Goal: Task Accomplishment & Management: Use online tool/utility

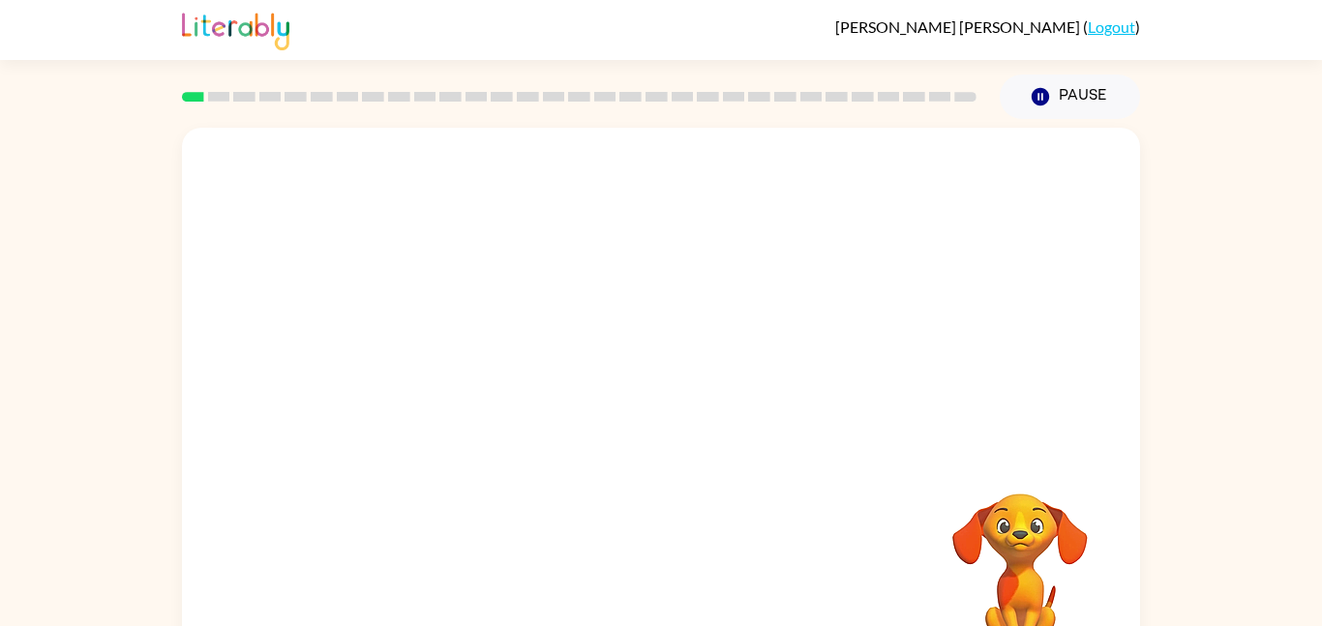
click at [1149, 174] on div "Your browser must support playing .mp4 files to use Literably. Please try using…" at bounding box center [661, 399] width 1322 height 561
click at [645, 408] on icon "button" at bounding box center [662, 414] width 34 height 34
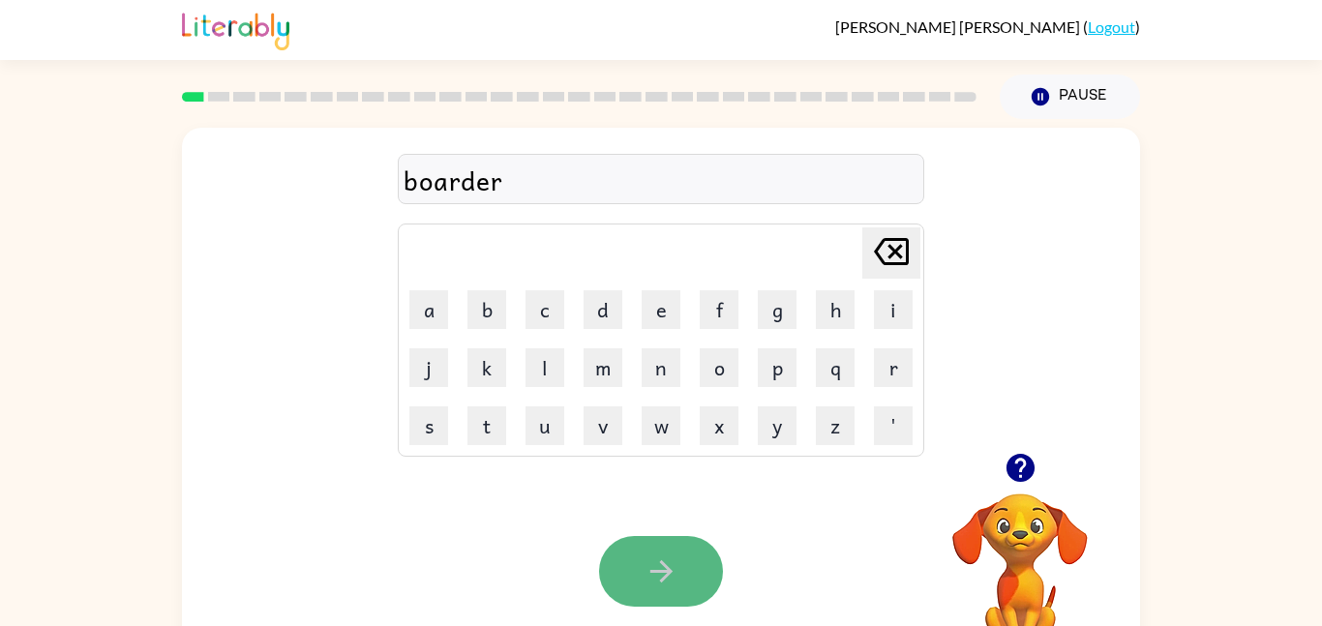
click at [701, 555] on button "button" at bounding box center [661, 571] width 124 height 71
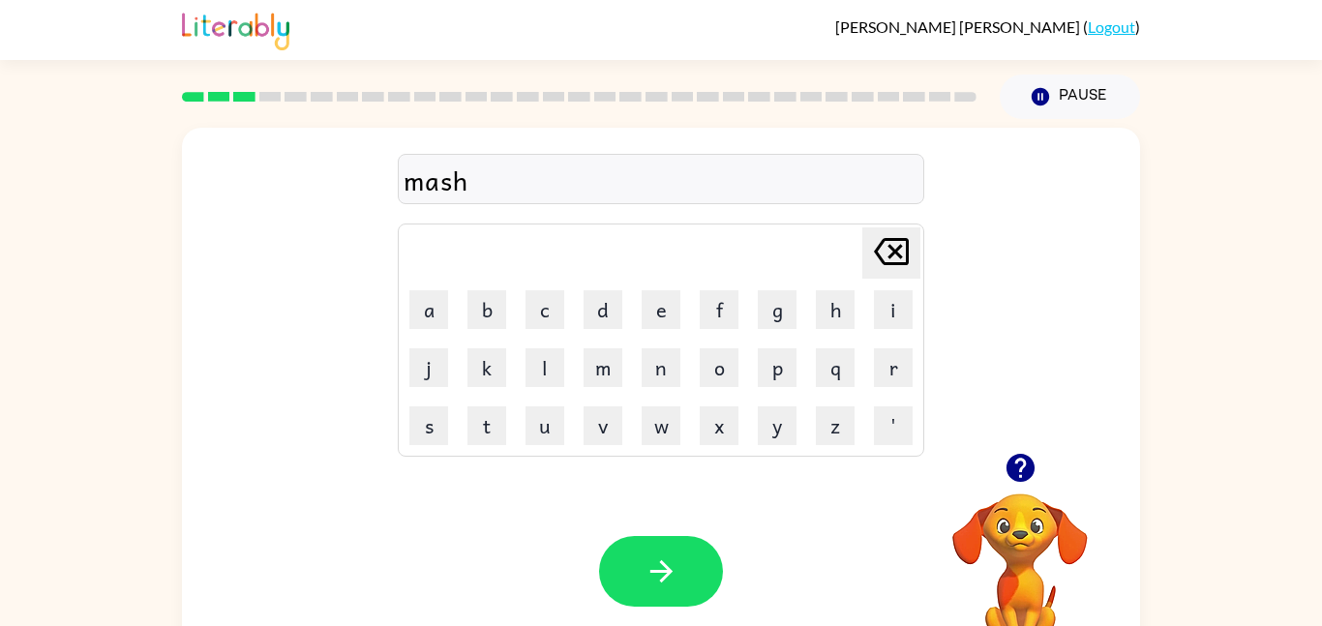
click at [450, 186] on div "mash" at bounding box center [661, 180] width 515 height 41
click at [499, 184] on div "machime" at bounding box center [661, 180] width 515 height 41
click at [639, 603] on button "button" at bounding box center [661, 571] width 124 height 71
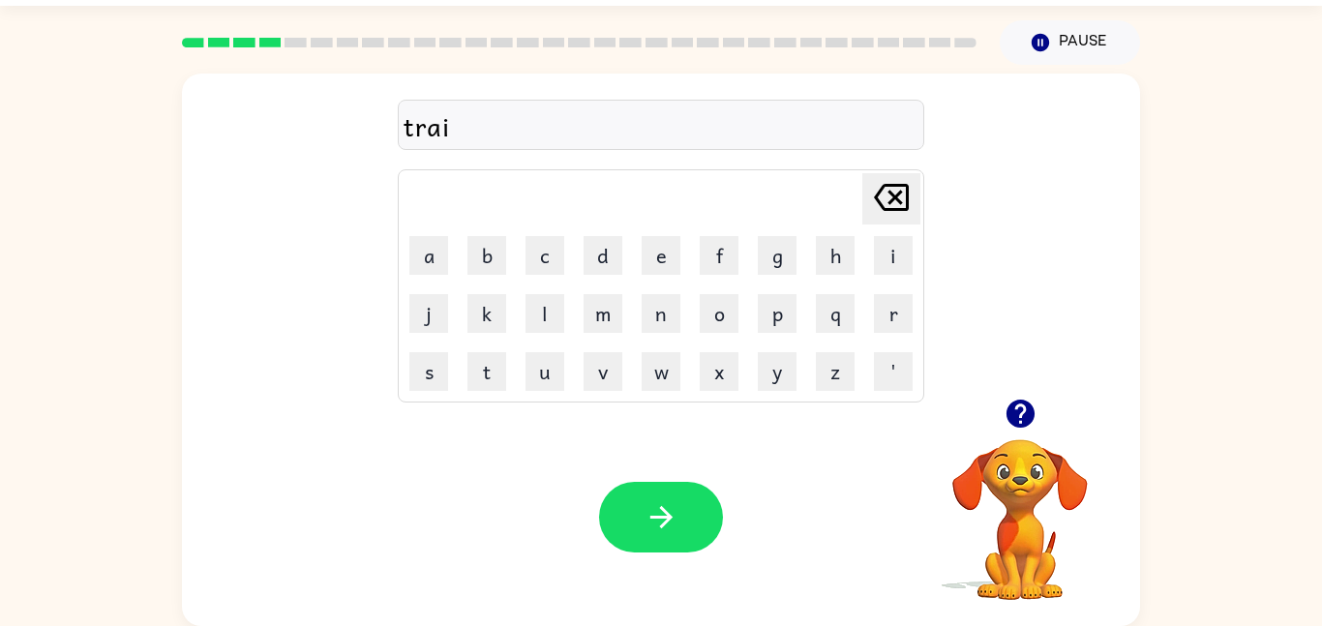
click at [564, 136] on div "trai" at bounding box center [661, 126] width 515 height 41
click at [1020, 429] on icon "button" at bounding box center [1021, 414] width 34 height 34
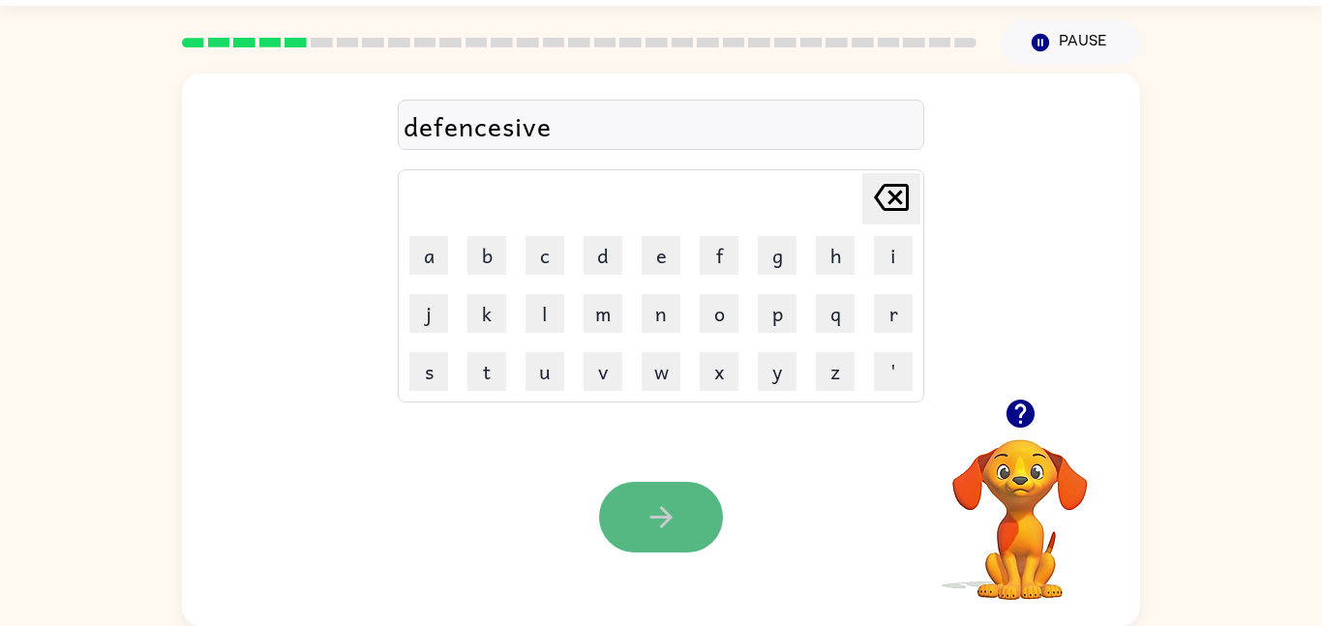
click at [675, 497] on button "button" at bounding box center [661, 517] width 124 height 71
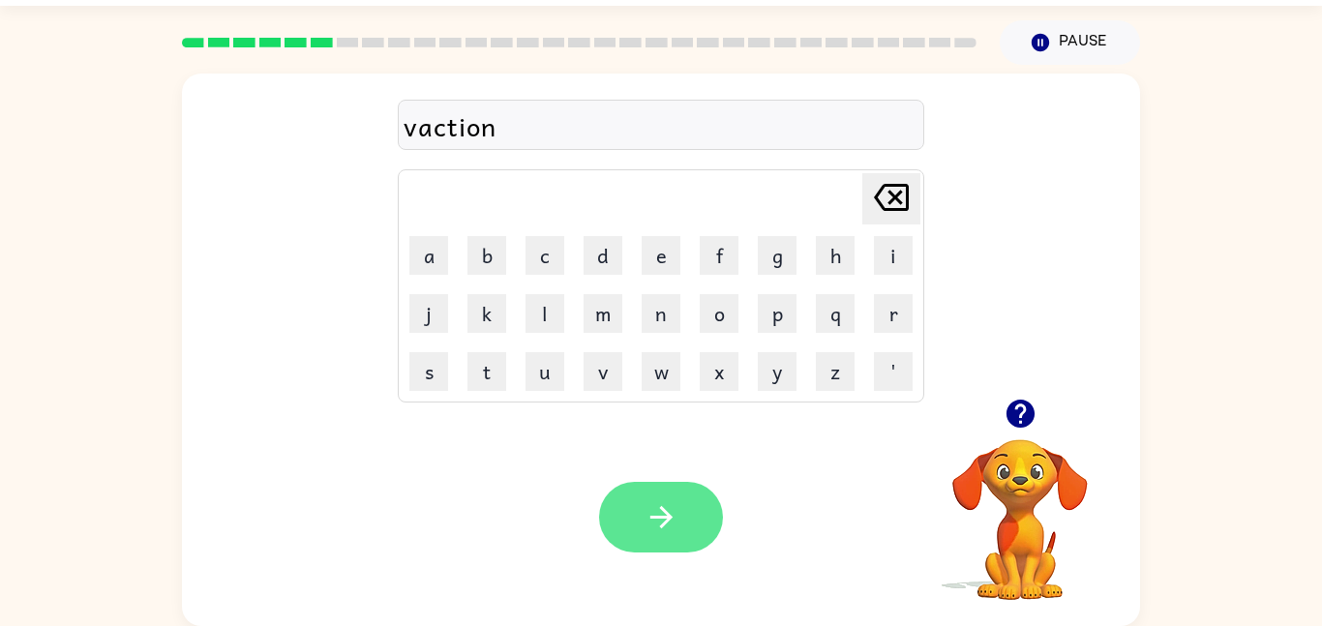
click at [657, 540] on button "button" at bounding box center [661, 517] width 124 height 71
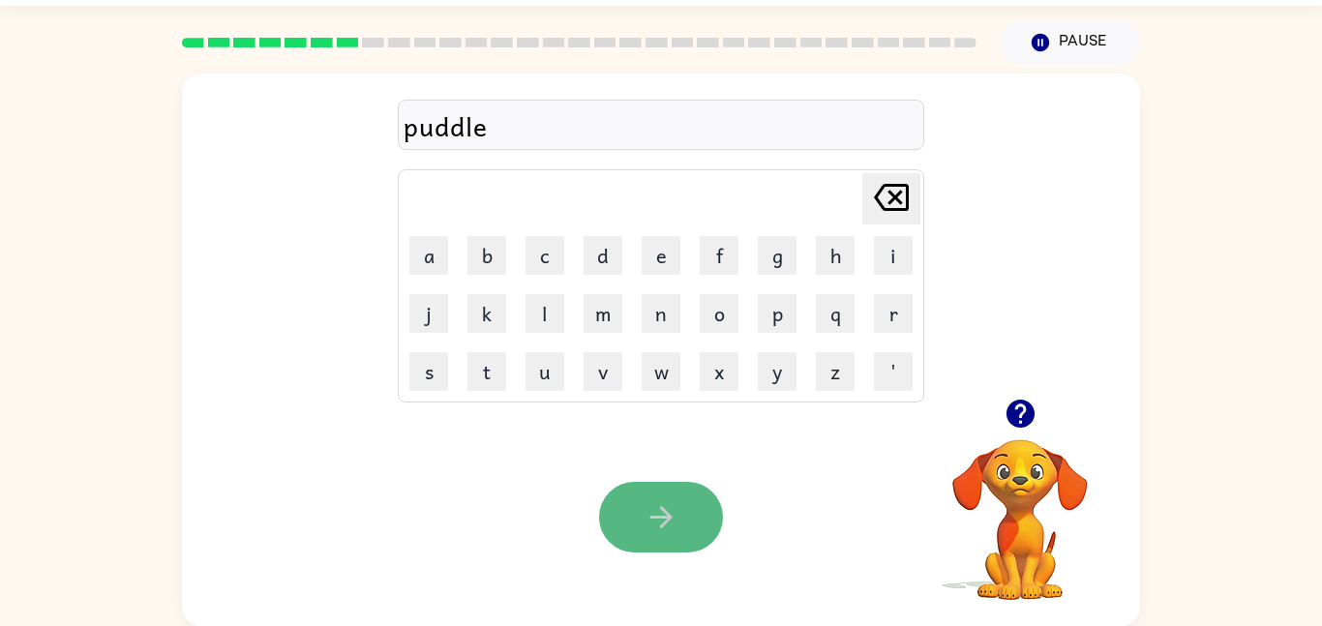
click at [659, 520] on icon "button" at bounding box center [662, 517] width 34 height 34
click at [464, 142] on div "mirical" at bounding box center [661, 126] width 515 height 41
click at [442, 125] on div "mirical" at bounding box center [661, 126] width 515 height 41
click at [452, 127] on div "mirical" at bounding box center [661, 126] width 515 height 41
click at [452, 128] on div "mirical" at bounding box center [661, 126] width 515 height 41
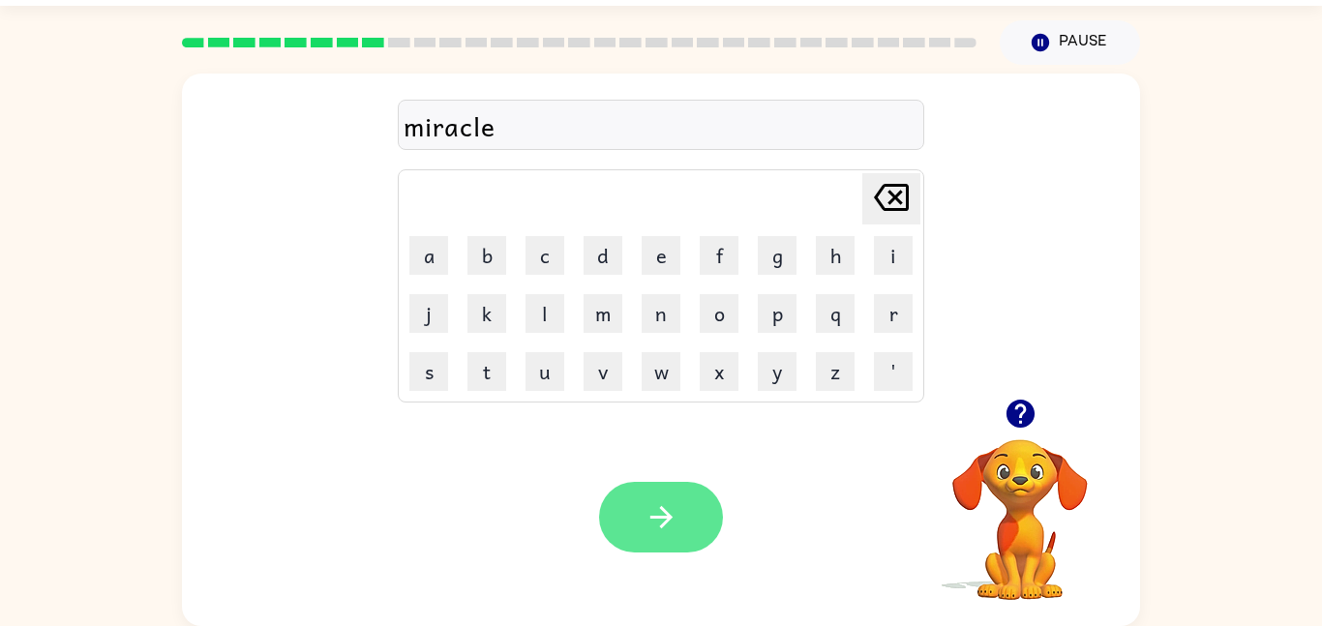
click at [657, 533] on icon "button" at bounding box center [662, 517] width 34 height 34
click at [660, 527] on icon "button" at bounding box center [661, 517] width 22 height 22
click at [657, 486] on button "button" at bounding box center [661, 517] width 124 height 71
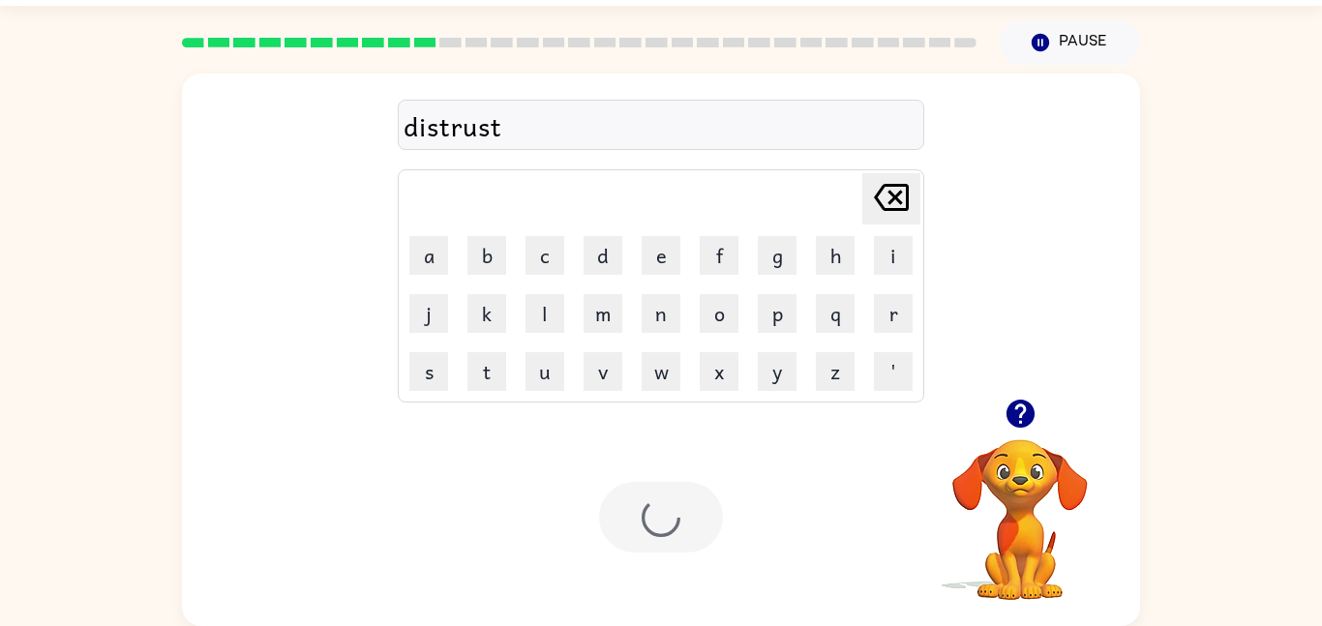
click at [673, 531] on div at bounding box center [661, 517] width 124 height 71
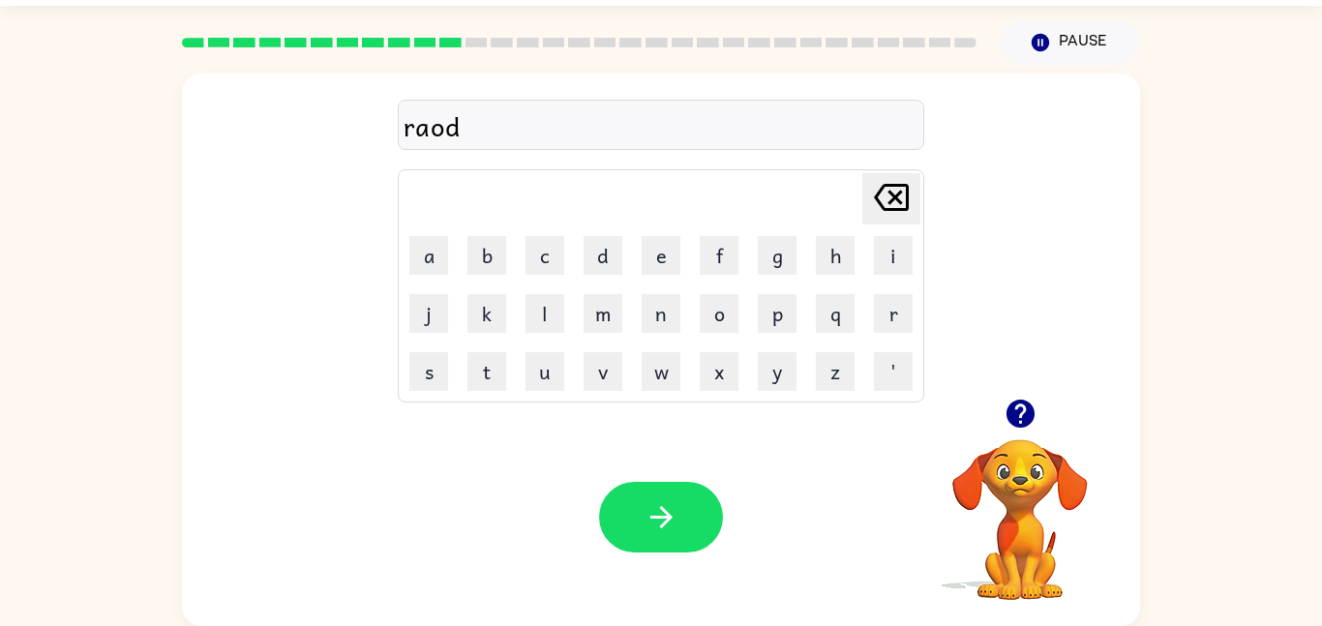
click at [437, 140] on div "raod" at bounding box center [661, 126] width 515 height 41
click at [447, 126] on div "raod" at bounding box center [661, 126] width 515 height 41
drag, startPoint x: 653, startPoint y: 531, endPoint x: 525, endPoint y: 512, distance: 130.2
click at [525, 512] on div "Your browser must support playing .mp4 files to use Literably. Please try using…" at bounding box center [661, 517] width 958 height 218
click at [632, 515] on button "button" at bounding box center [661, 517] width 124 height 71
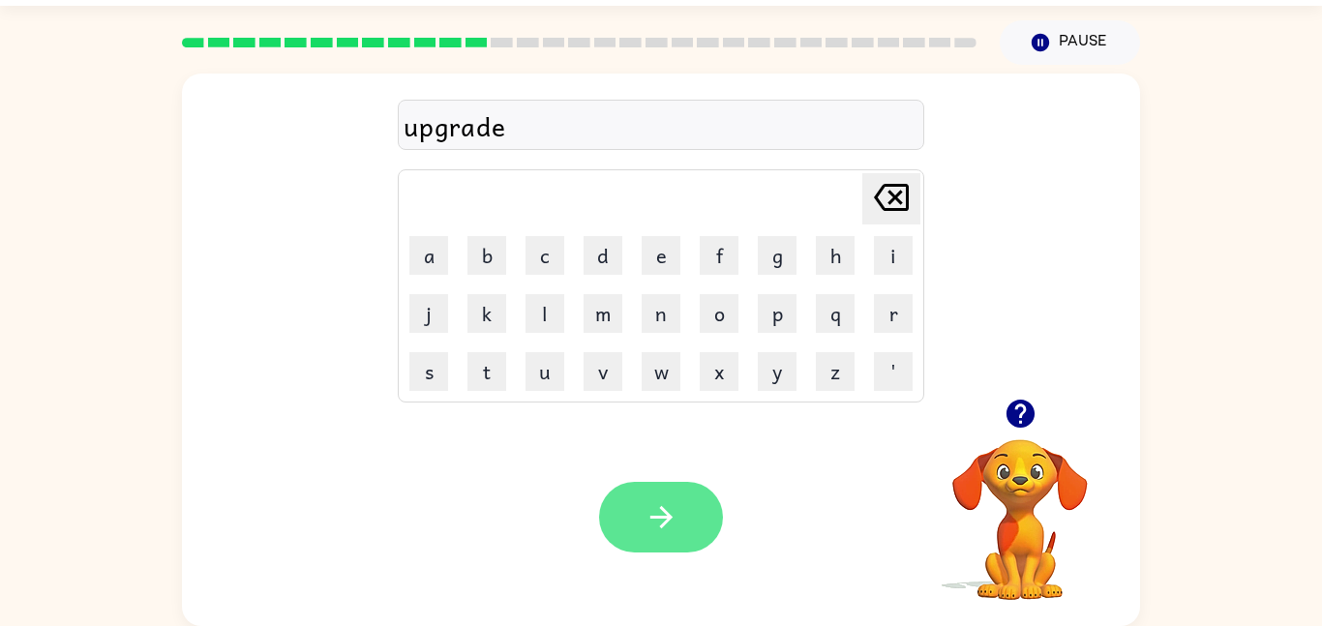
click at [684, 526] on button "button" at bounding box center [661, 517] width 124 height 71
click at [449, 129] on div "madnest" at bounding box center [661, 126] width 515 height 41
click at [506, 125] on div "madnest" at bounding box center [661, 126] width 515 height 41
click at [673, 548] on button "button" at bounding box center [661, 517] width 124 height 71
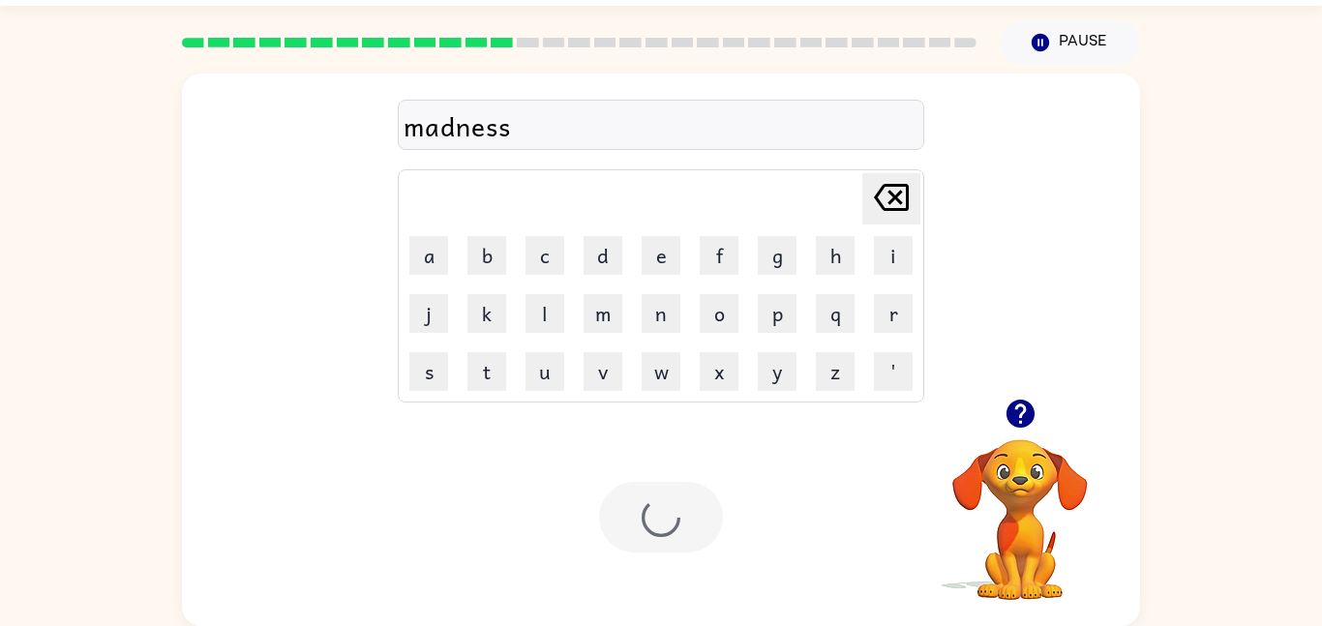
click at [689, 513] on div at bounding box center [661, 517] width 124 height 71
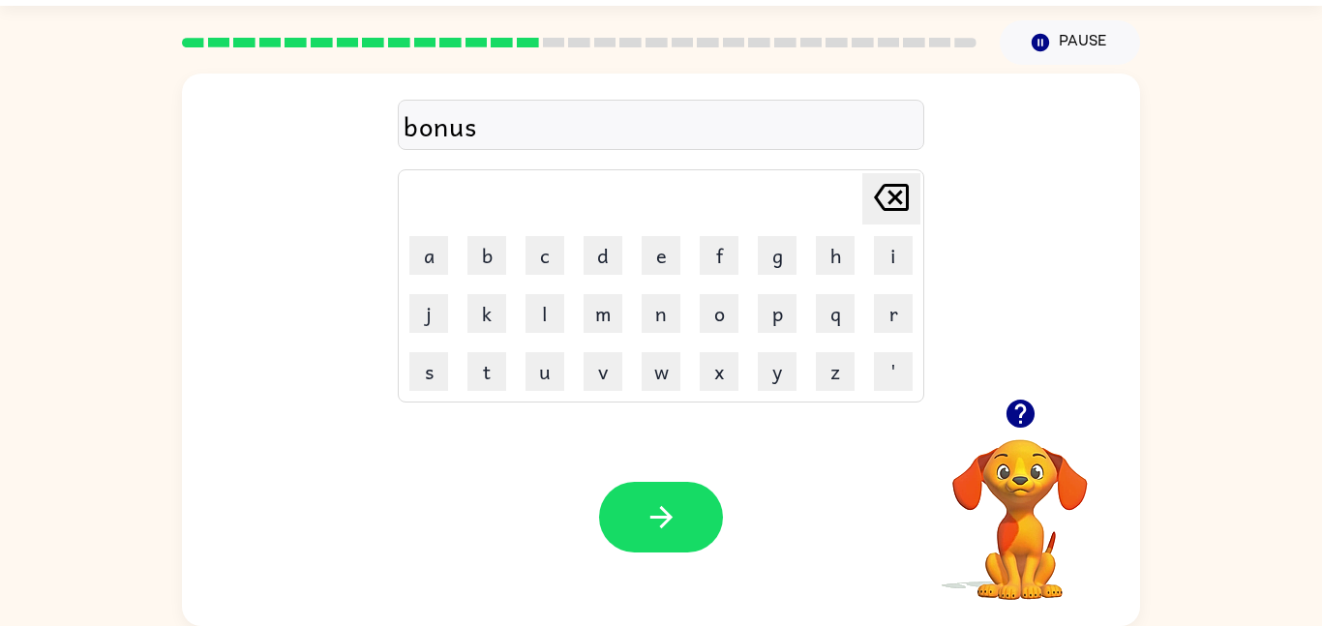
click at [1017, 435] on button "button" at bounding box center [1020, 413] width 49 height 49
click at [659, 552] on button "button" at bounding box center [661, 517] width 124 height 71
click at [702, 518] on button "button" at bounding box center [661, 517] width 124 height 71
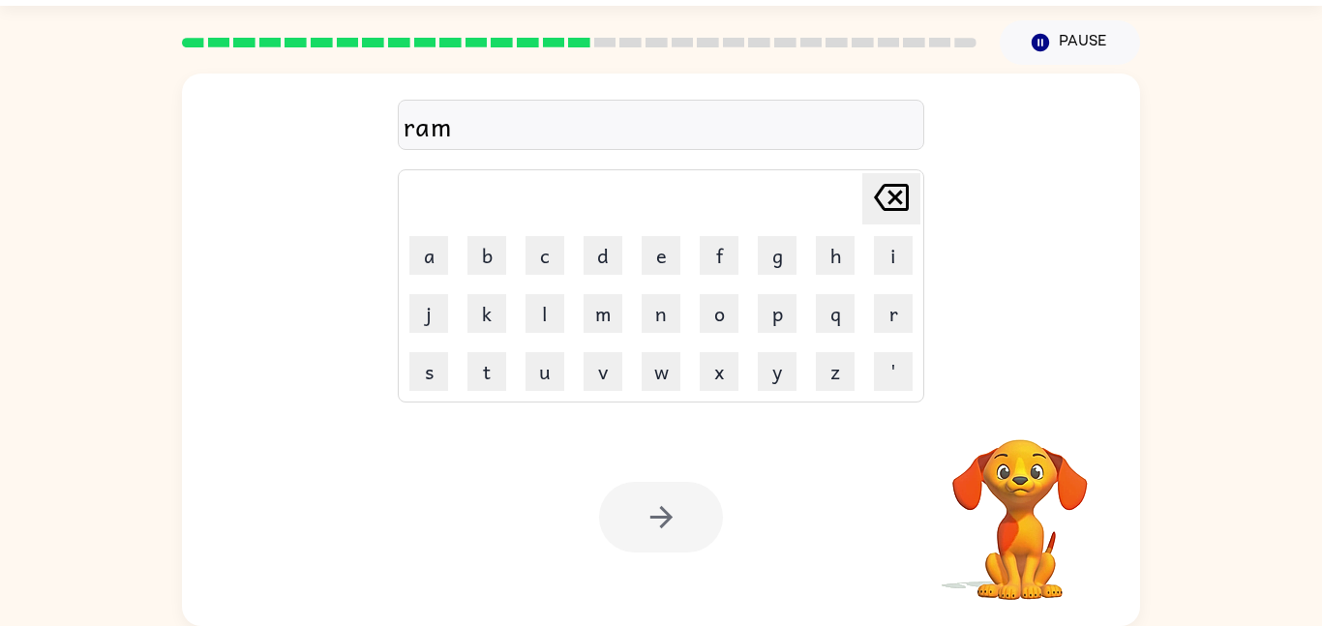
click at [666, 527] on div at bounding box center [661, 517] width 124 height 71
click at [642, 532] on div at bounding box center [661, 517] width 124 height 71
click at [643, 527] on div at bounding box center [661, 517] width 124 height 71
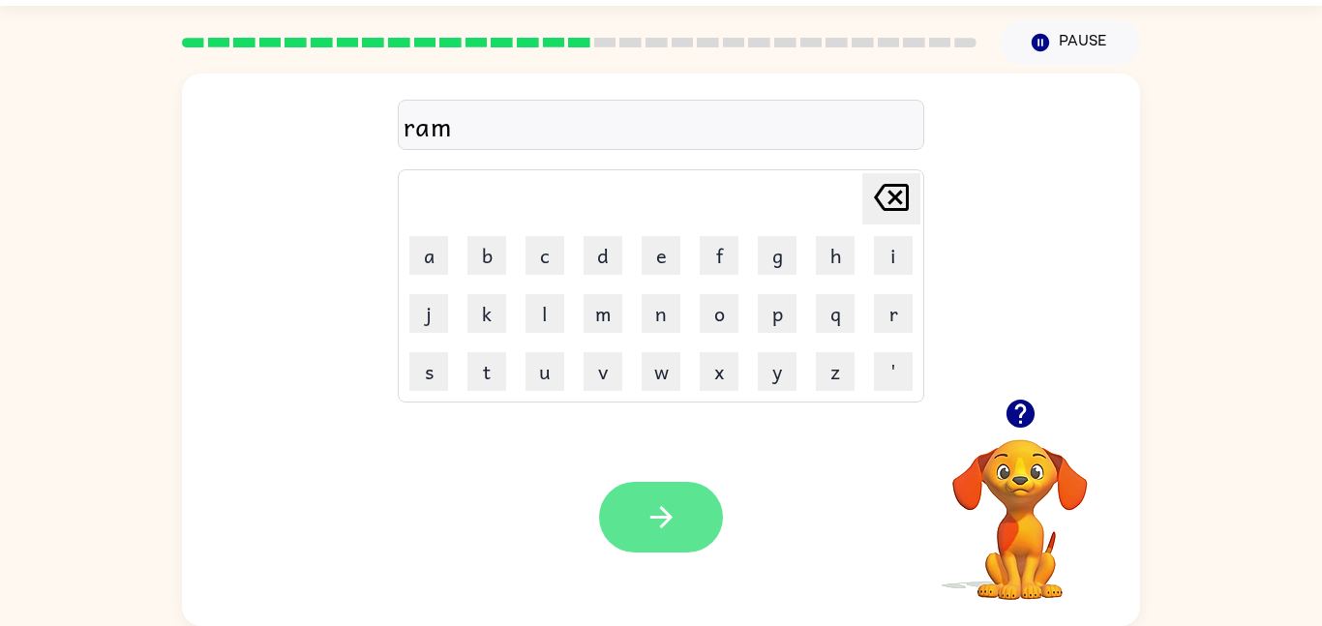
click at [687, 499] on button "button" at bounding box center [661, 517] width 124 height 71
click at [682, 542] on button "button" at bounding box center [661, 517] width 124 height 71
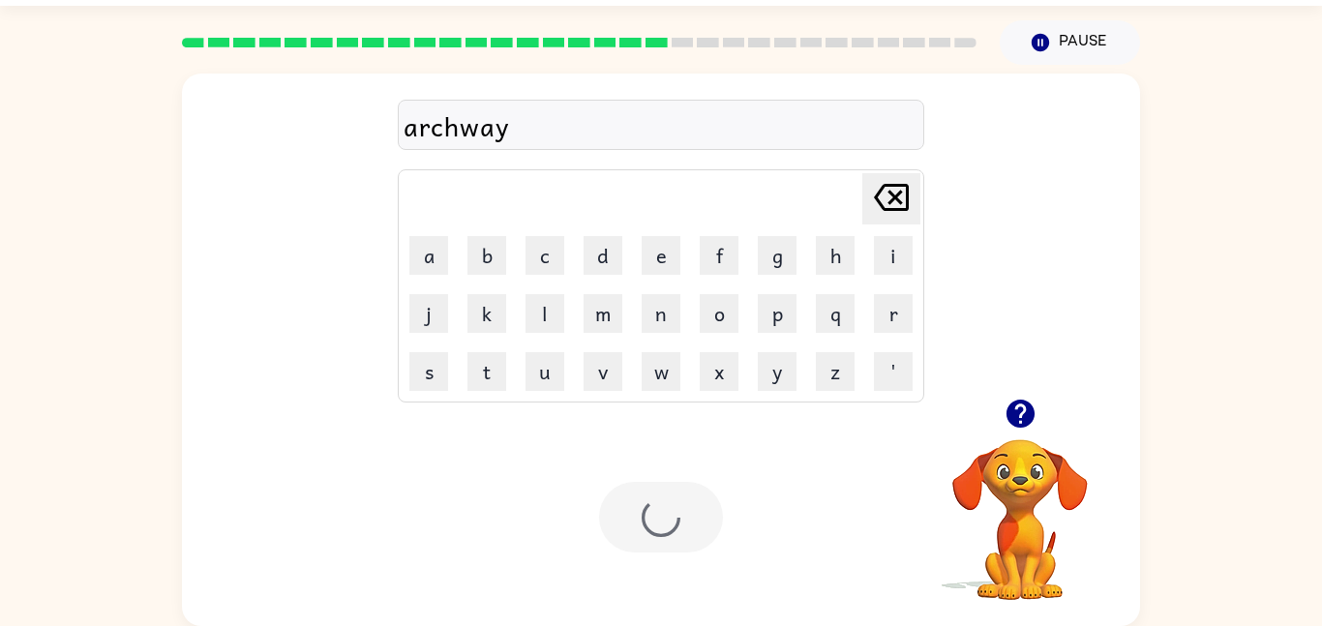
click at [671, 510] on div at bounding box center [661, 517] width 124 height 71
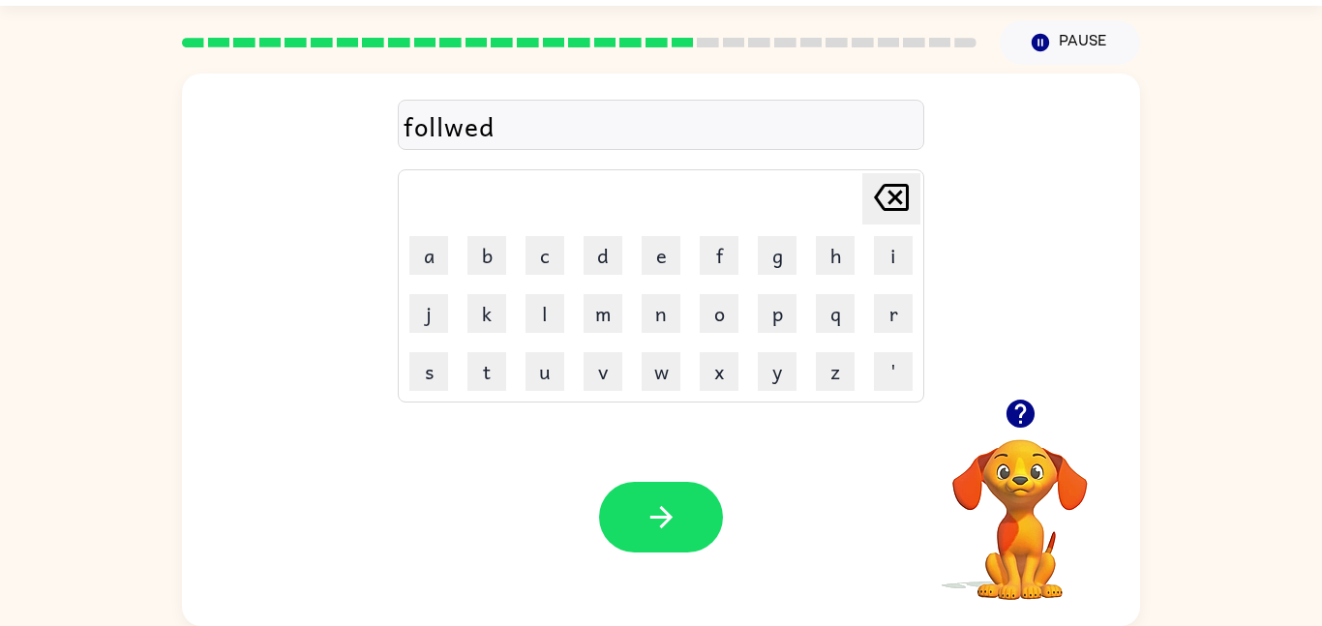
click at [441, 128] on div "follwed" at bounding box center [661, 126] width 515 height 41
click at [691, 501] on button "button" at bounding box center [661, 517] width 124 height 71
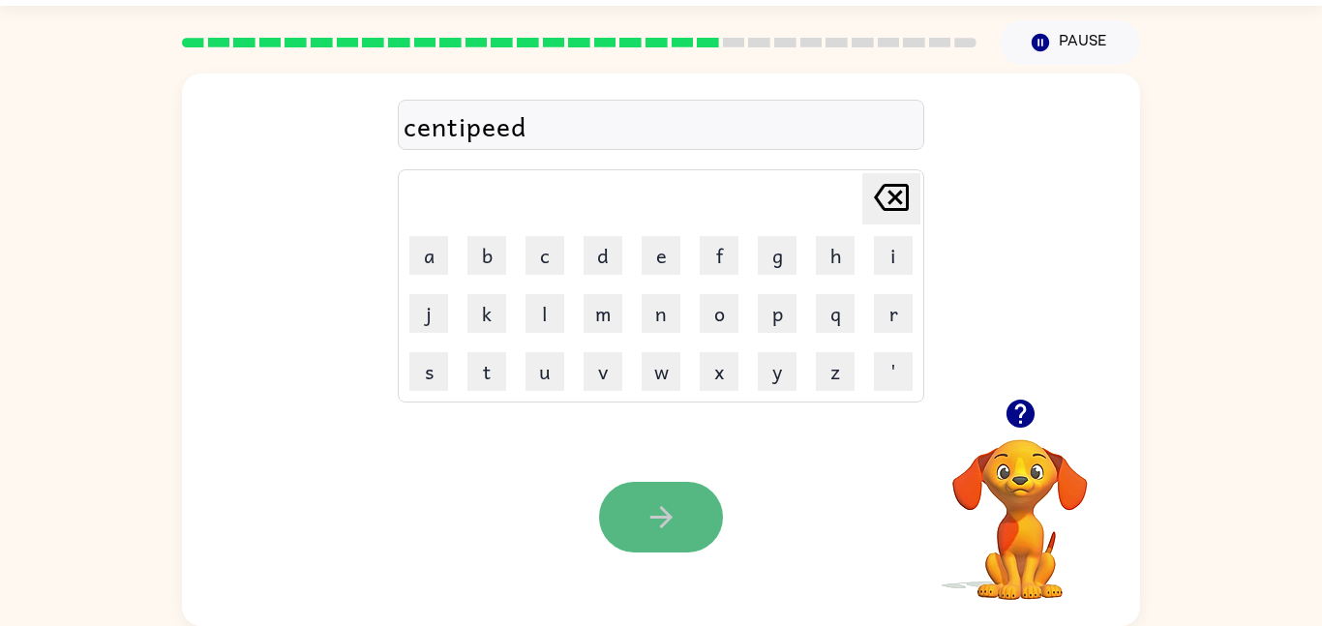
click at [669, 523] on icon "button" at bounding box center [662, 517] width 34 height 34
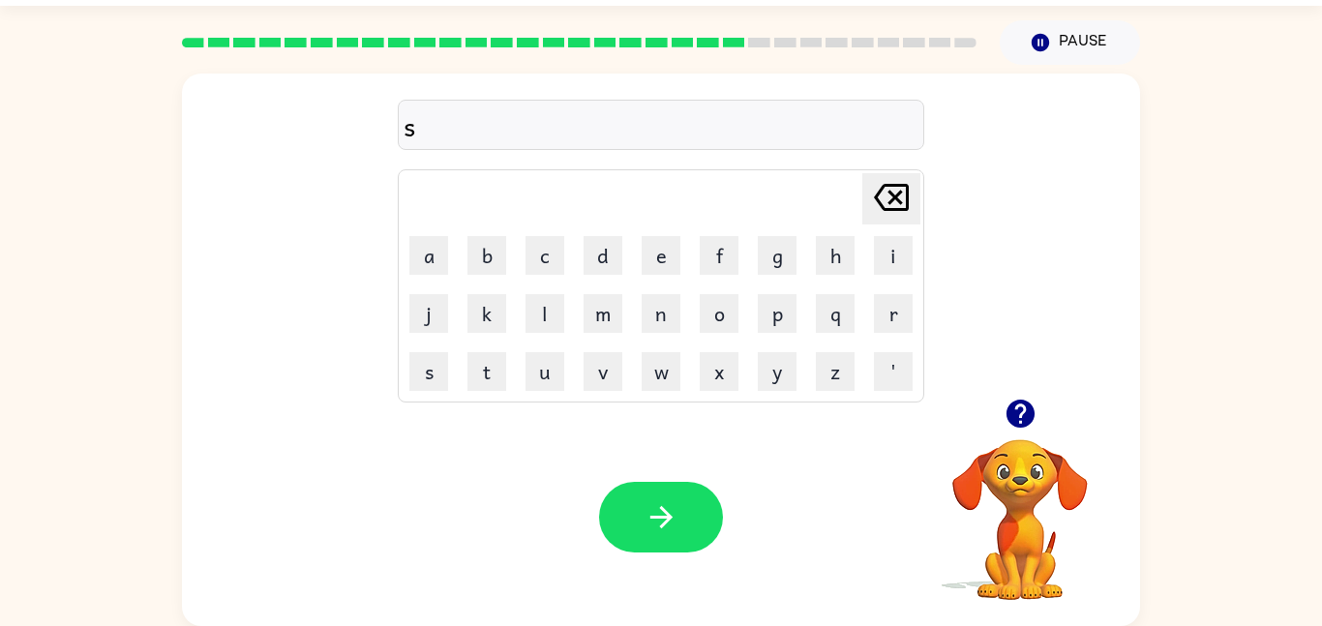
click at [147, 443] on div "s Delete Delete last character input a b c d e f g h i j k l m n o p q r s t u …" at bounding box center [661, 345] width 1322 height 561
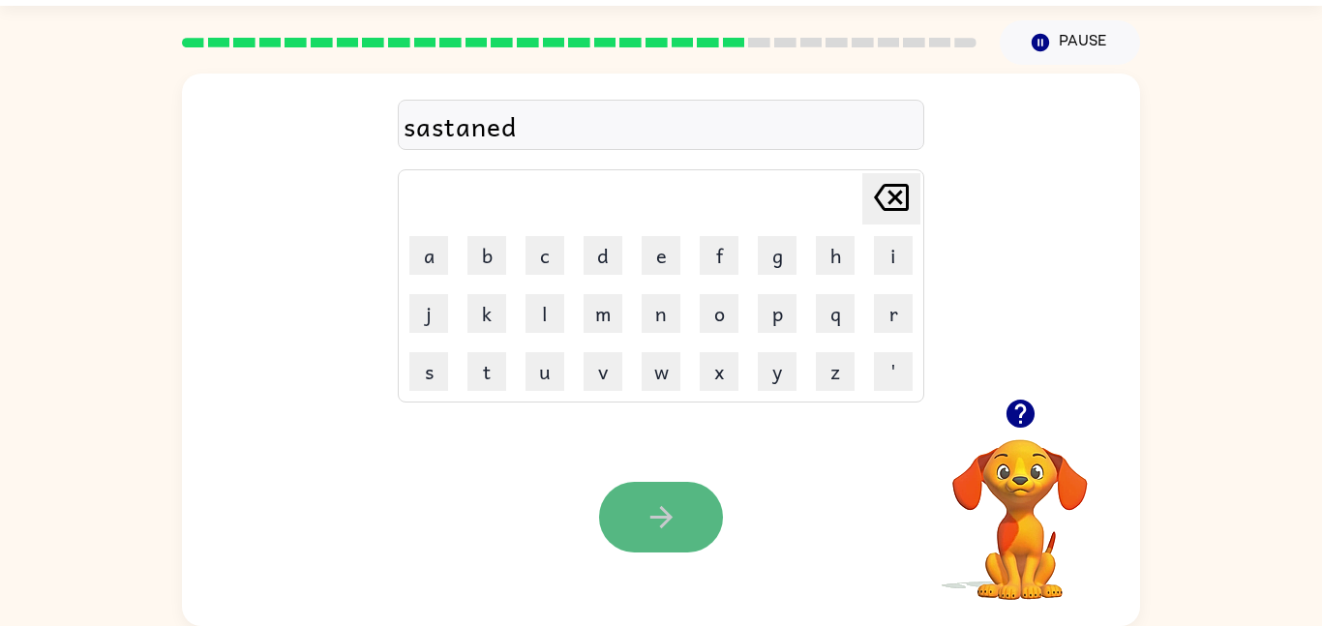
click at [620, 529] on button "button" at bounding box center [661, 517] width 124 height 71
click at [695, 521] on button "button" at bounding box center [661, 517] width 124 height 71
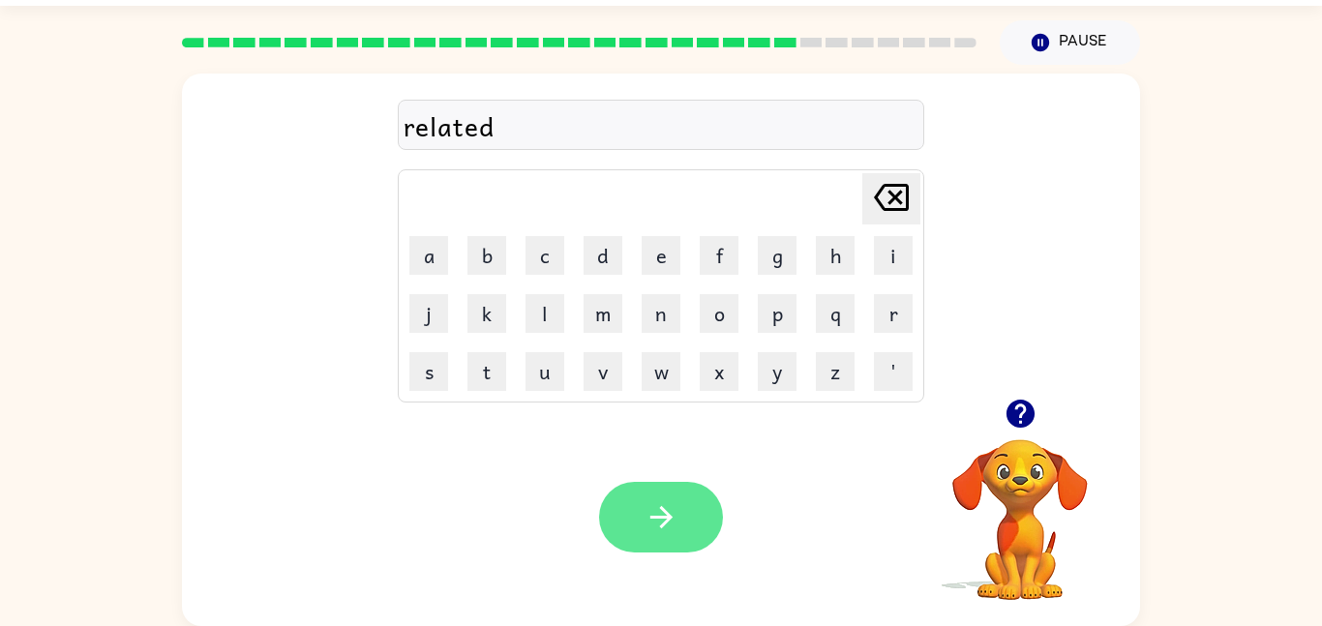
click at [607, 521] on button "button" at bounding box center [661, 517] width 124 height 71
click at [678, 520] on icon "button" at bounding box center [662, 517] width 34 height 34
click at [646, 515] on icon "button" at bounding box center [662, 517] width 34 height 34
click at [662, 550] on button "button" at bounding box center [661, 517] width 124 height 71
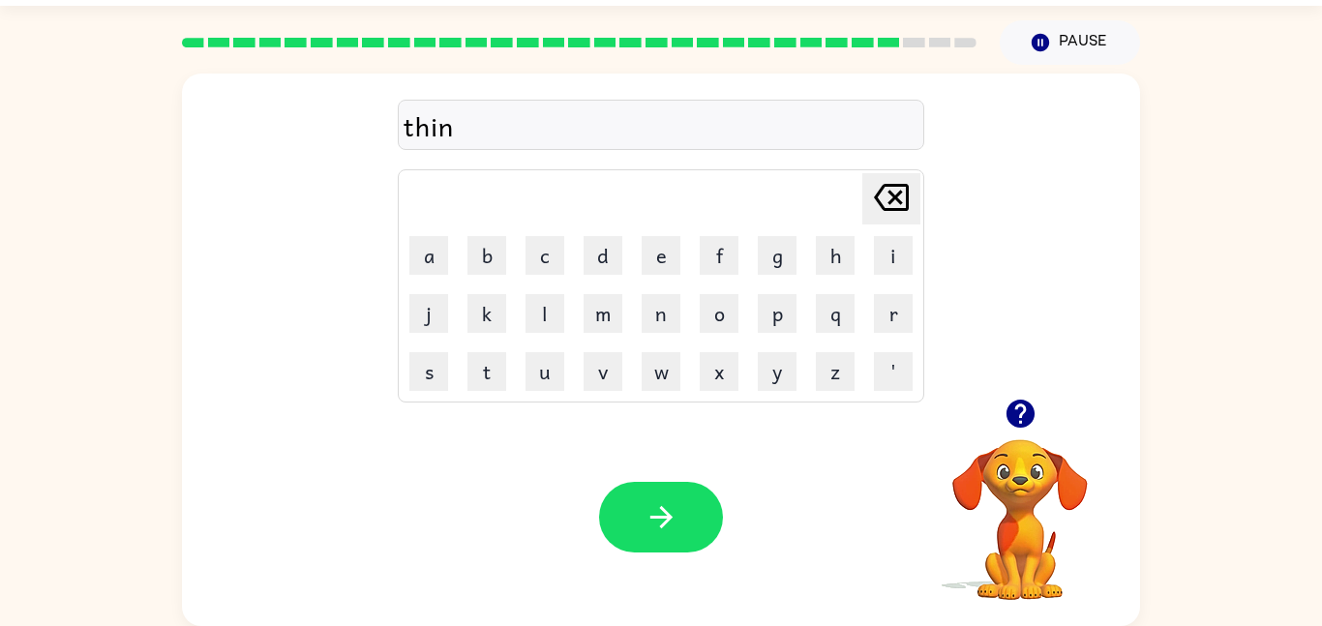
click at [1027, 426] on icon "button" at bounding box center [1020, 414] width 28 height 28
click at [662, 492] on button "button" at bounding box center [661, 517] width 124 height 71
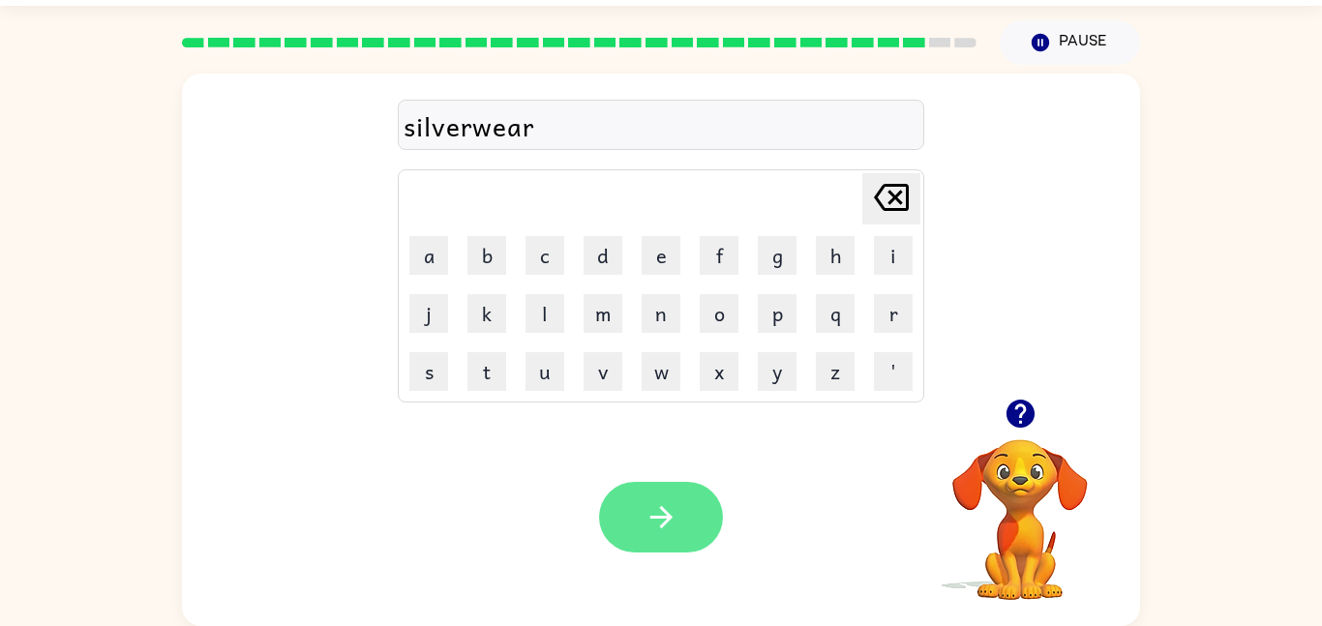
click at [707, 528] on button "button" at bounding box center [661, 517] width 124 height 71
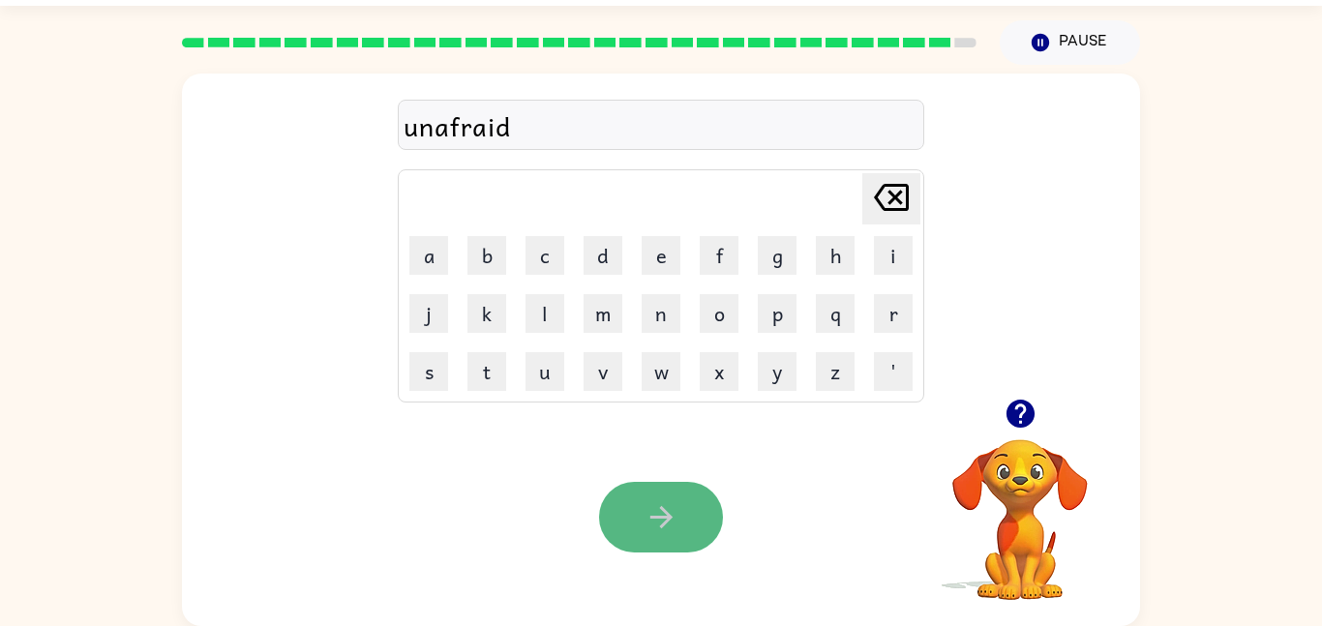
click at [694, 537] on button "button" at bounding box center [661, 517] width 124 height 71
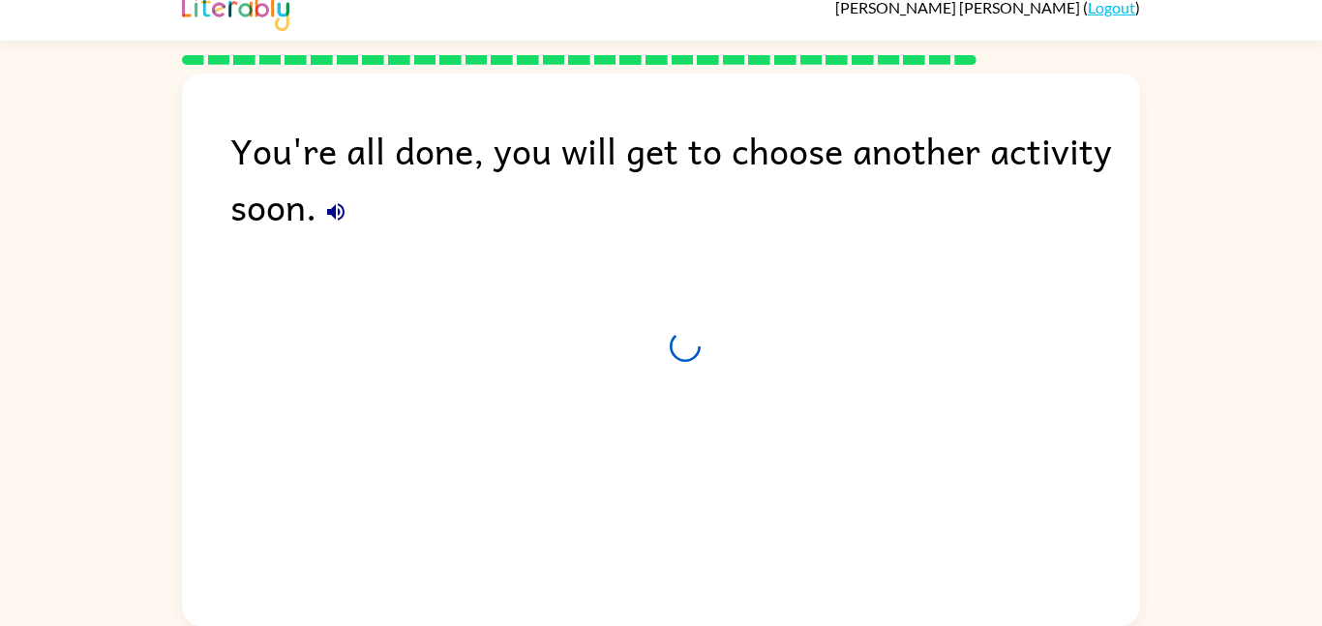
scroll to position [19, 0]
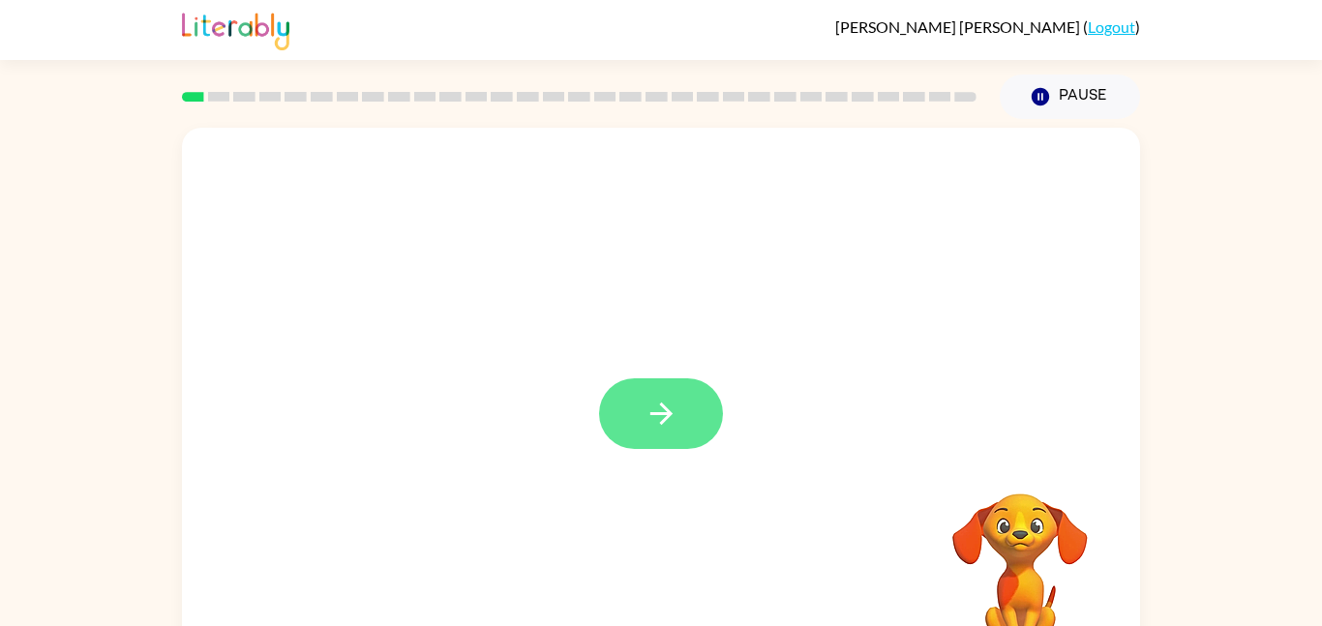
click at [653, 447] on button "button" at bounding box center [661, 413] width 124 height 71
click at [626, 400] on div at bounding box center [614, 370] width 827 height 70
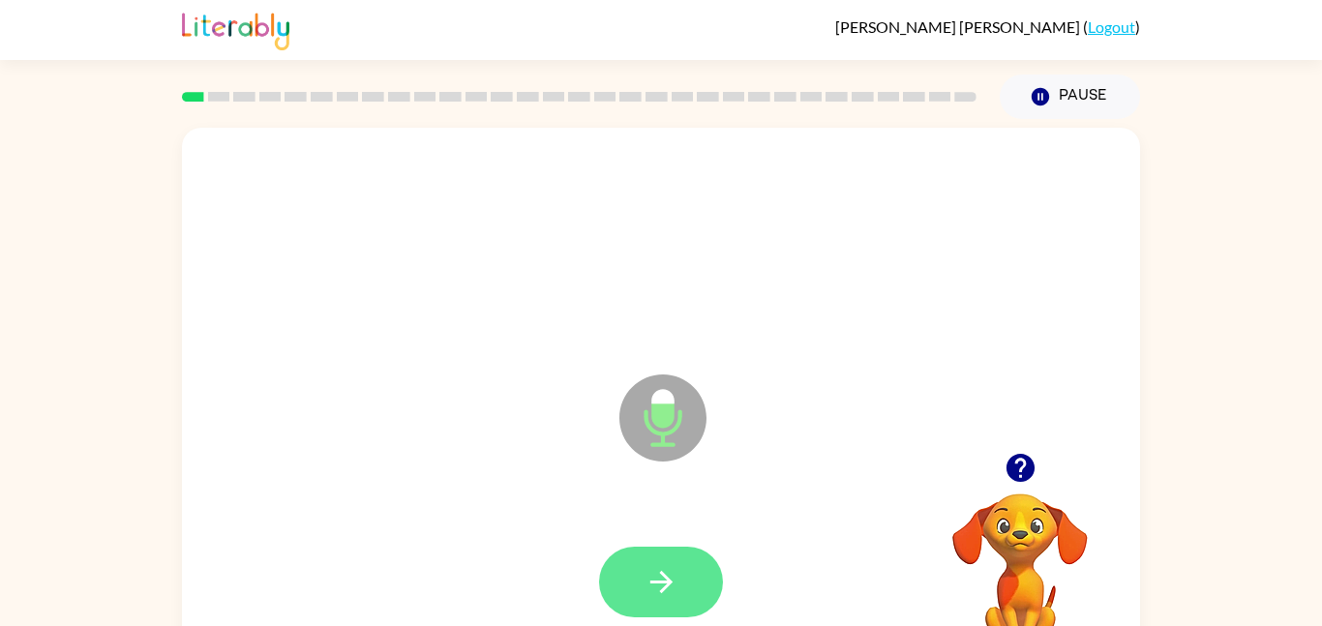
click at [679, 588] on button "button" at bounding box center [661, 582] width 124 height 71
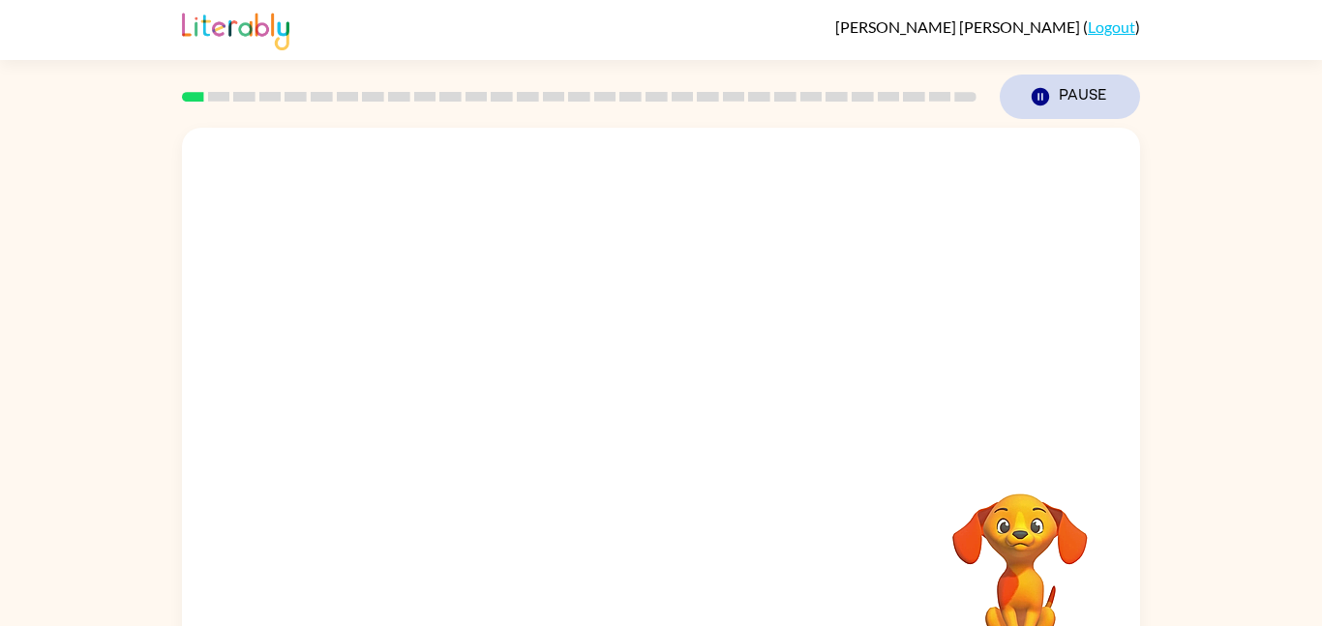
click at [1070, 105] on button "Pause Pause" at bounding box center [1070, 97] width 140 height 45
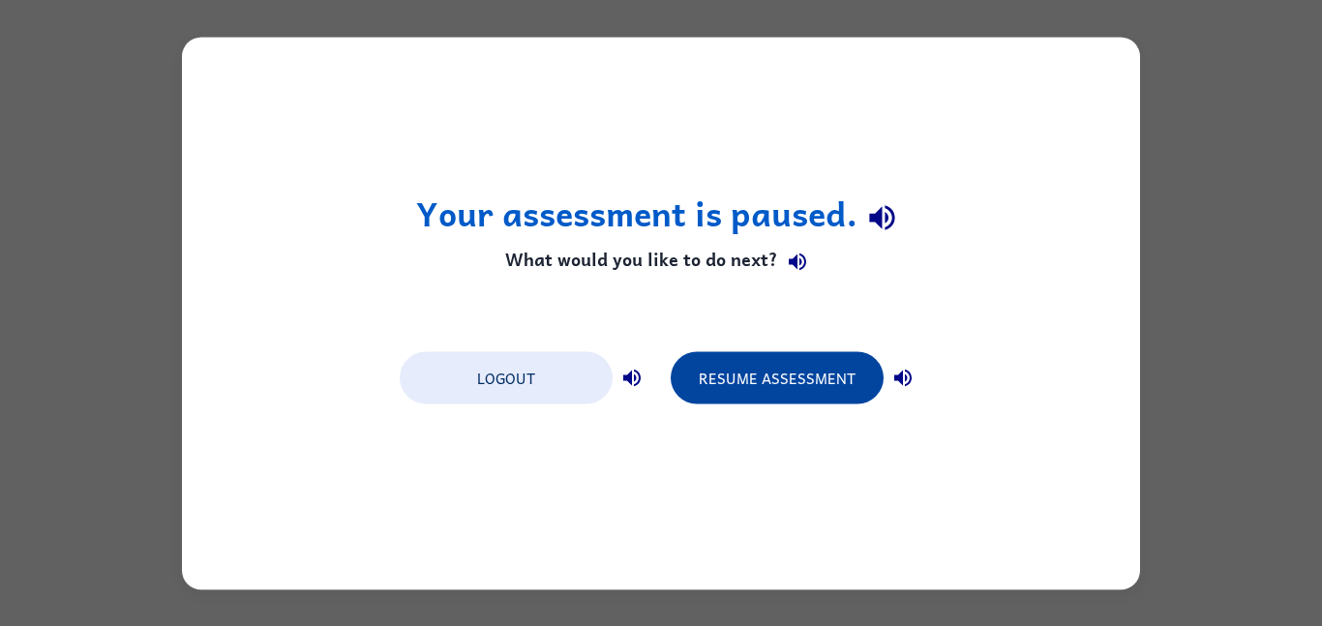
click at [803, 390] on button "Resume Assessment" at bounding box center [777, 377] width 213 height 52
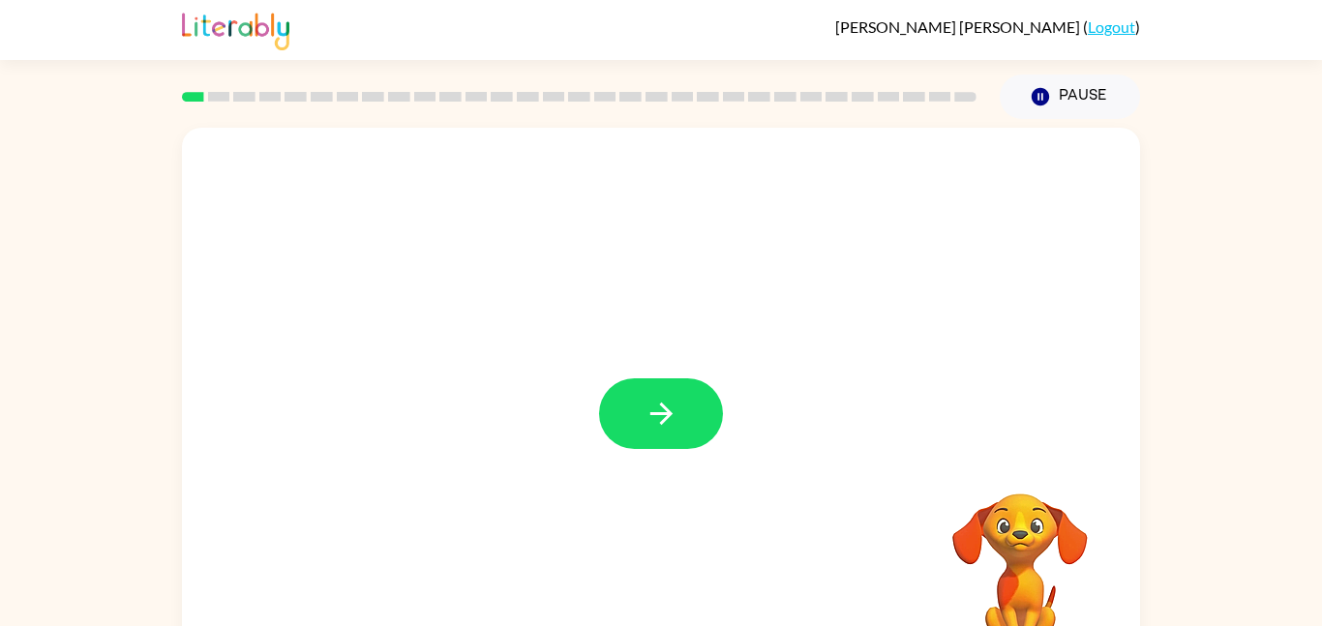
click at [621, 378] on div at bounding box center [661, 413] width 124 height 71
click at [626, 385] on button "button" at bounding box center [661, 413] width 124 height 71
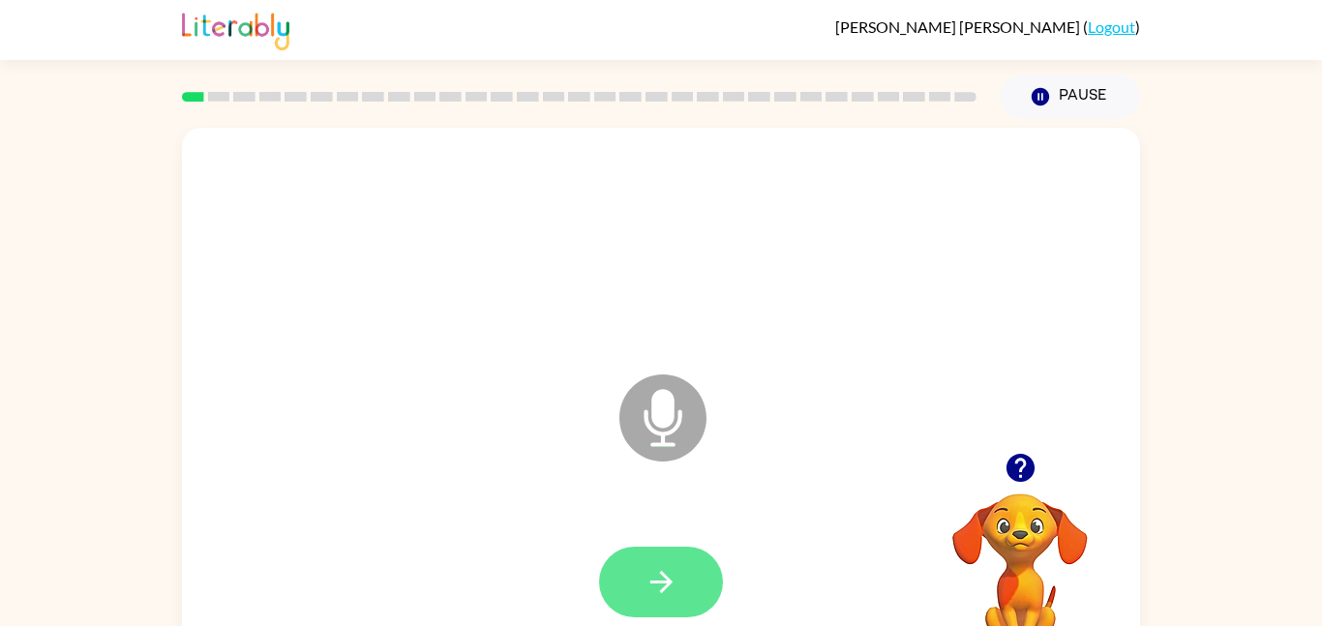
click at [670, 581] on icon "button" at bounding box center [661, 582] width 22 height 22
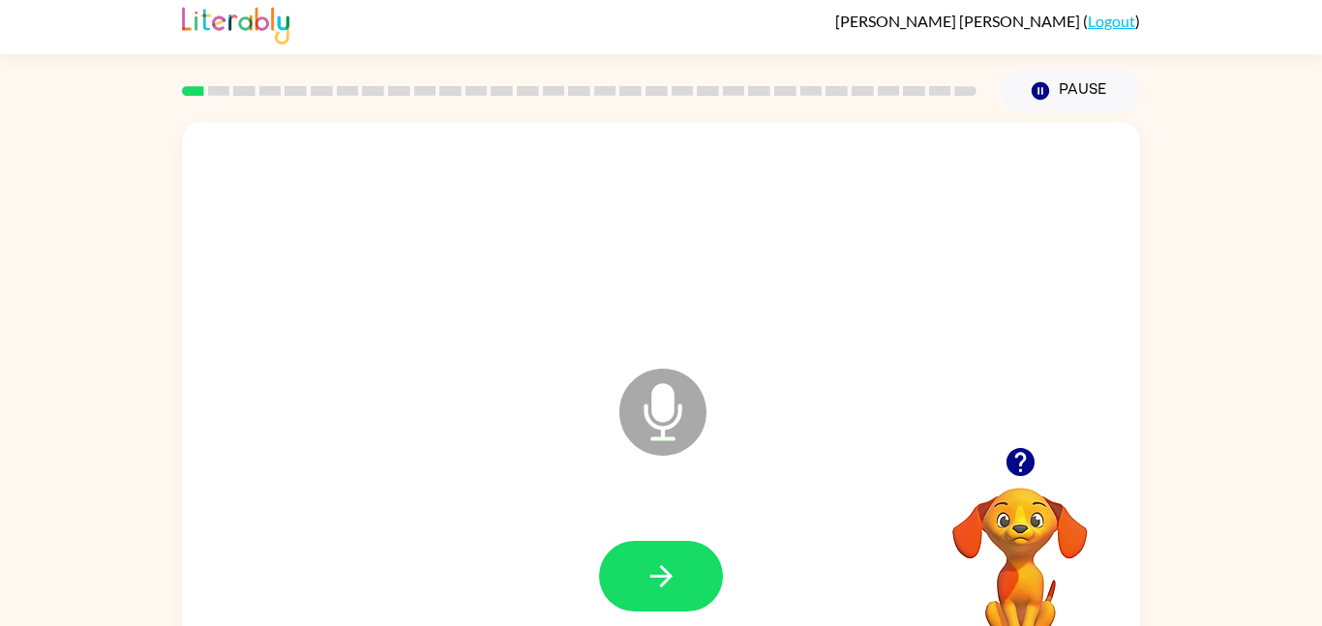
scroll to position [15, 0]
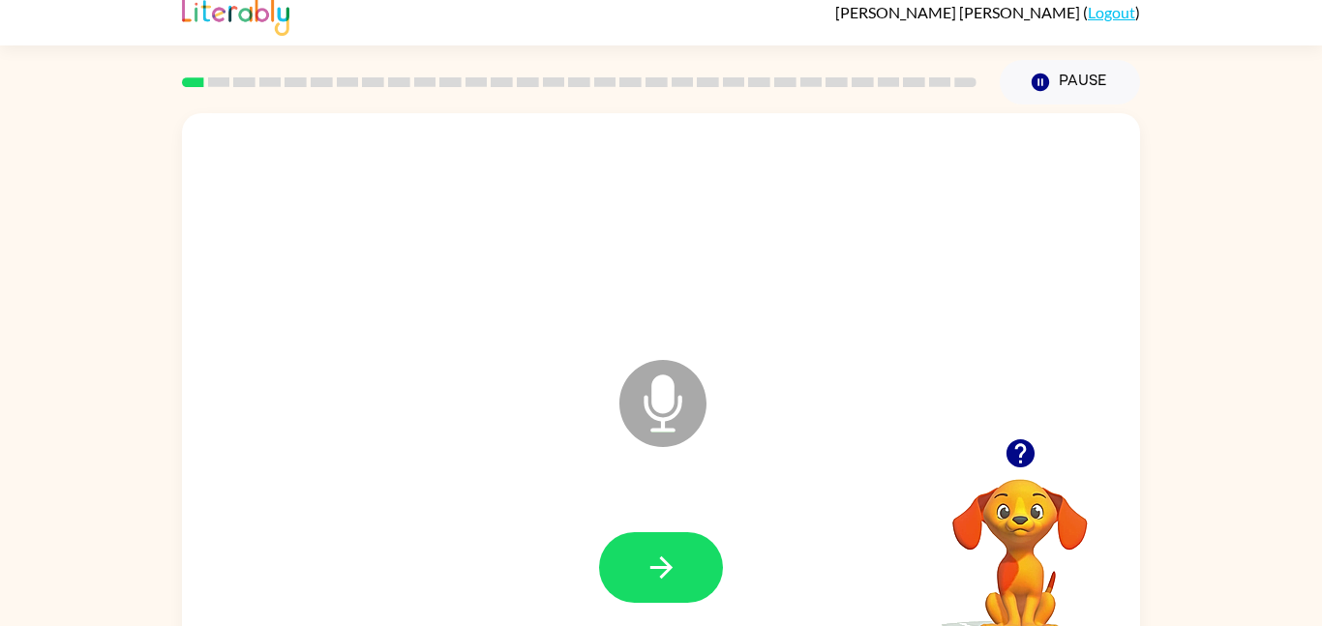
click at [704, 614] on div at bounding box center [661, 568] width 920 height 159
click at [662, 548] on button "button" at bounding box center [661, 567] width 124 height 71
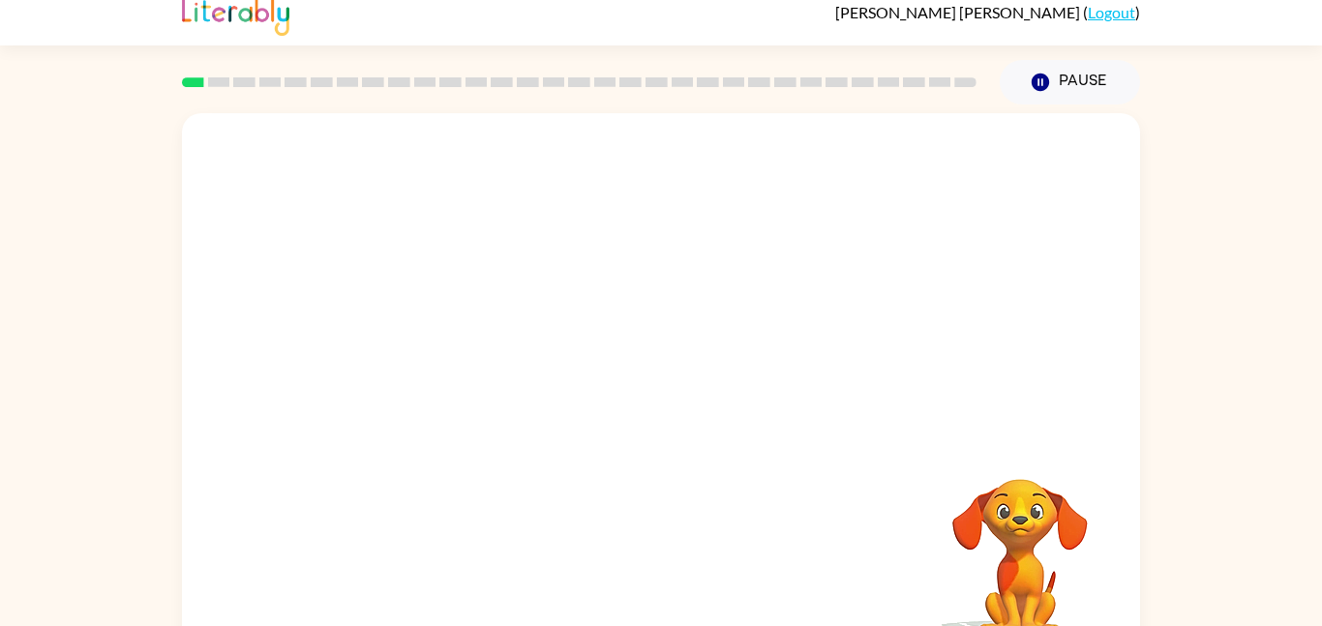
click at [1043, 467] on video "Your browser must support playing .mp4 files to use Literably. Please try using…" at bounding box center [1020, 546] width 194 height 194
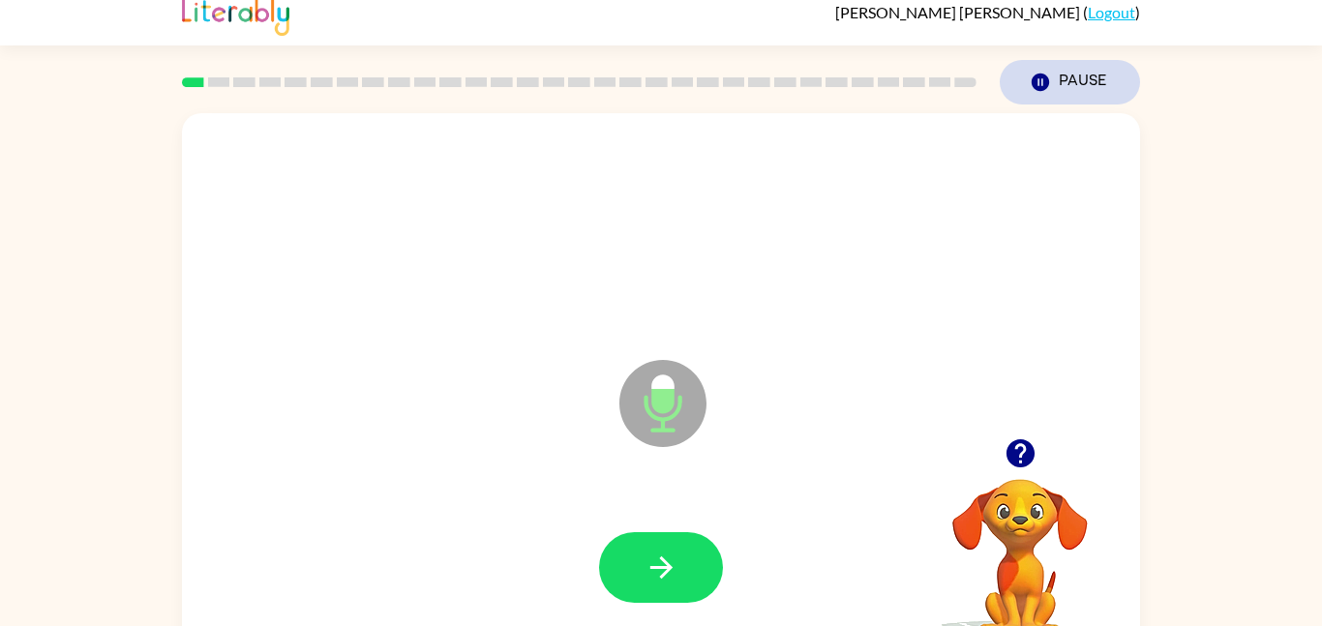
click at [1074, 82] on button "Pause Pause" at bounding box center [1070, 82] width 140 height 45
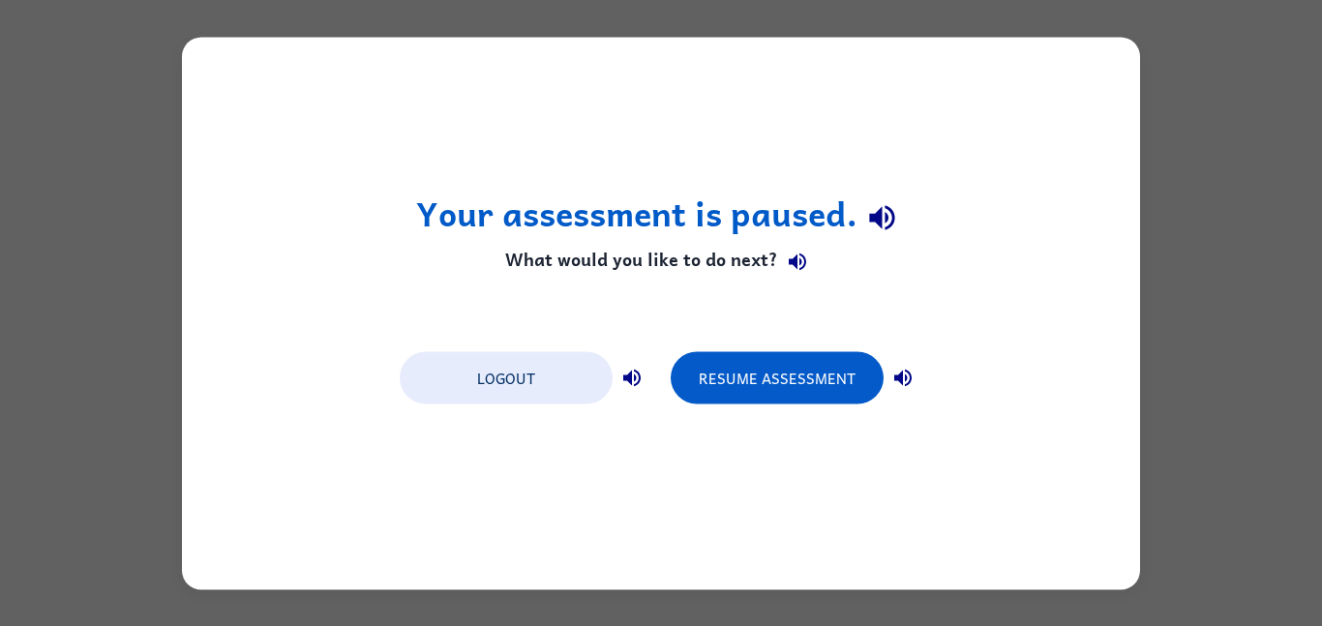
scroll to position [0, 0]
click at [831, 383] on button "Resume Assessment" at bounding box center [777, 377] width 213 height 52
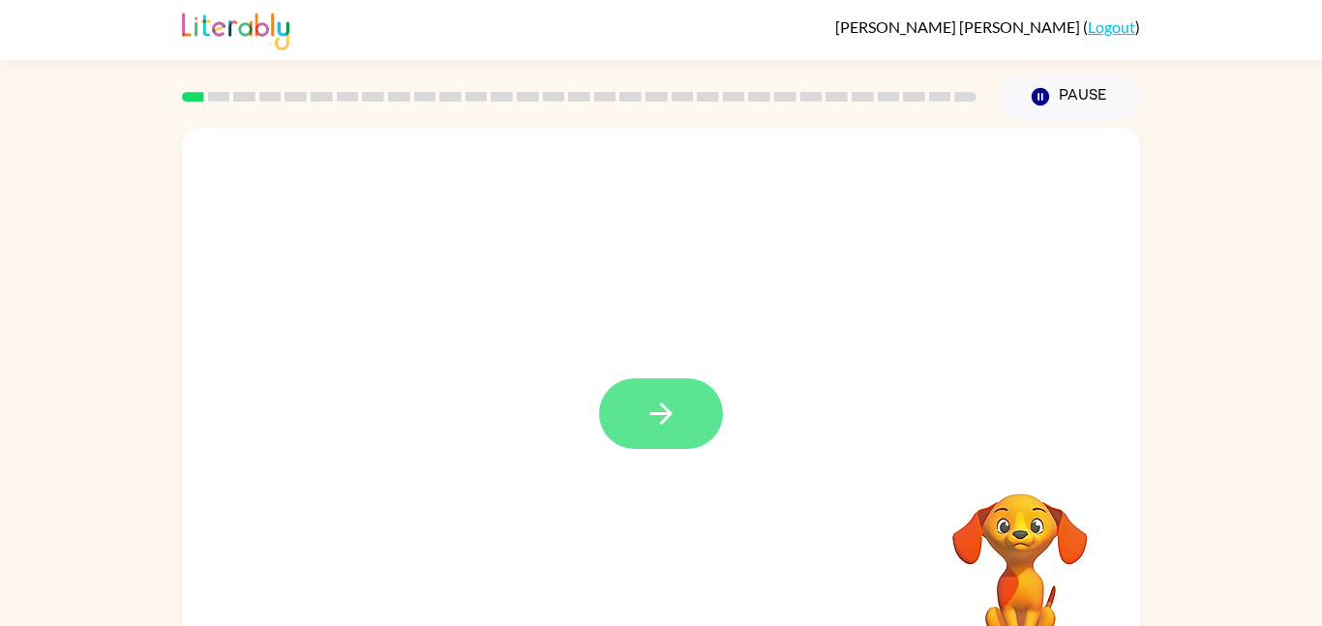
click at [691, 406] on button "button" at bounding box center [661, 413] width 124 height 71
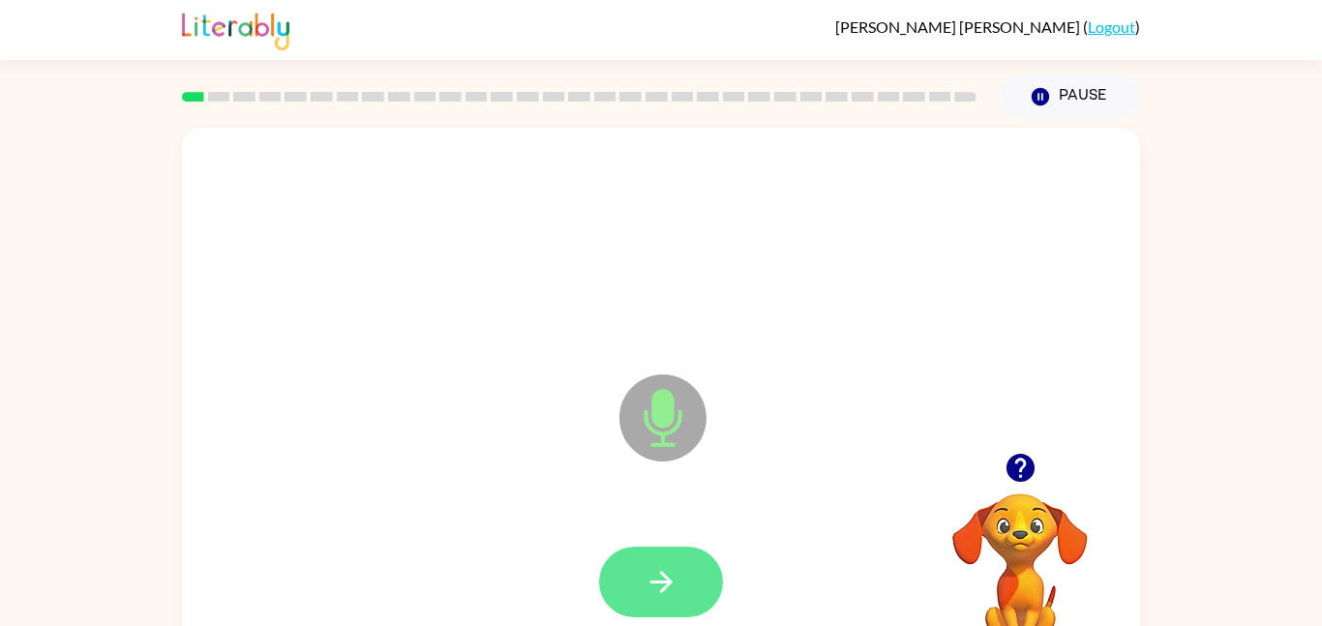
click at [656, 547] on button "button" at bounding box center [661, 582] width 124 height 71
click at [687, 597] on button "button" at bounding box center [661, 582] width 124 height 71
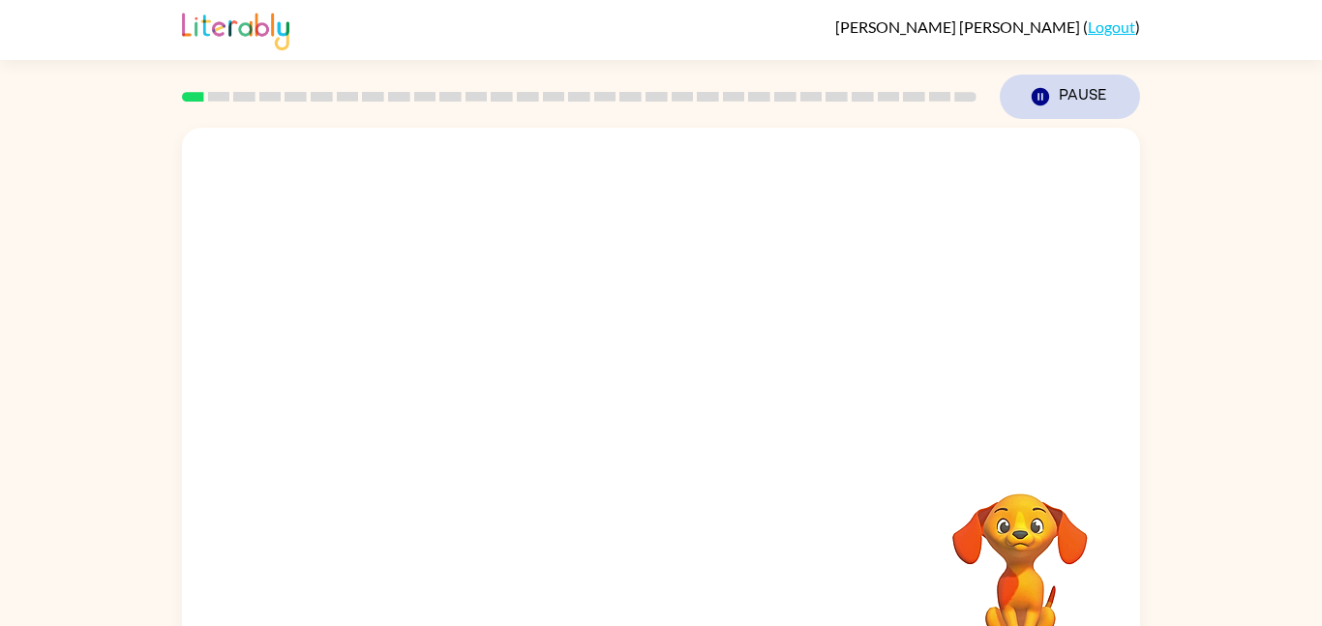
click at [1074, 103] on button "Pause Pause" at bounding box center [1070, 97] width 140 height 45
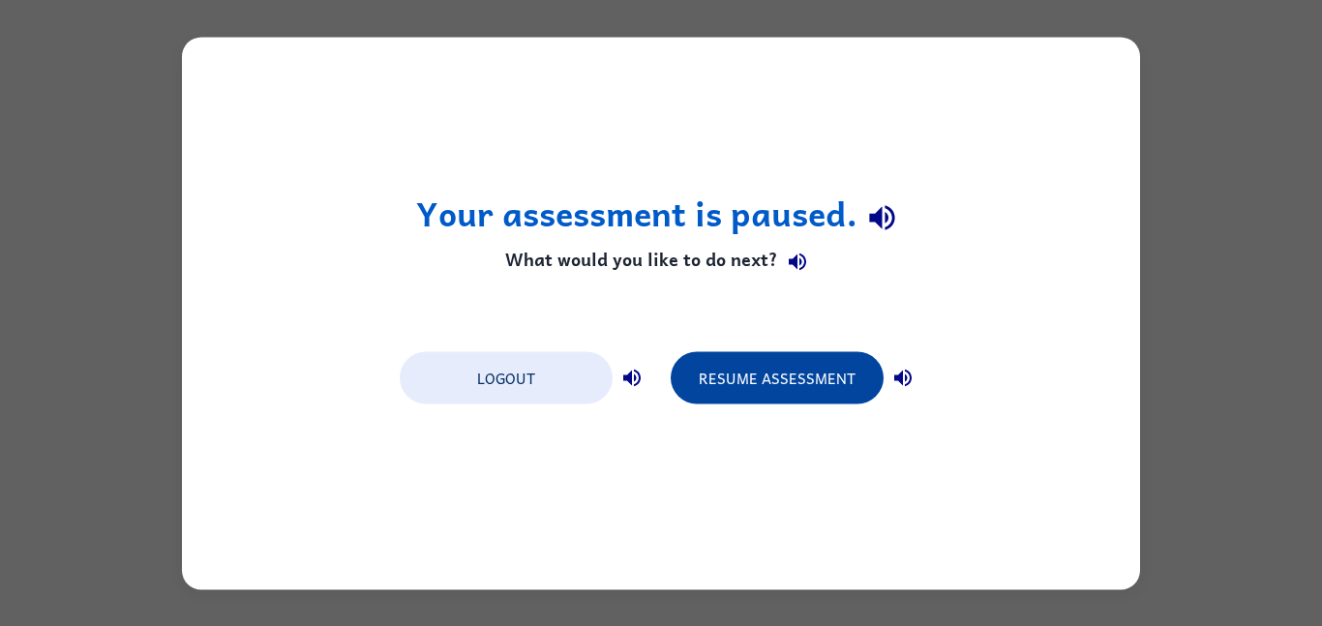
click at [801, 378] on button "Resume Assessment" at bounding box center [777, 377] width 213 height 52
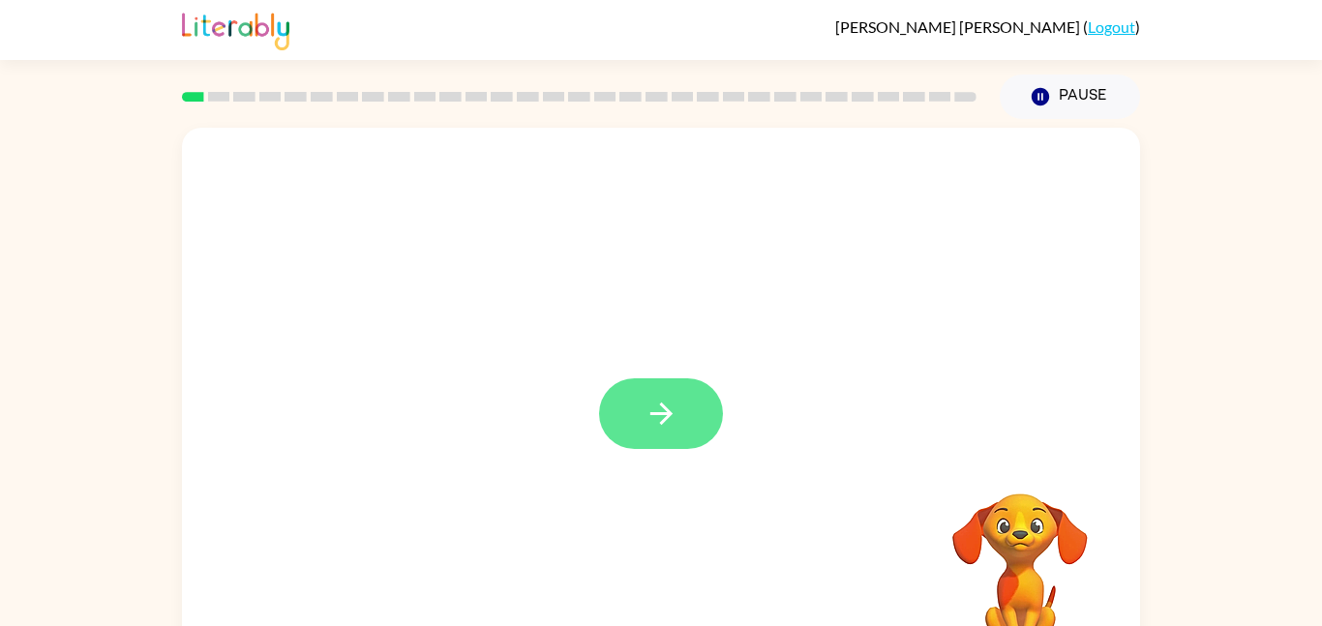
click at [654, 391] on button "button" at bounding box center [661, 413] width 124 height 71
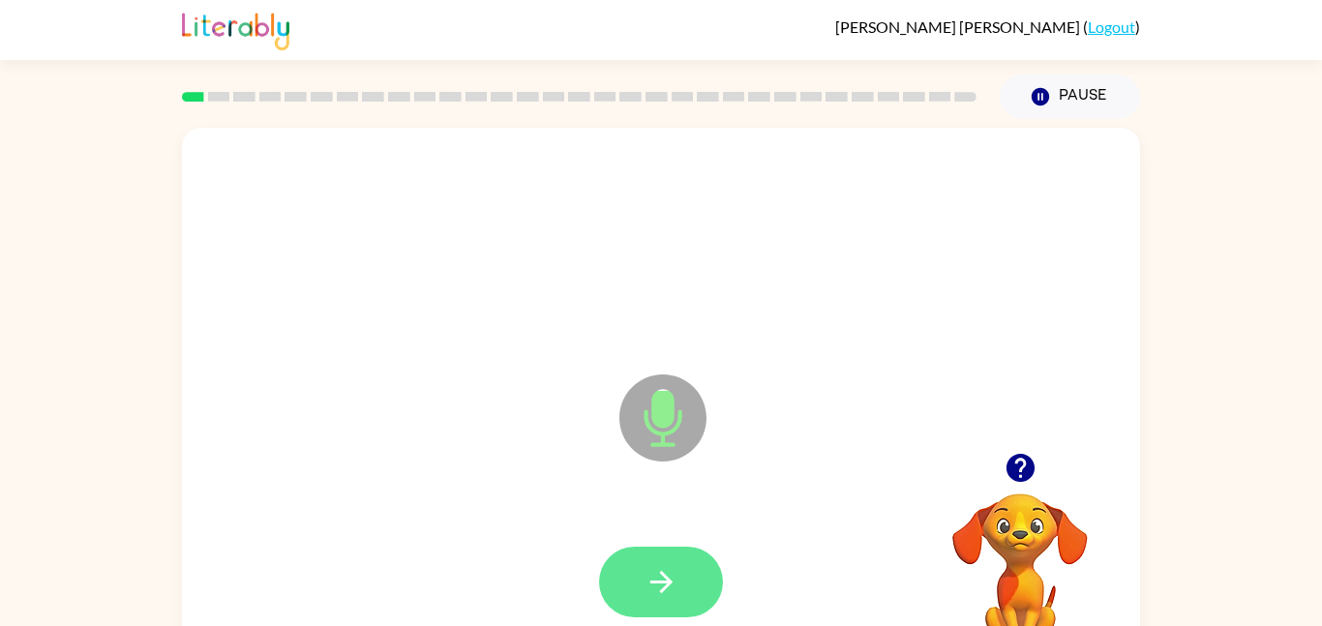
click at [664, 561] on button "button" at bounding box center [661, 582] width 124 height 71
click at [653, 573] on icon "button" at bounding box center [662, 582] width 34 height 34
click at [680, 579] on button "button" at bounding box center [661, 582] width 124 height 71
click at [680, 572] on button "button" at bounding box center [661, 582] width 124 height 71
click at [666, 578] on icon "button" at bounding box center [661, 582] width 22 height 22
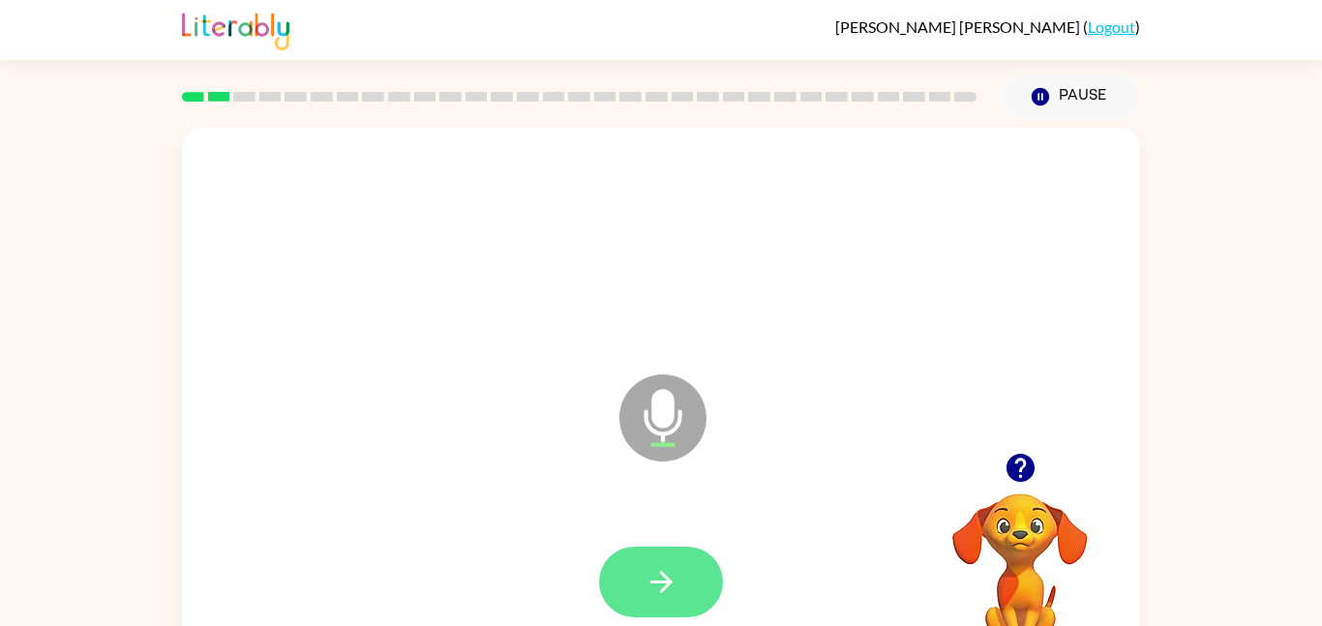
click at [700, 553] on button "button" at bounding box center [661, 582] width 124 height 71
click at [620, 565] on button "button" at bounding box center [661, 582] width 124 height 71
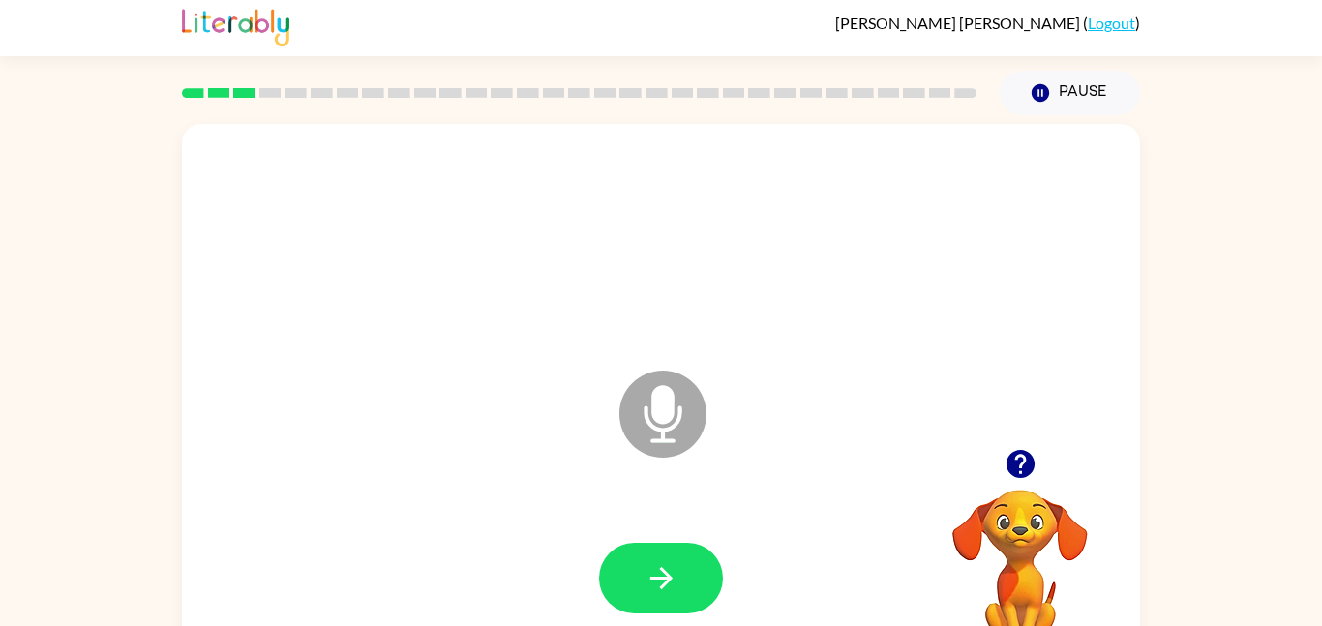
scroll to position [15, 0]
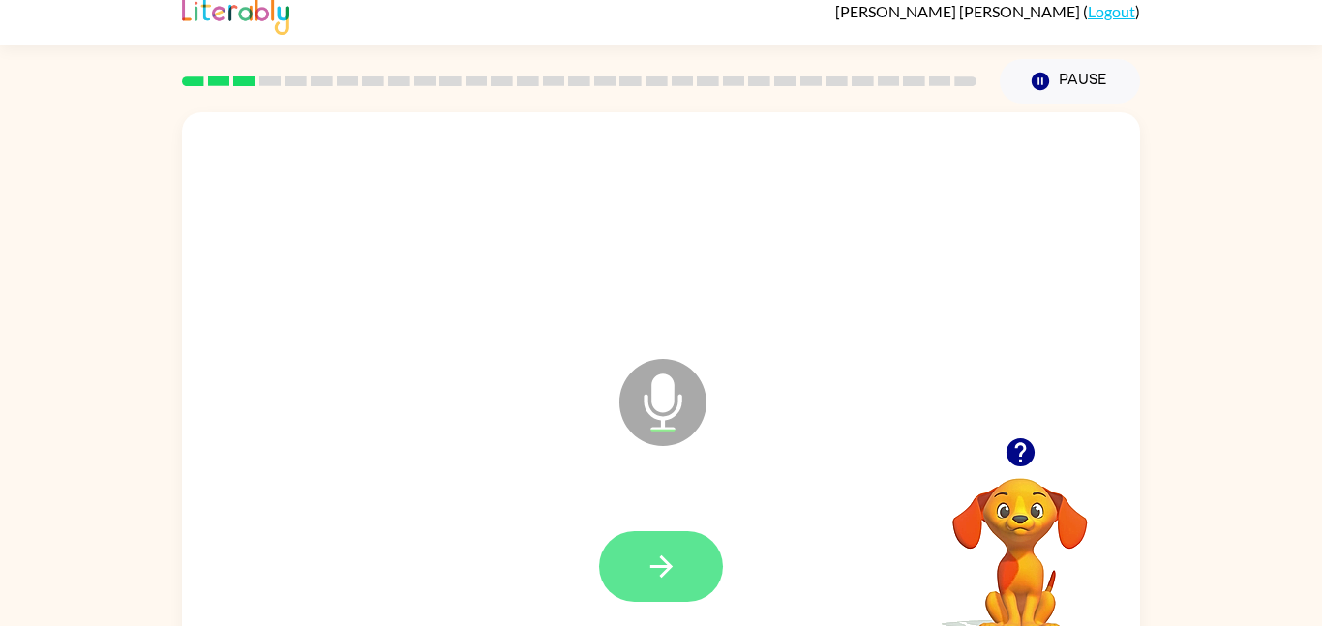
click at [680, 549] on button "button" at bounding box center [661, 566] width 124 height 71
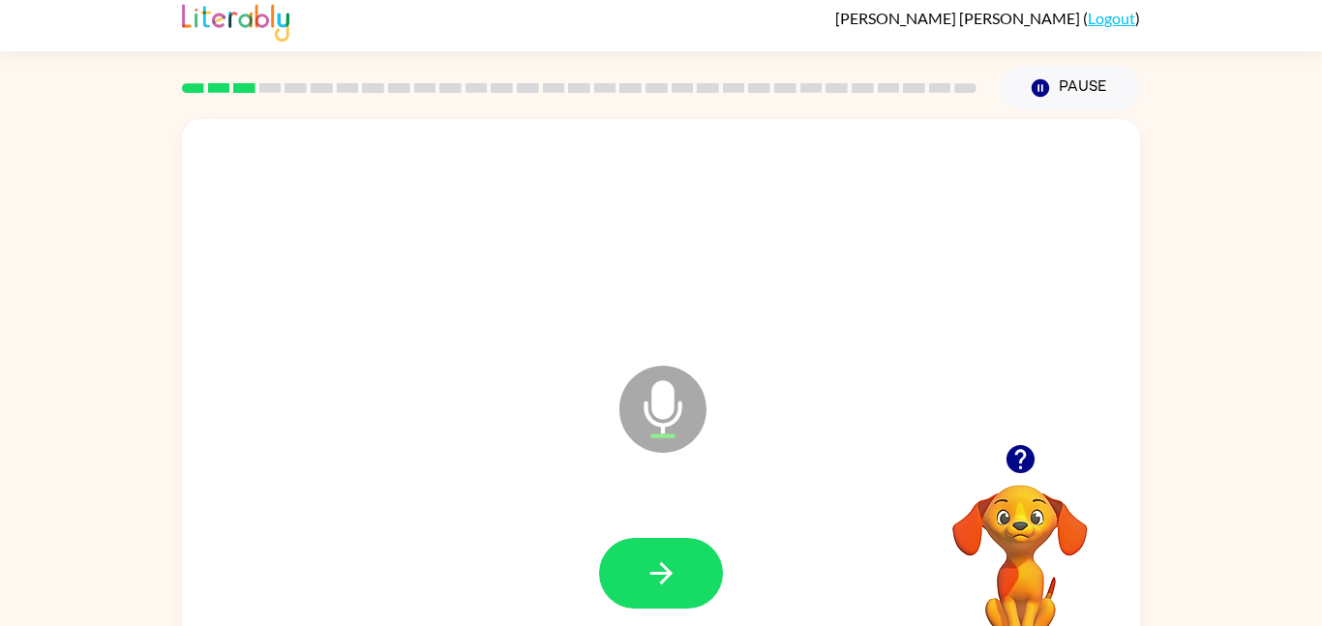
scroll to position [6, 0]
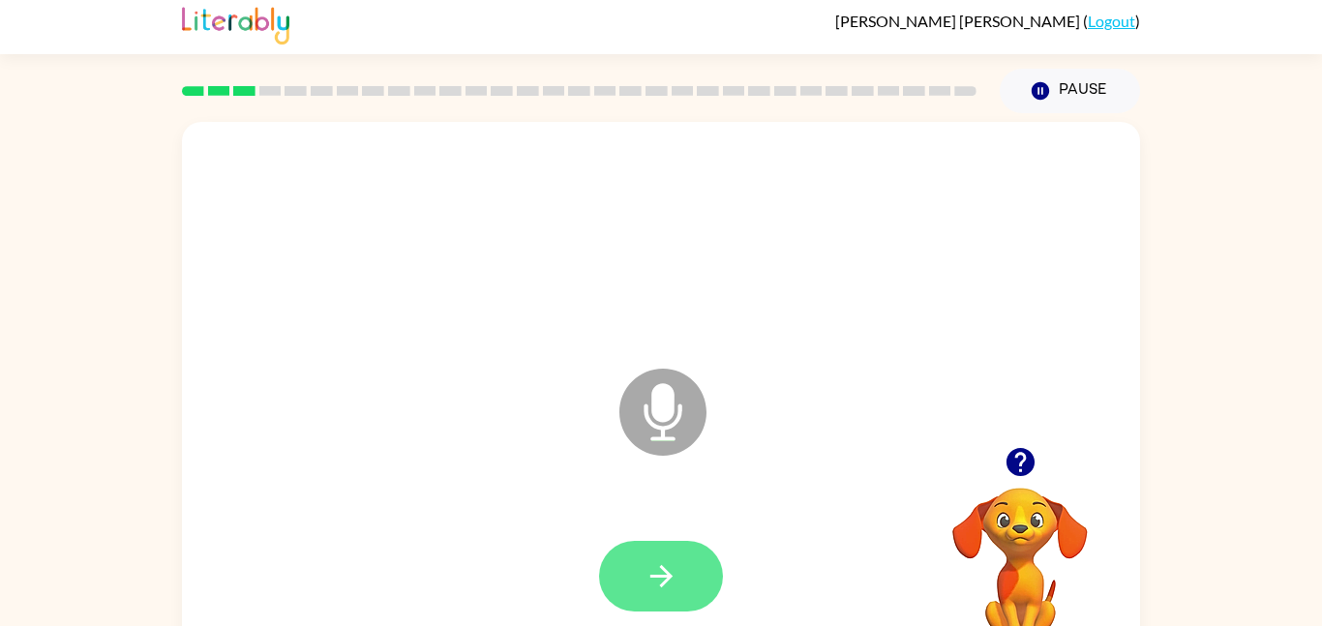
click at [667, 569] on icon "button" at bounding box center [662, 576] width 34 height 34
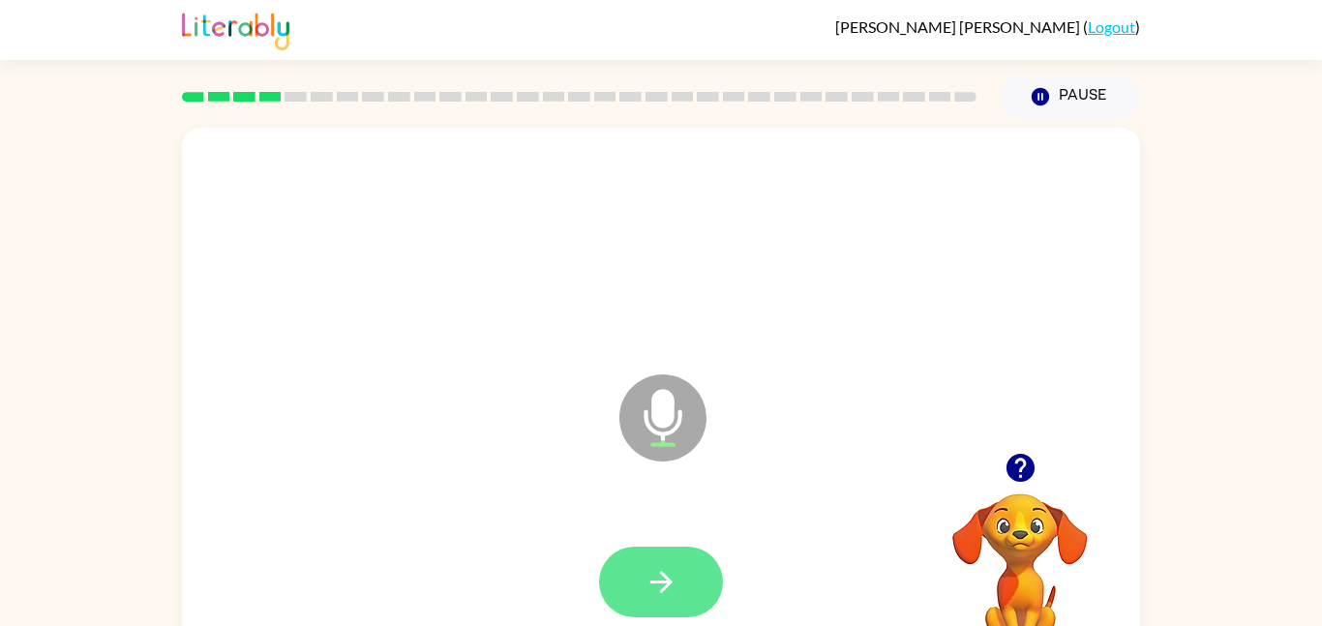
click at [645, 595] on icon "button" at bounding box center [662, 582] width 34 height 34
click at [684, 579] on button "button" at bounding box center [661, 582] width 124 height 71
click at [670, 587] on icon "button" at bounding box center [662, 582] width 34 height 34
click at [660, 585] on icon "button" at bounding box center [662, 582] width 34 height 34
click at [652, 583] on icon "button" at bounding box center [661, 582] width 22 height 22
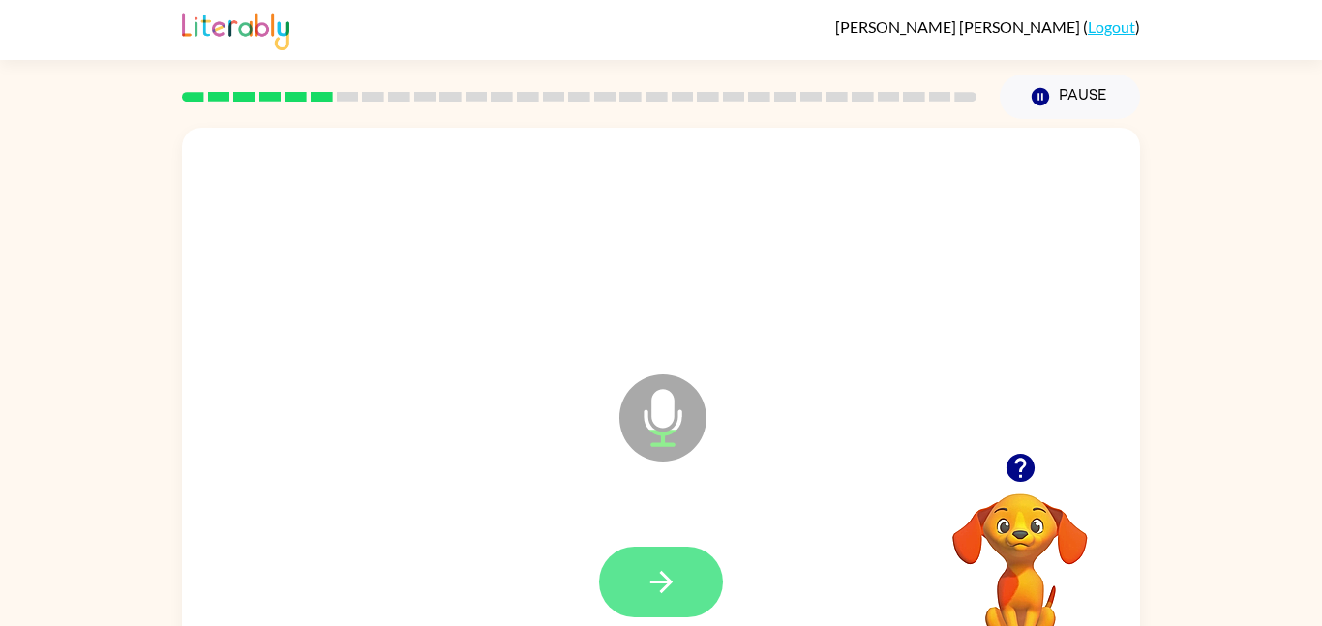
click at [633, 559] on button "button" at bounding box center [661, 582] width 124 height 71
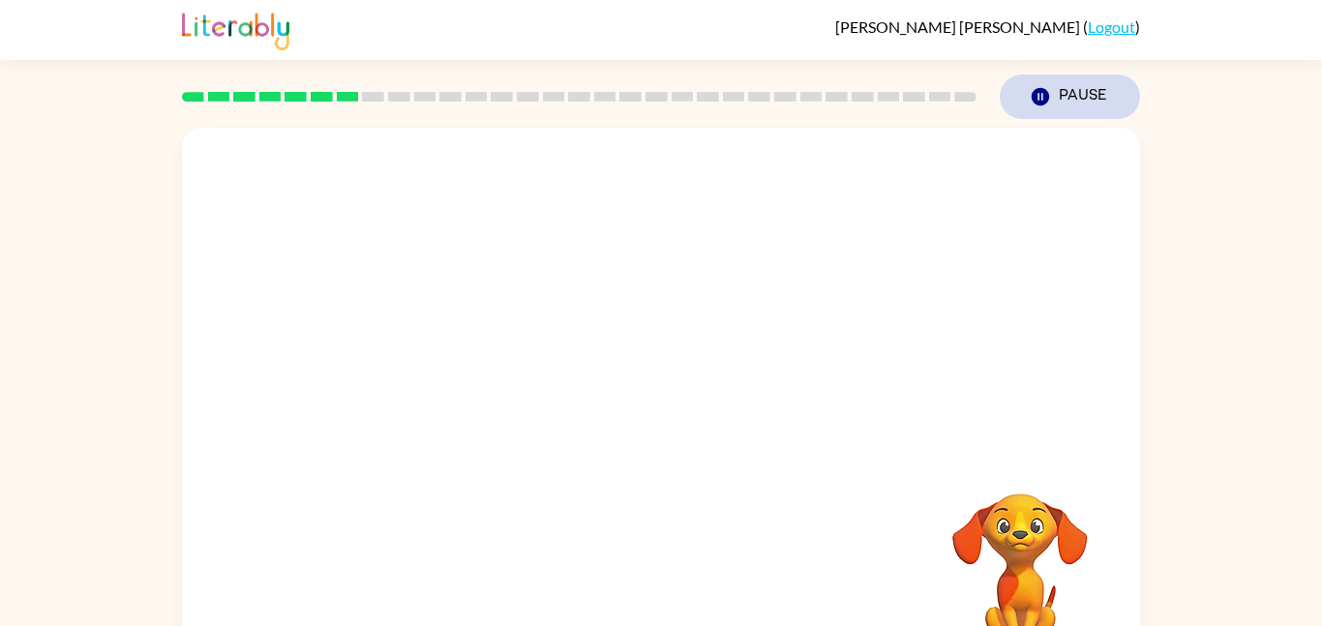
click at [1070, 113] on button "Pause Pause" at bounding box center [1070, 97] width 140 height 45
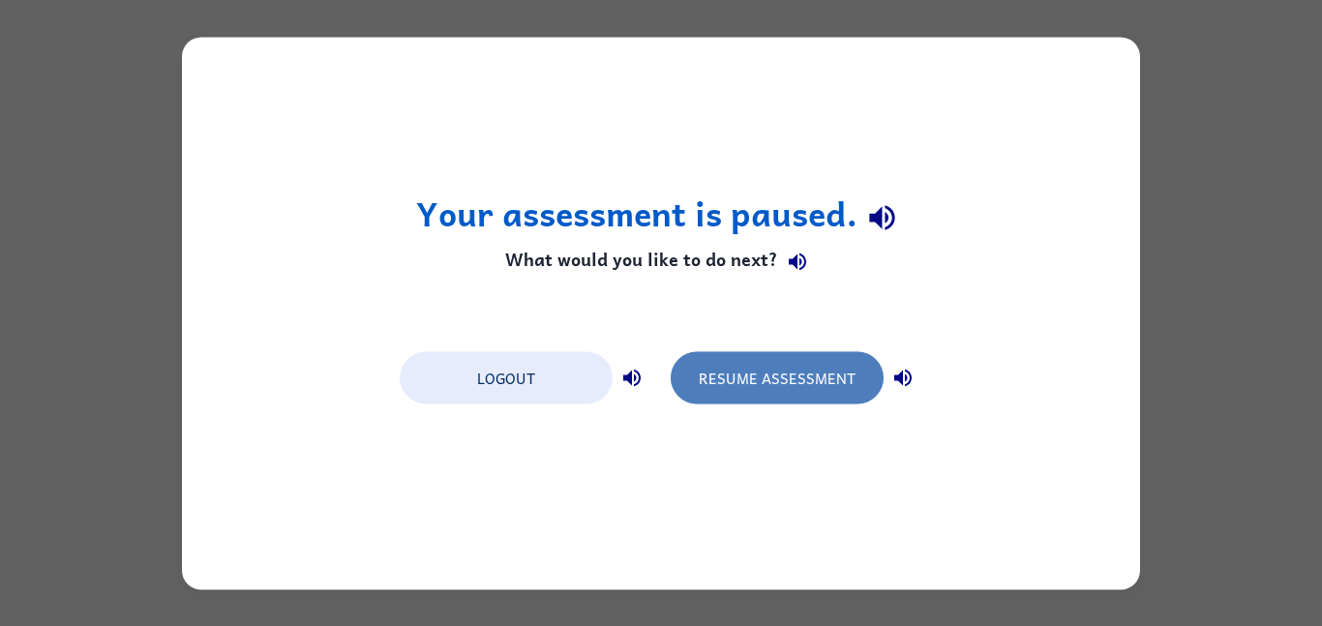
click at [817, 359] on button "Resume Assessment" at bounding box center [777, 377] width 213 height 52
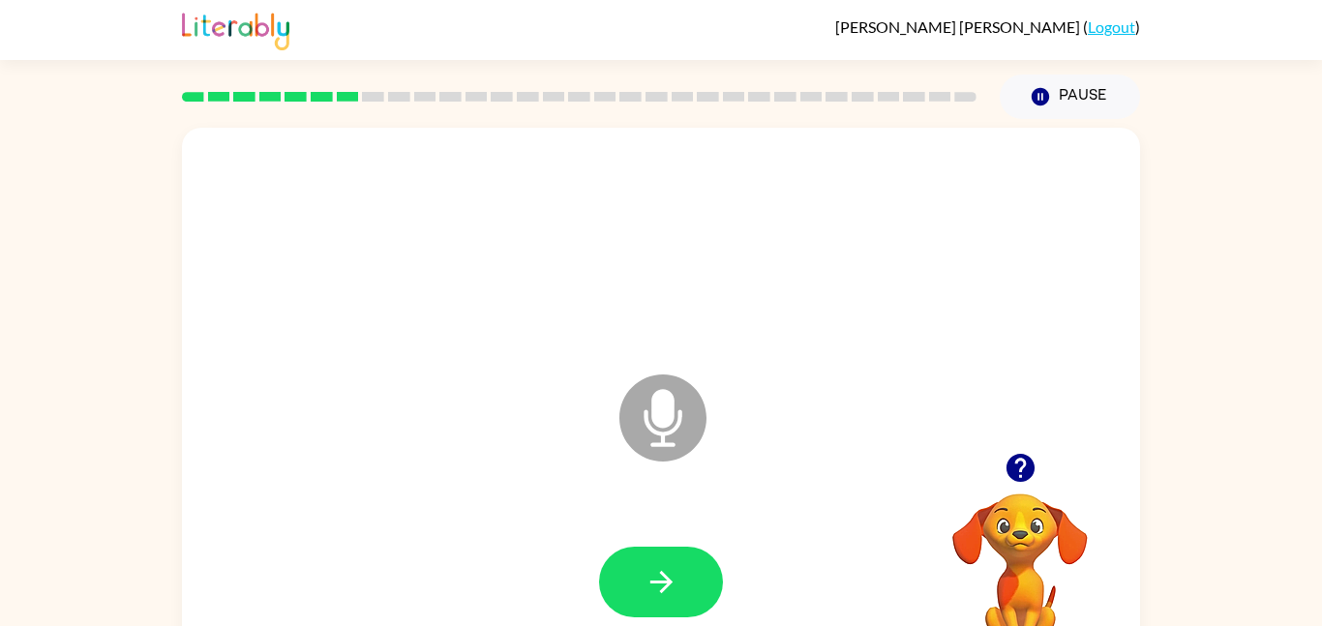
click at [654, 412] on icon "Microphone The Microphone is here when it is your turn to talk" at bounding box center [760, 442] width 290 height 145
click at [1050, 95] on icon "Pause" at bounding box center [1040, 96] width 21 height 21
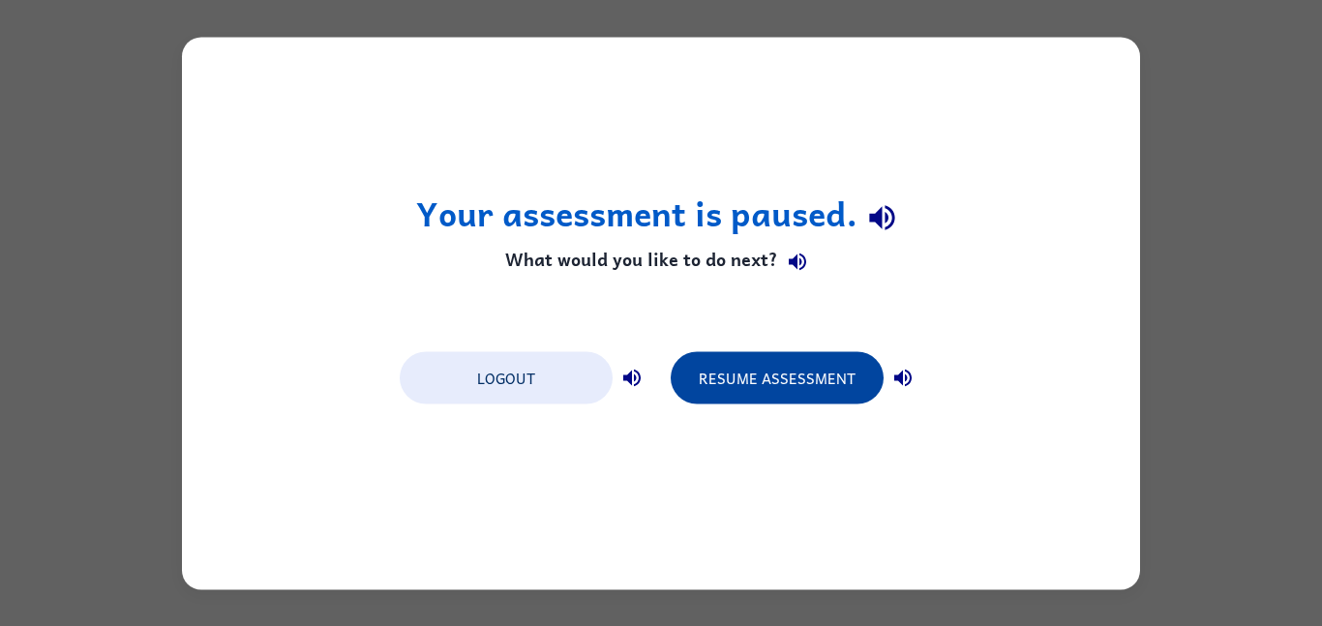
click at [816, 396] on button "Resume Assessment" at bounding box center [777, 377] width 213 height 52
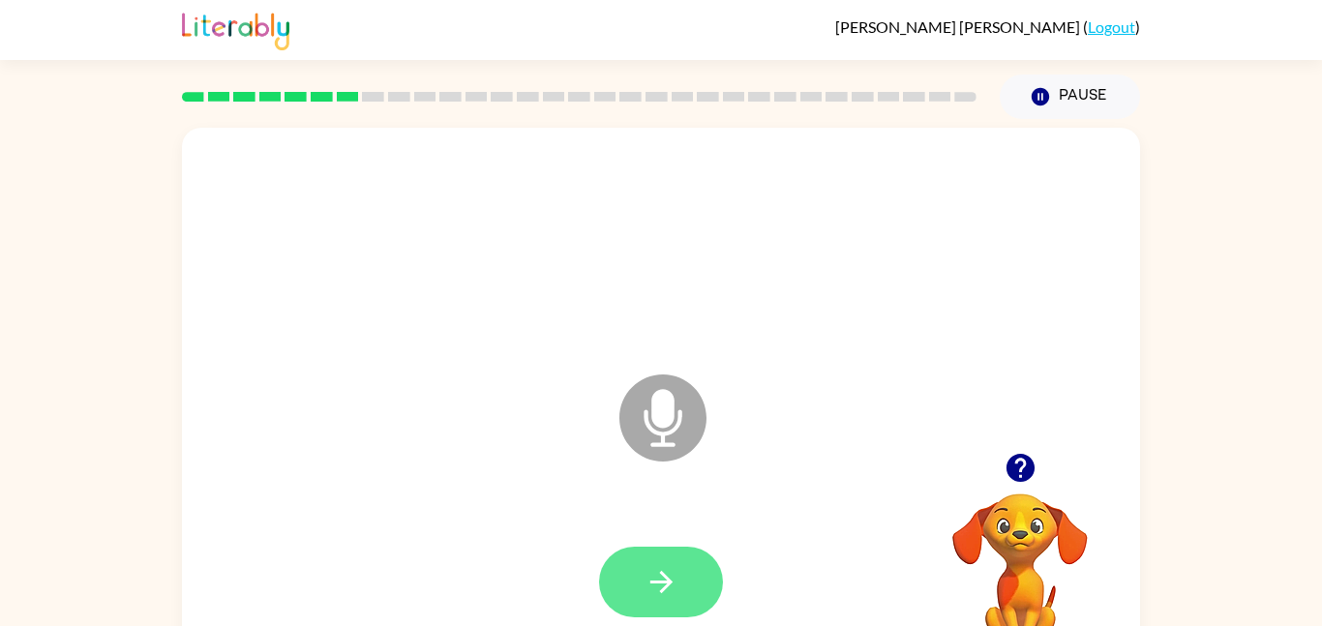
click at [675, 563] on button "button" at bounding box center [661, 582] width 124 height 71
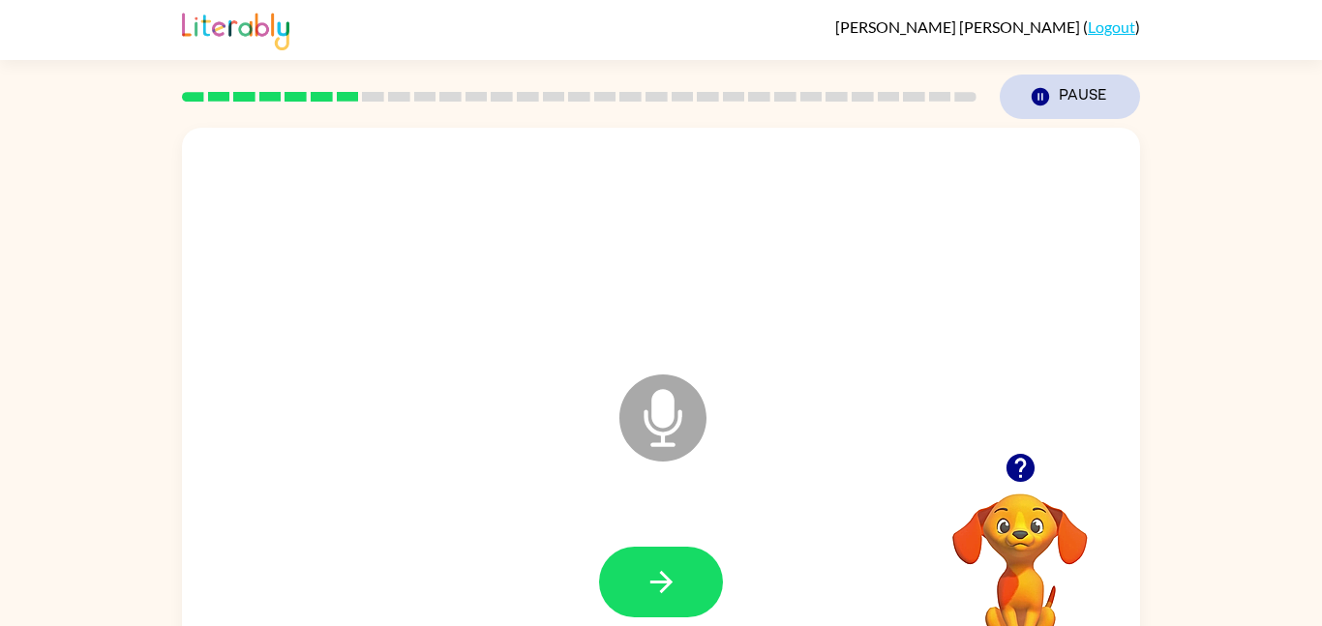
click at [1100, 107] on button "Pause Pause" at bounding box center [1070, 97] width 140 height 45
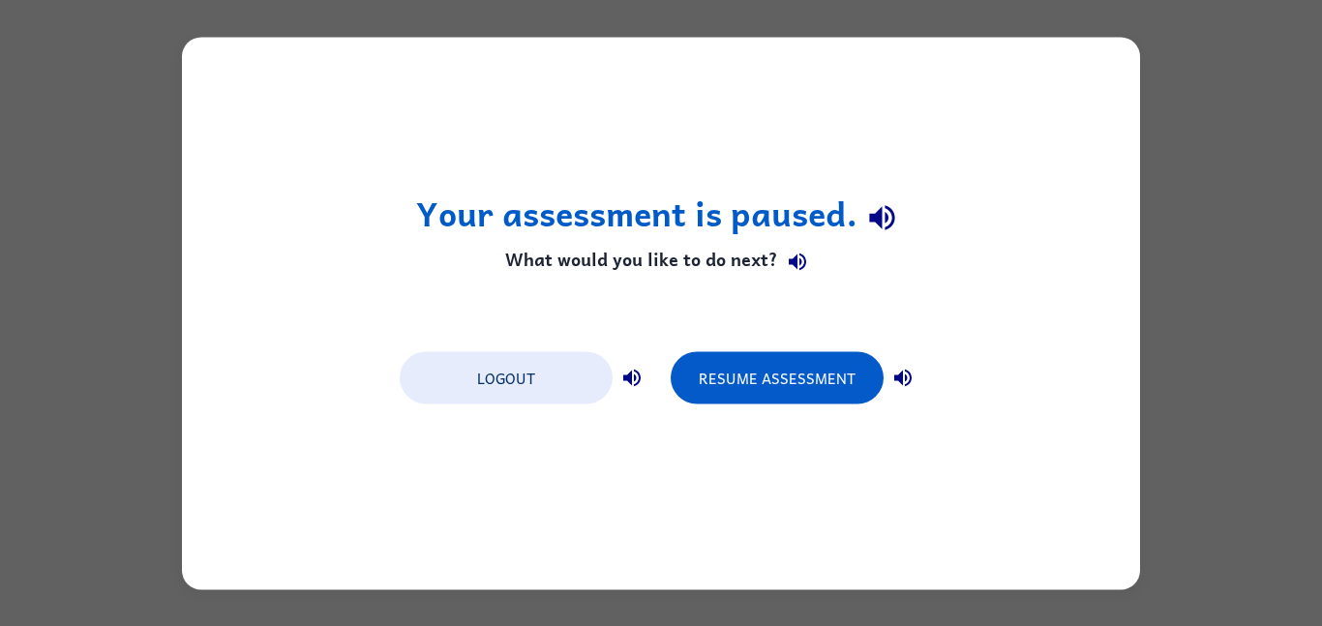
click at [896, 218] on icon "button" at bounding box center [882, 218] width 34 height 34
click at [884, 222] on icon "button" at bounding box center [882, 218] width 34 height 34
click at [892, 231] on icon "button" at bounding box center [882, 218] width 34 height 34
click at [794, 391] on button "Resume Assessment" at bounding box center [777, 377] width 213 height 52
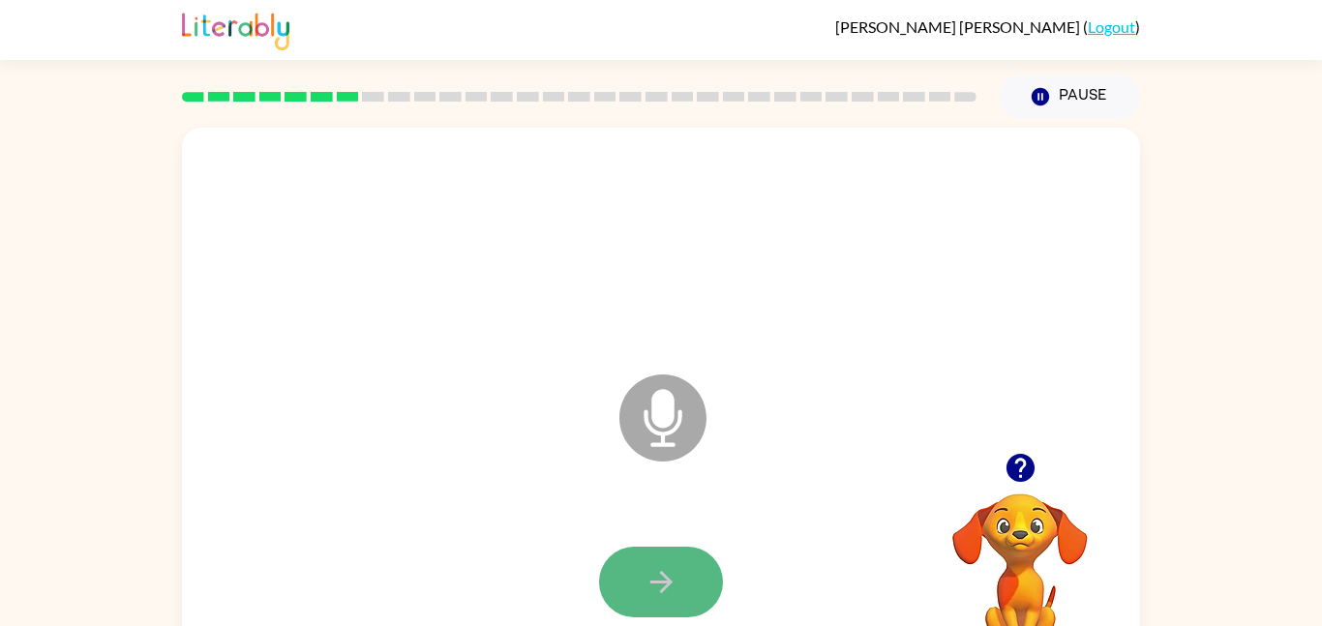
click at [613, 574] on button "button" at bounding box center [661, 582] width 124 height 71
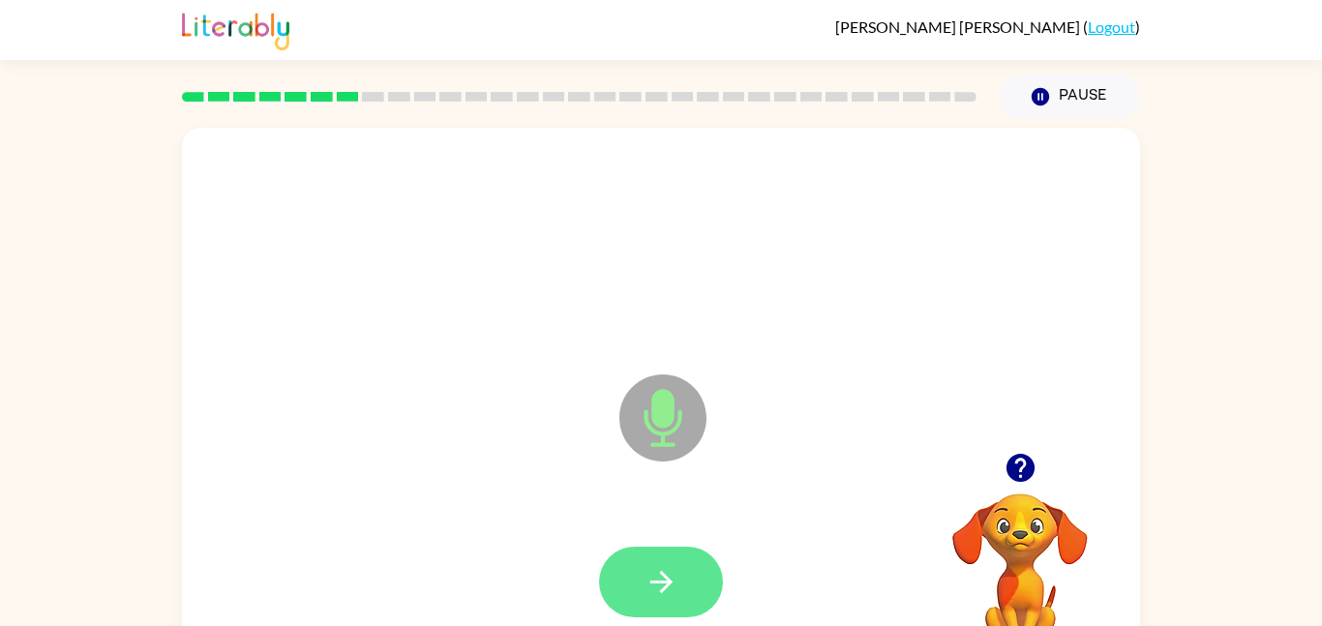
click at [666, 563] on button "button" at bounding box center [661, 582] width 124 height 71
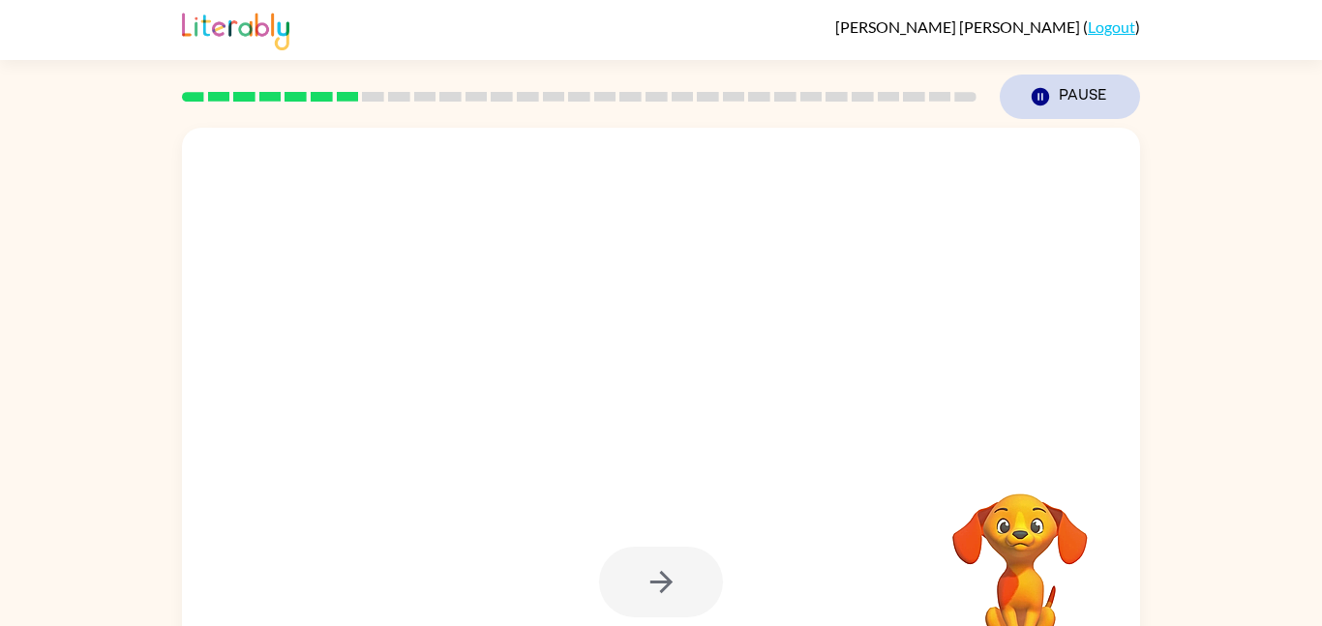
click at [1070, 103] on button "Pause Pause" at bounding box center [1070, 97] width 140 height 45
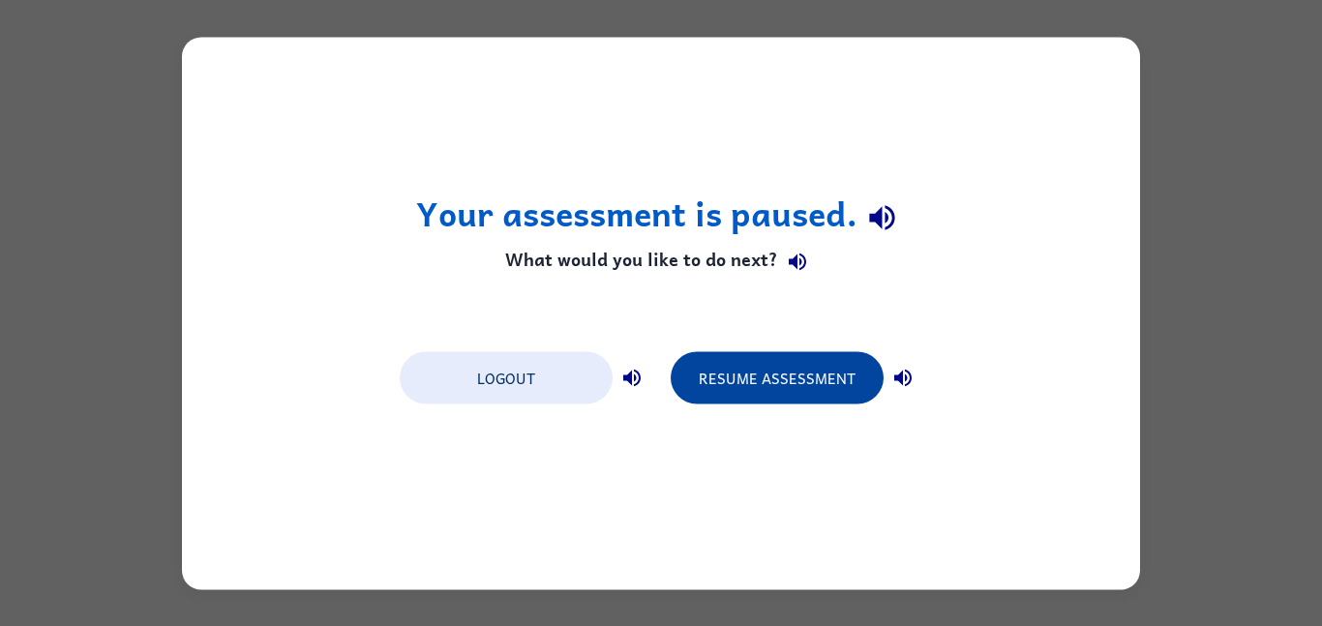
click at [819, 391] on button "Resume Assessment" at bounding box center [777, 377] width 213 height 52
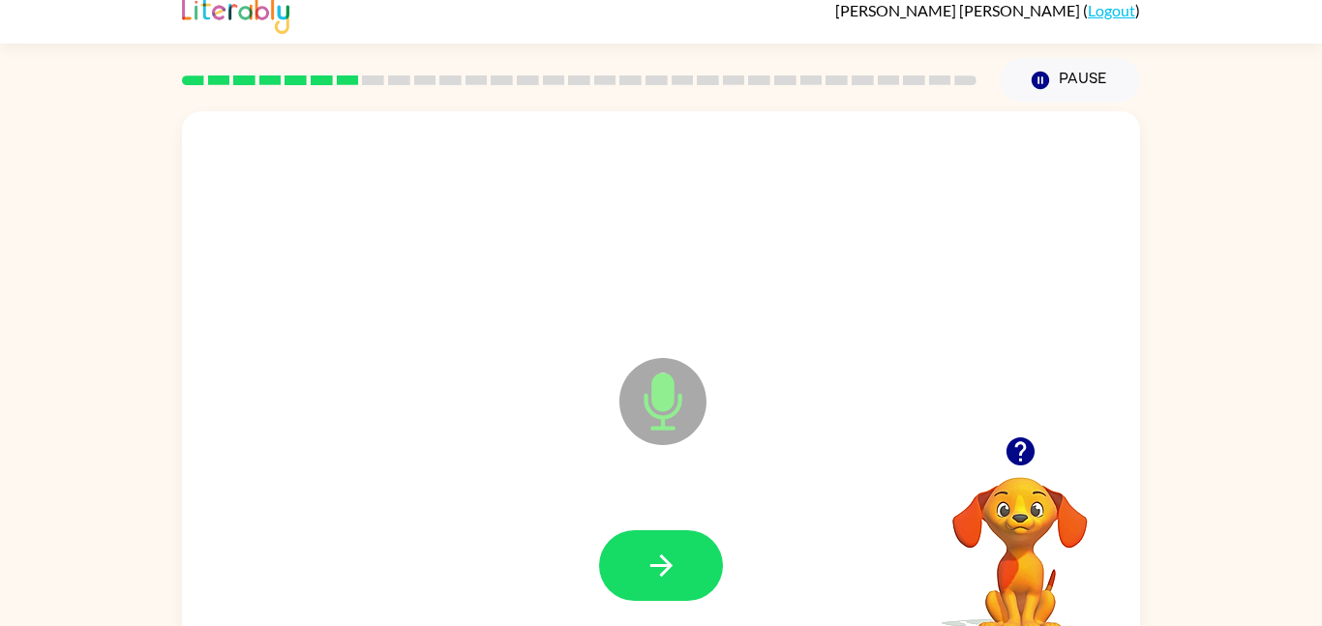
scroll to position [29, 0]
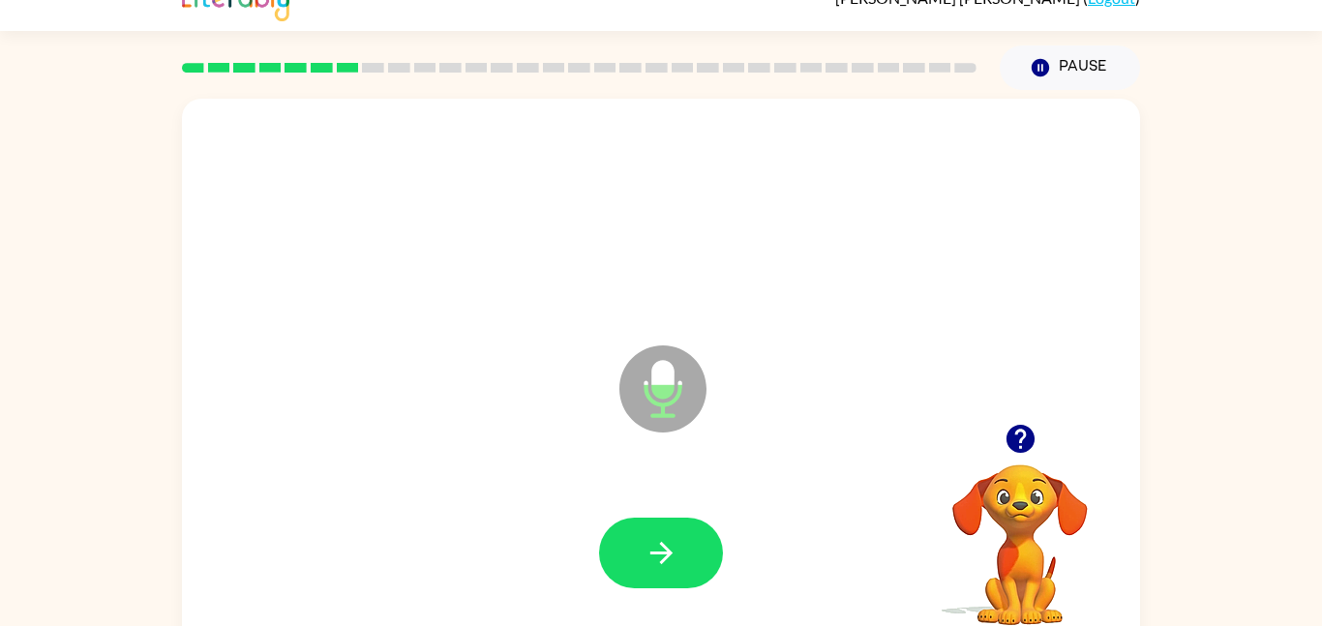
click at [1009, 468] on video "Your browser must support playing .mp4 files to use Literably. Please try using…" at bounding box center [1020, 532] width 194 height 194
click at [995, 450] on div at bounding box center [1020, 438] width 194 height 49
click at [1006, 457] on button "button" at bounding box center [1020, 438] width 49 height 49
click at [684, 538] on button "button" at bounding box center [661, 553] width 124 height 71
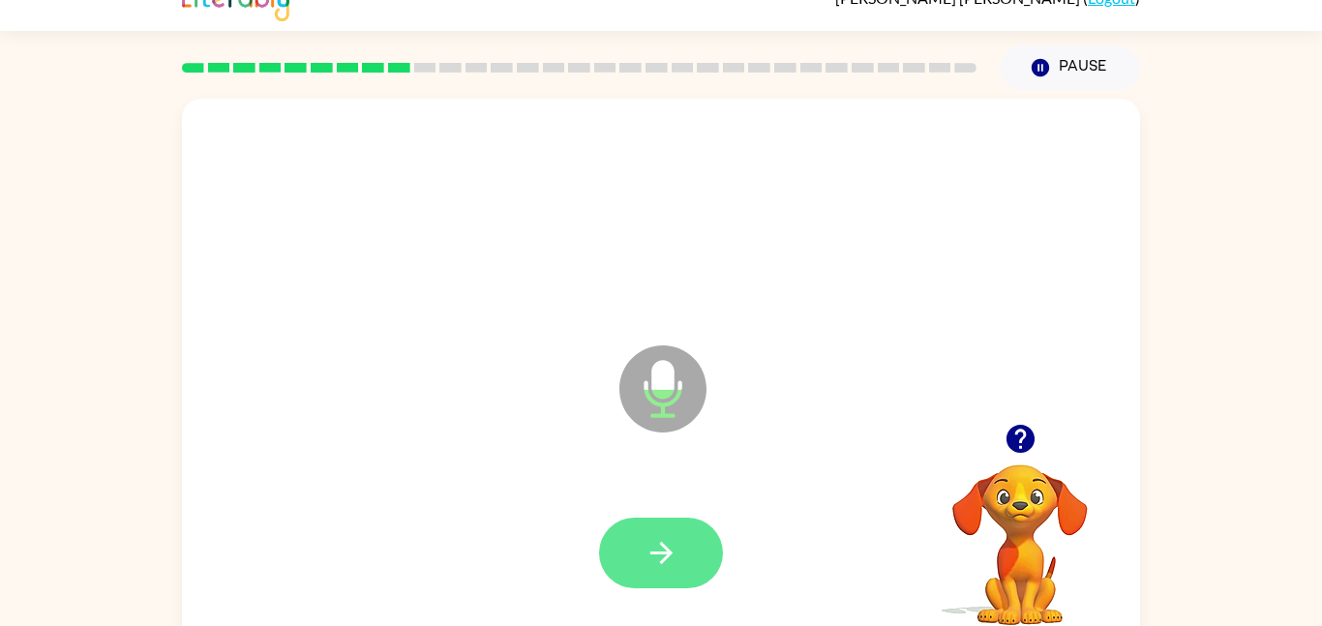
click at [659, 581] on button "button" at bounding box center [661, 553] width 124 height 71
click at [684, 550] on button "button" at bounding box center [661, 553] width 124 height 71
click at [658, 587] on button "button" at bounding box center [661, 553] width 124 height 71
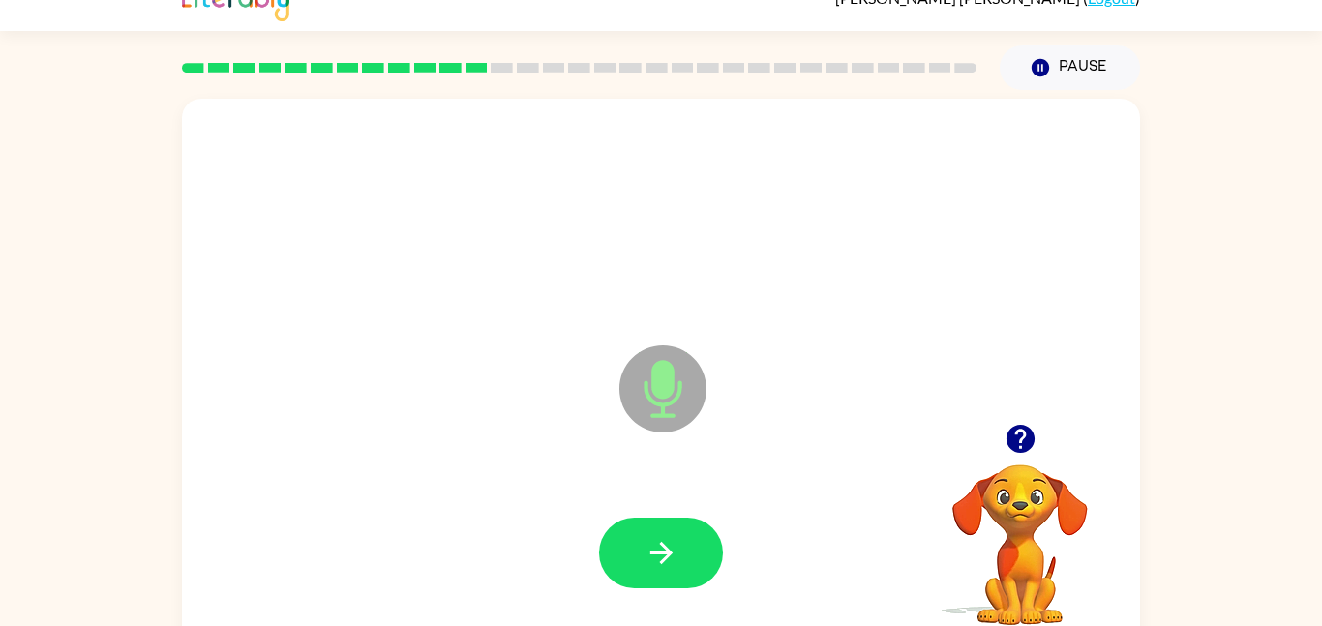
click at [1015, 458] on button "button" at bounding box center [1020, 438] width 49 height 49
click at [1017, 448] on icon "button" at bounding box center [1020, 439] width 28 height 28
click at [1027, 432] on icon "button" at bounding box center [1020, 439] width 28 height 28
click at [713, 527] on div at bounding box center [661, 553] width 124 height 71
click at [712, 559] on button "button" at bounding box center [661, 553] width 124 height 71
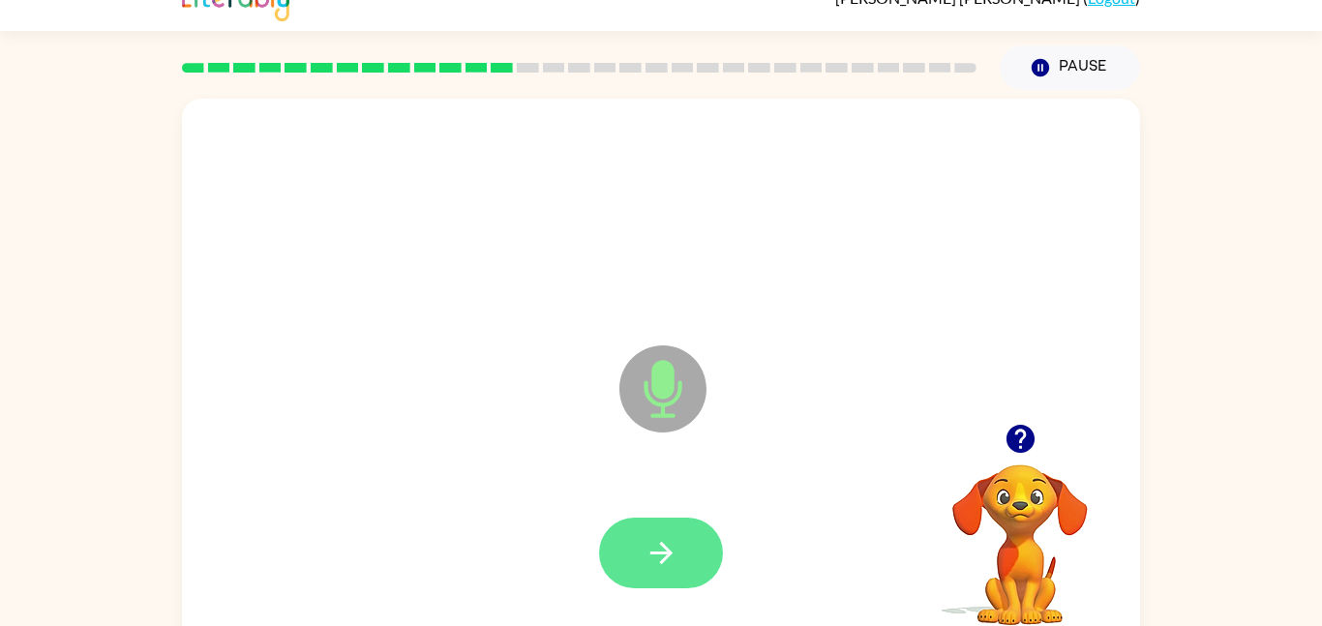
click at [703, 537] on button "button" at bounding box center [661, 553] width 124 height 71
click at [1010, 467] on video "Your browser must support playing .mp4 files to use Literably. Please try using…" at bounding box center [1020, 532] width 194 height 194
click at [1006, 426] on icon "button" at bounding box center [1021, 439] width 34 height 34
click at [1030, 457] on button "button" at bounding box center [1020, 438] width 49 height 49
click at [648, 556] on icon "button" at bounding box center [662, 553] width 34 height 34
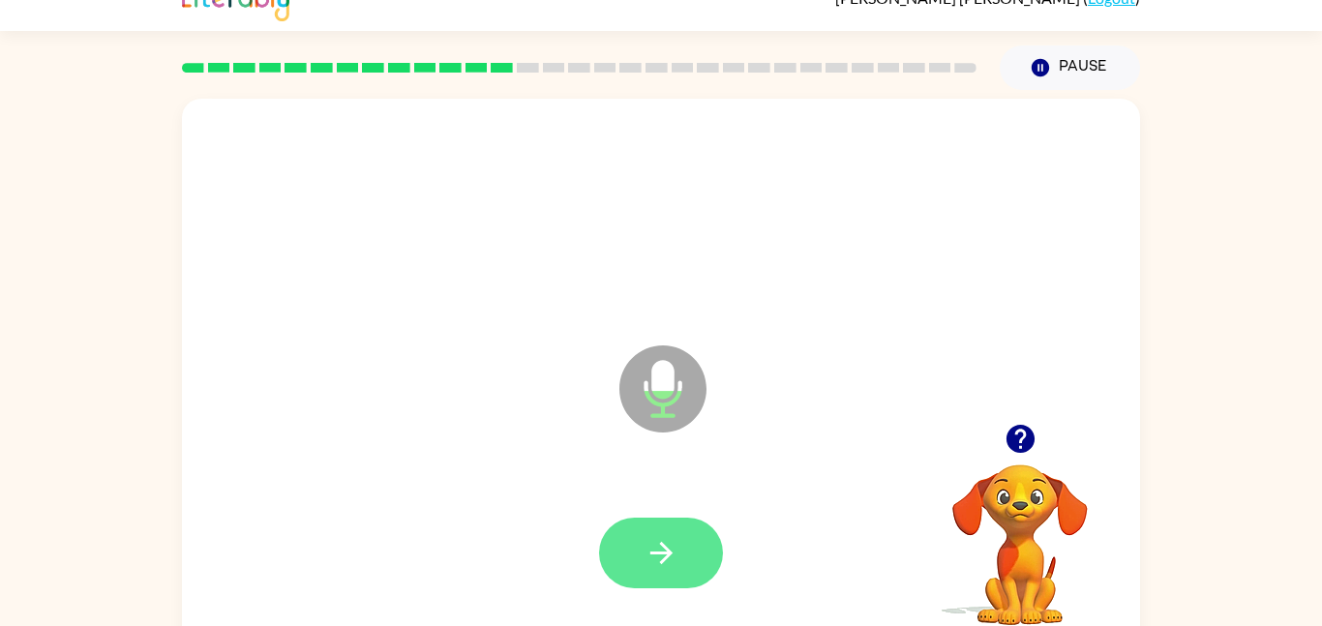
click at [647, 561] on icon "button" at bounding box center [662, 553] width 34 height 34
click at [643, 546] on button "button" at bounding box center [661, 553] width 124 height 71
click at [682, 550] on button "button" at bounding box center [661, 553] width 124 height 71
click at [685, 575] on button "button" at bounding box center [661, 553] width 124 height 71
click at [667, 518] on button "button" at bounding box center [661, 553] width 124 height 71
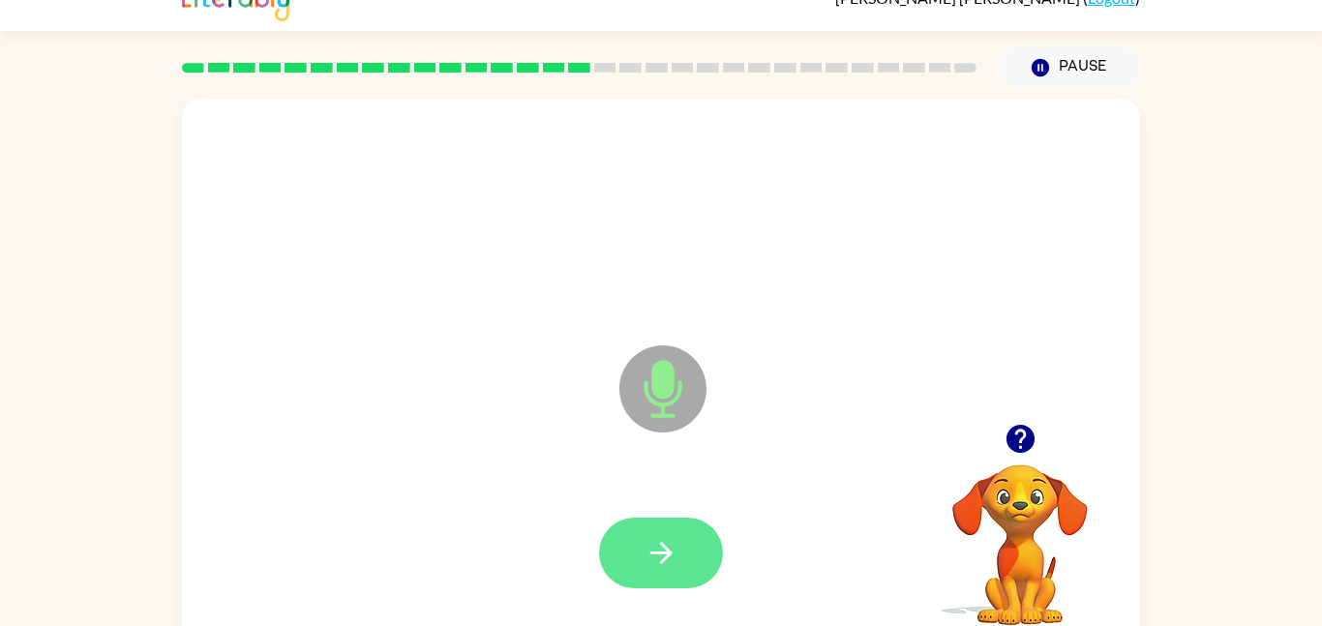
click at [693, 580] on button "button" at bounding box center [661, 553] width 124 height 71
click at [661, 567] on icon "button" at bounding box center [662, 553] width 34 height 34
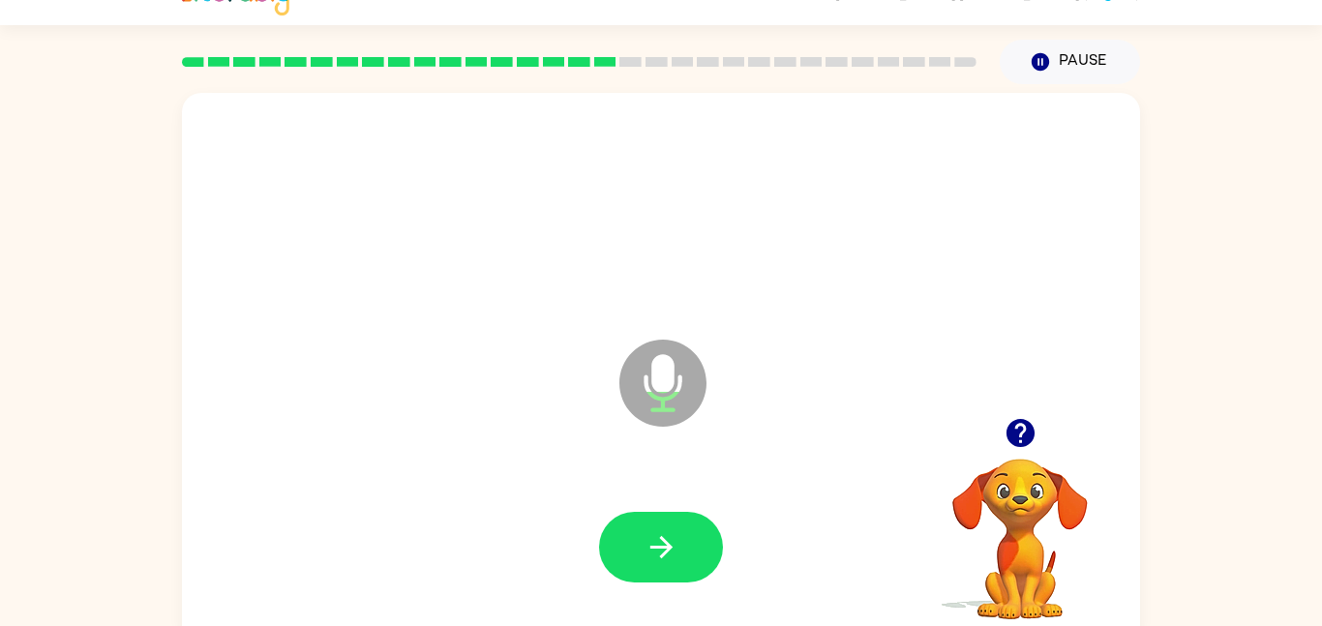
scroll to position [36, 0]
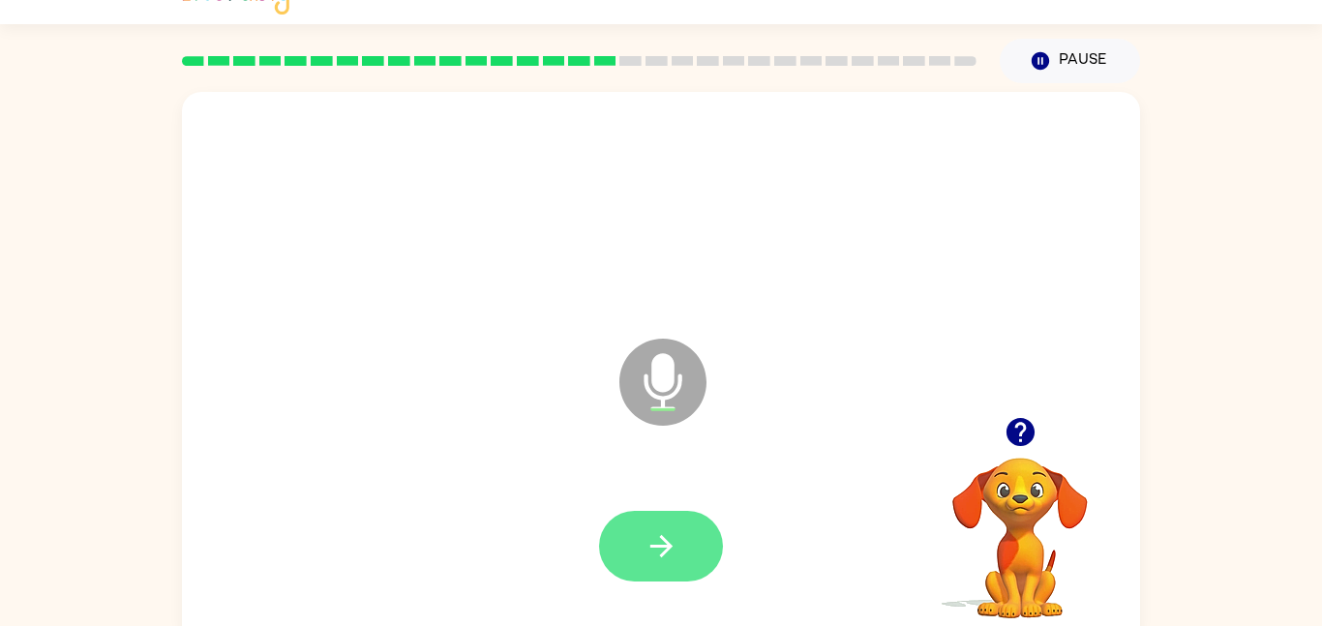
click at [687, 545] on button "button" at bounding box center [661, 546] width 124 height 71
click at [1014, 442] on icon "button" at bounding box center [1020, 432] width 28 height 28
click at [661, 540] on icon "button" at bounding box center [662, 546] width 34 height 34
click at [640, 518] on button "button" at bounding box center [661, 546] width 124 height 71
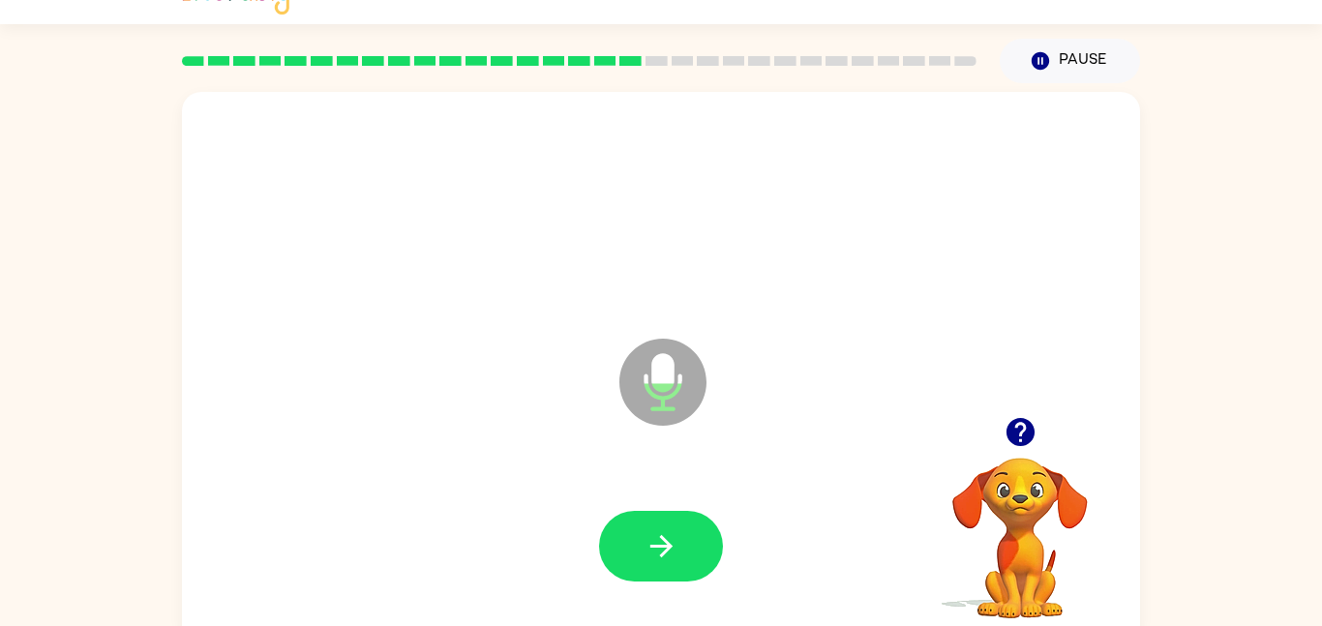
click at [1029, 462] on video "Your browser must support playing .mp4 files to use Literably. Please try using…" at bounding box center [1020, 525] width 194 height 194
click at [1029, 453] on button "button" at bounding box center [1020, 432] width 49 height 49
click at [617, 559] on button "button" at bounding box center [661, 546] width 124 height 71
click at [658, 561] on icon "button" at bounding box center [662, 546] width 34 height 34
click at [1029, 443] on icon "button" at bounding box center [1020, 432] width 28 height 28
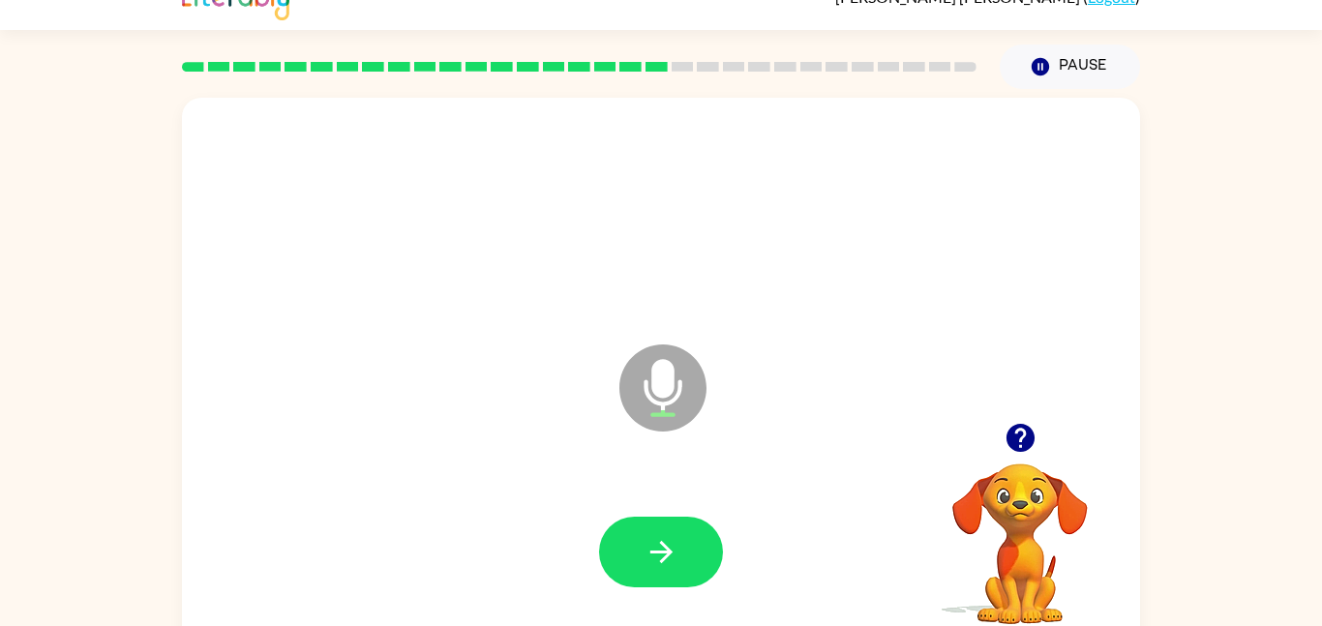
scroll to position [29, 0]
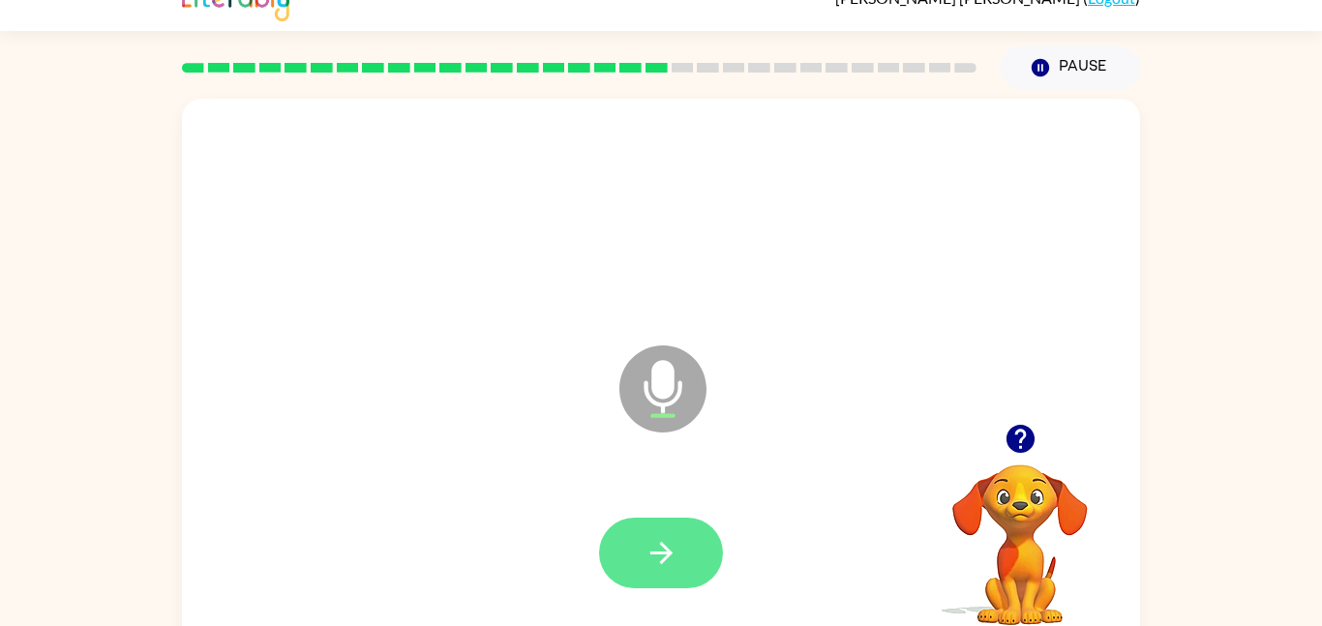
click at [626, 566] on button "button" at bounding box center [661, 553] width 124 height 71
click at [680, 563] on button "button" at bounding box center [661, 553] width 124 height 71
click at [631, 553] on button "button" at bounding box center [661, 553] width 124 height 71
click at [652, 562] on icon "button" at bounding box center [662, 553] width 34 height 34
click at [632, 529] on button "button" at bounding box center [661, 553] width 124 height 71
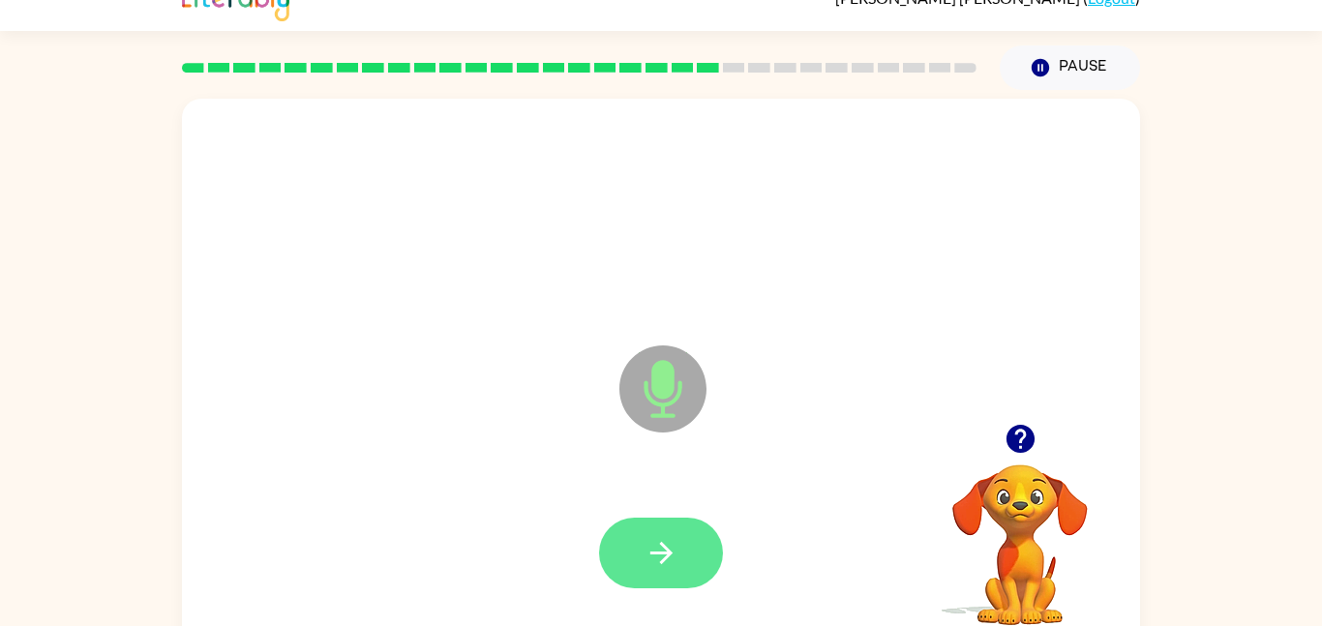
click at [675, 542] on icon "button" at bounding box center [662, 553] width 34 height 34
click at [624, 525] on button "button" at bounding box center [661, 553] width 124 height 71
click at [652, 530] on button "button" at bounding box center [661, 553] width 124 height 71
click at [673, 518] on button "button" at bounding box center [661, 553] width 124 height 71
click at [662, 587] on button "button" at bounding box center [661, 553] width 124 height 71
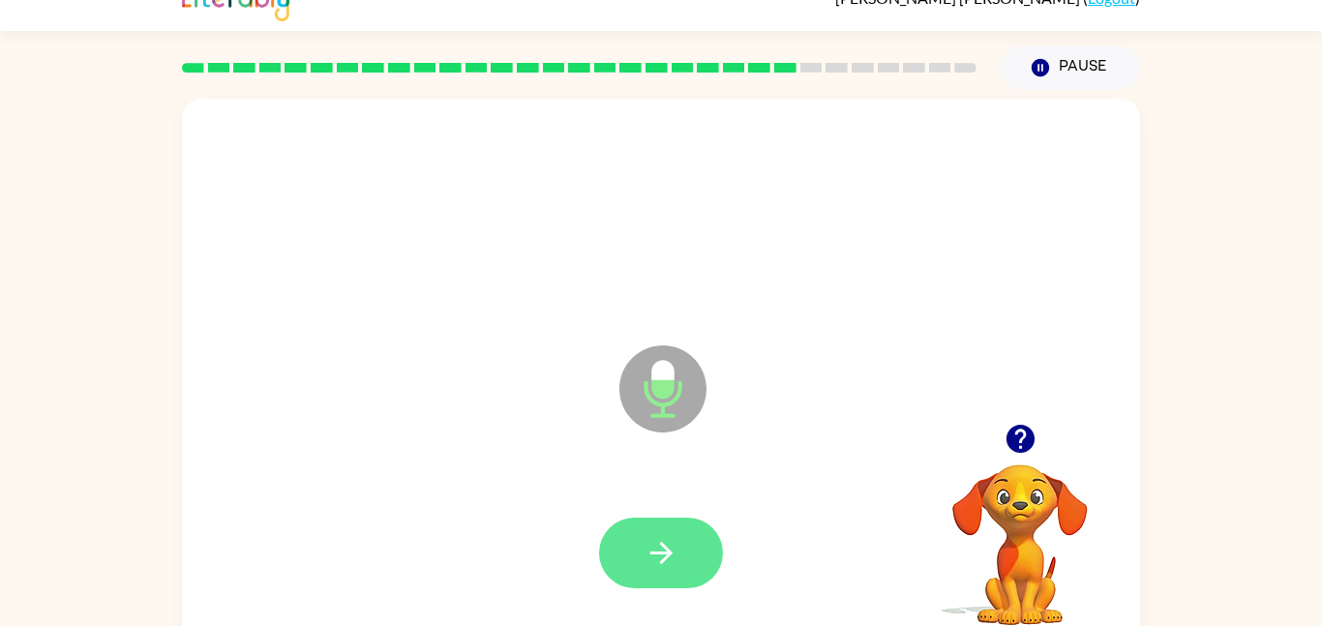
click at [677, 557] on icon "button" at bounding box center [662, 553] width 34 height 34
click at [667, 547] on icon "button" at bounding box center [662, 553] width 34 height 34
click at [674, 557] on icon "button" at bounding box center [662, 553] width 34 height 34
click at [678, 553] on icon "button" at bounding box center [662, 553] width 34 height 34
click at [687, 568] on button "button" at bounding box center [661, 553] width 124 height 71
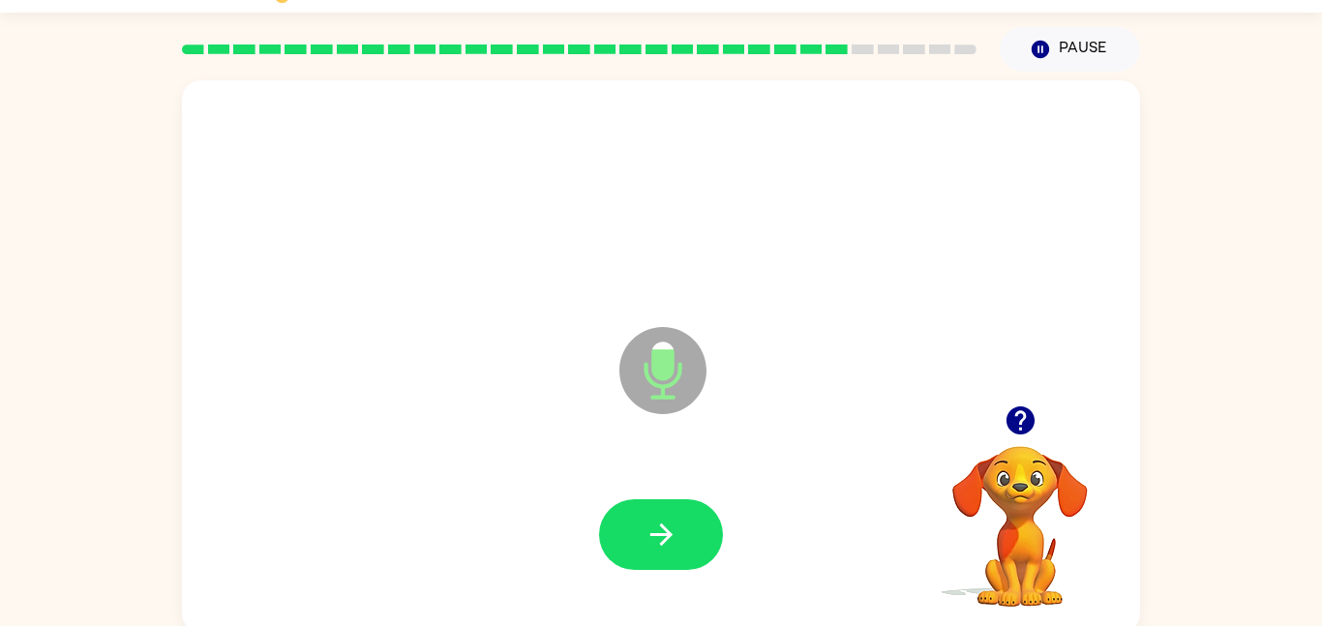
scroll to position [54, 0]
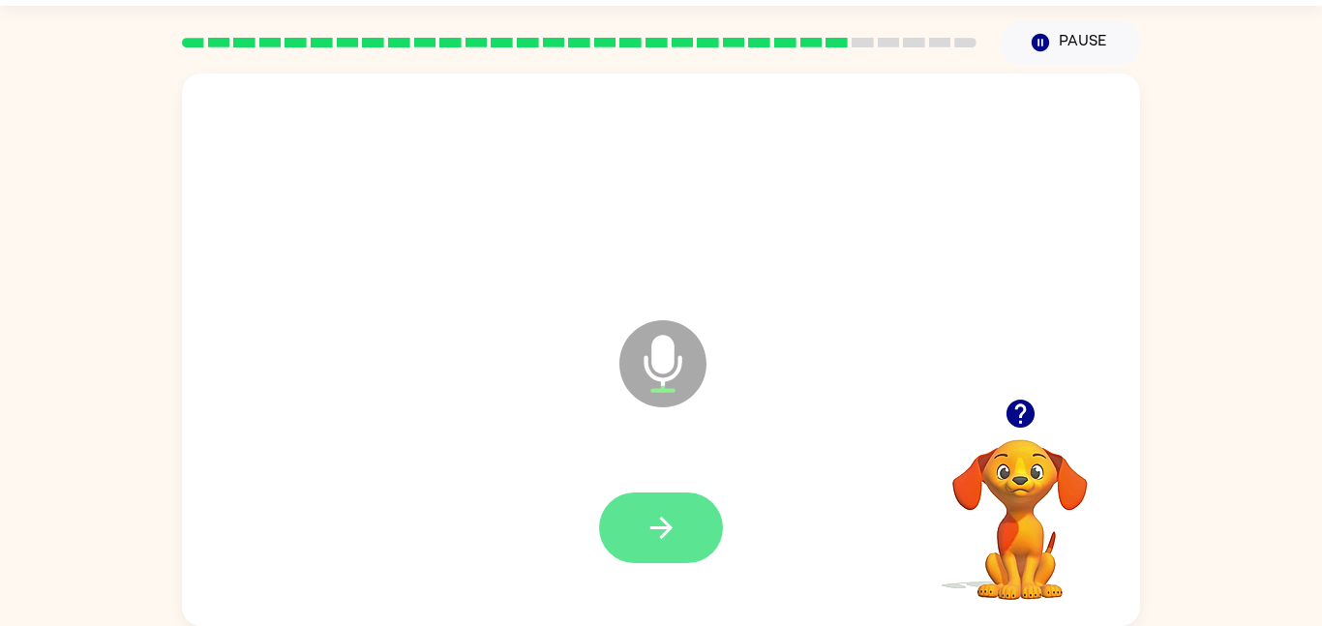
click at [665, 529] on icon "button" at bounding box center [662, 528] width 34 height 34
click at [626, 522] on button "button" at bounding box center [661, 528] width 124 height 71
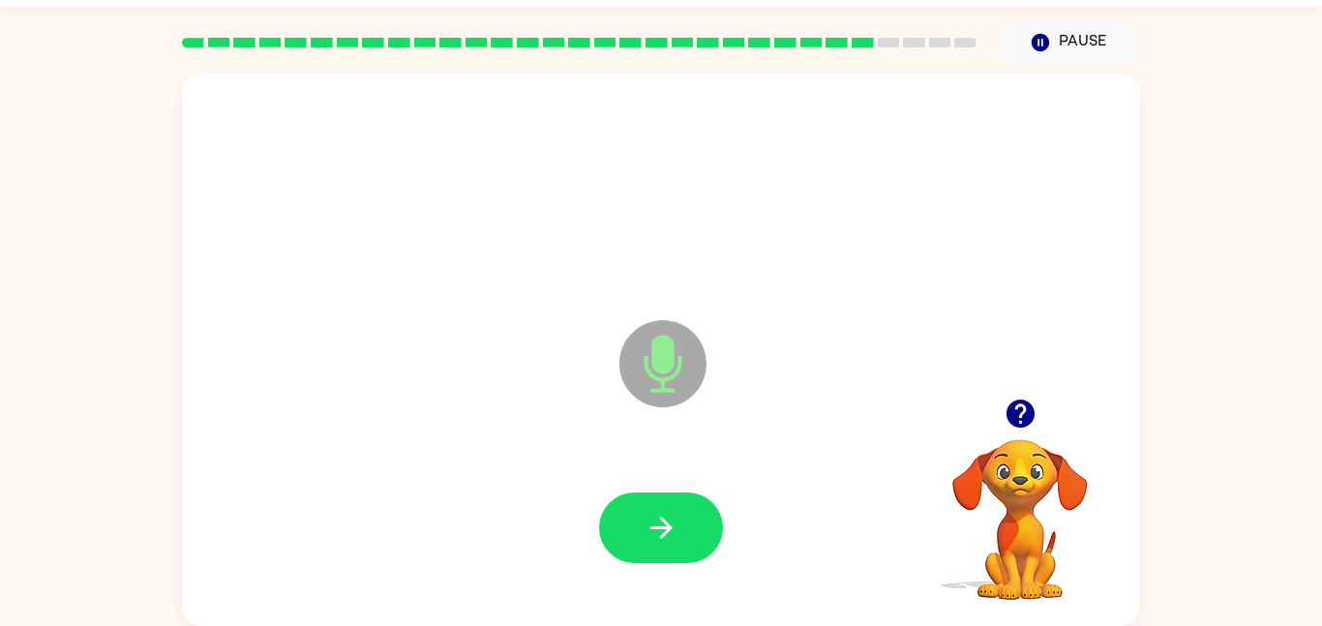
click at [1019, 390] on button "button" at bounding box center [1020, 413] width 49 height 49
click at [649, 504] on button "button" at bounding box center [661, 528] width 124 height 71
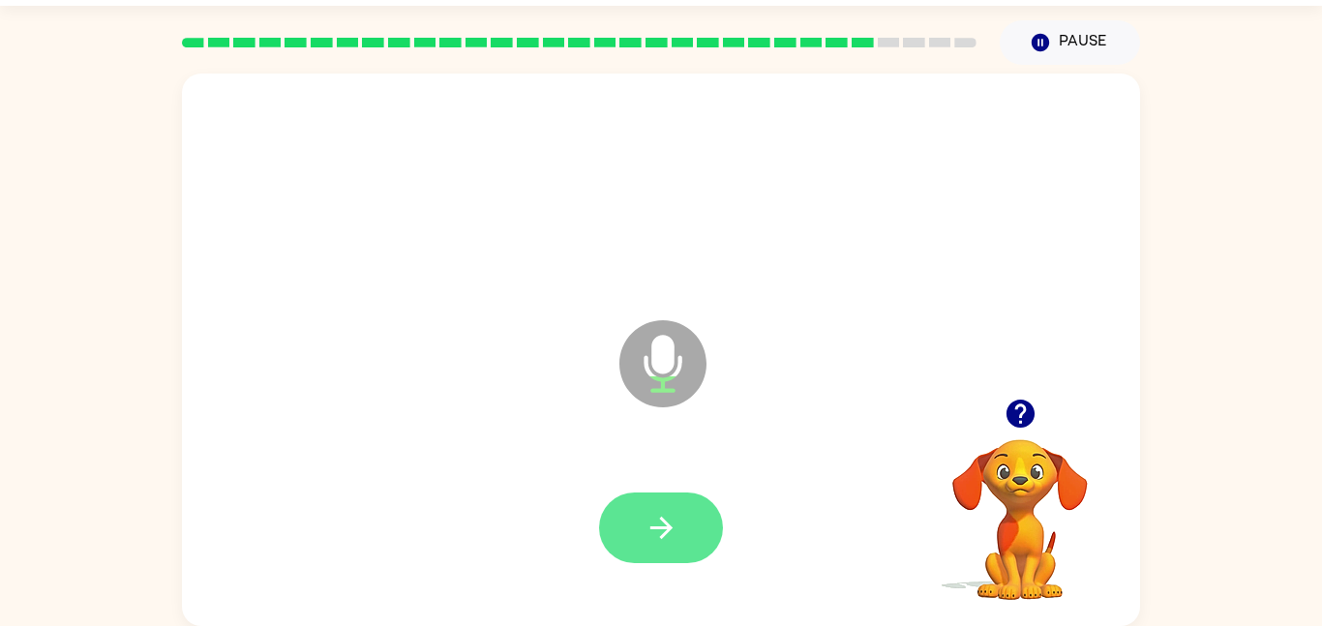
click at [677, 536] on icon "button" at bounding box center [662, 528] width 34 height 34
click at [652, 512] on icon "button" at bounding box center [662, 528] width 34 height 34
click at [670, 525] on icon "button" at bounding box center [662, 528] width 34 height 34
click at [663, 532] on icon "button" at bounding box center [662, 528] width 34 height 34
click at [686, 536] on button "button" at bounding box center [661, 528] width 124 height 71
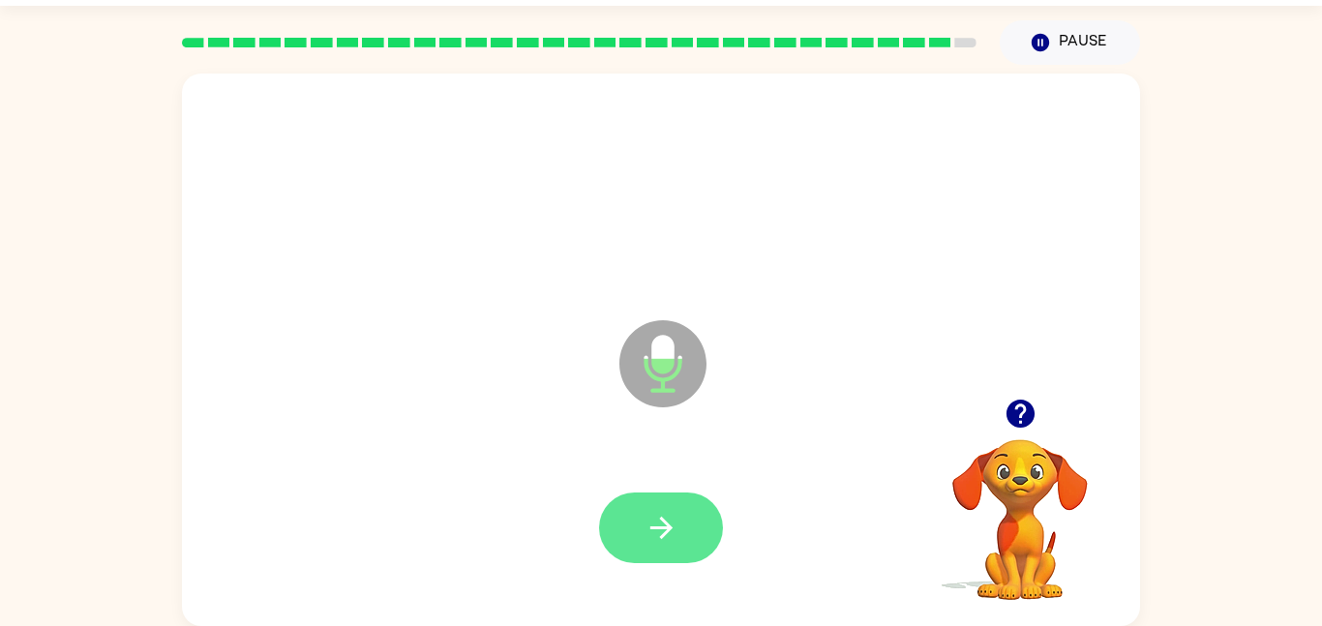
click at [674, 547] on button "button" at bounding box center [661, 528] width 124 height 71
click at [1010, 403] on icon "button" at bounding box center [1021, 414] width 34 height 34
click at [636, 556] on button "button" at bounding box center [661, 528] width 124 height 71
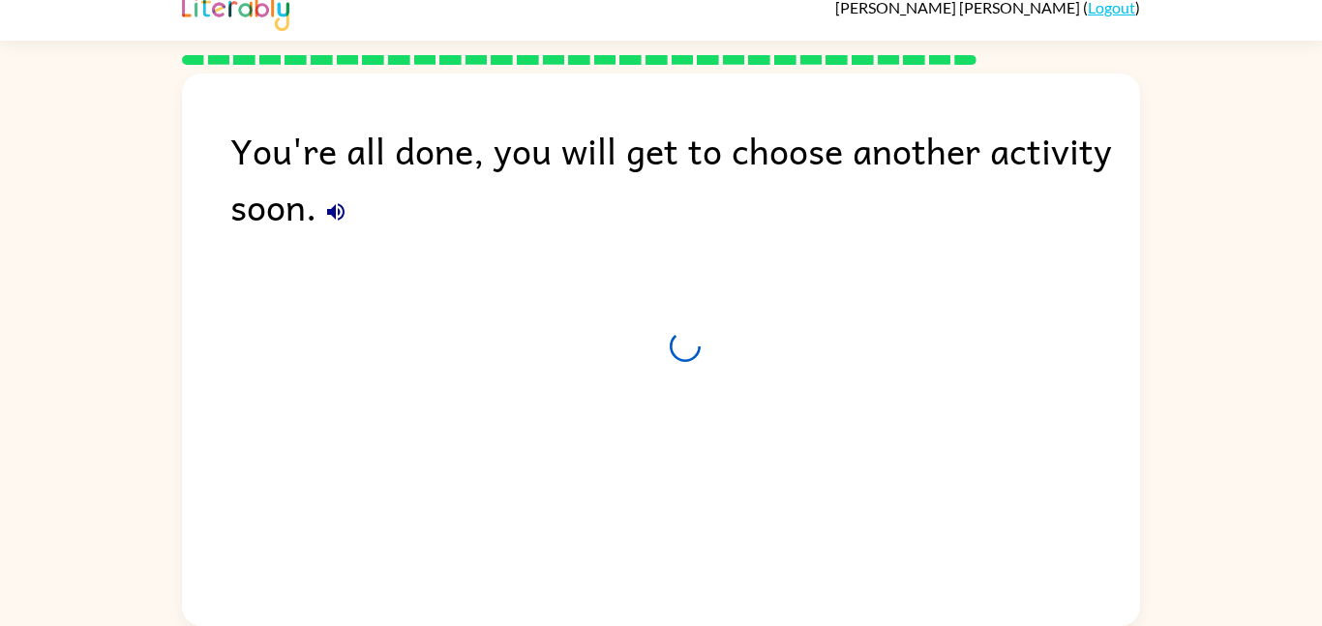
scroll to position [19, 0]
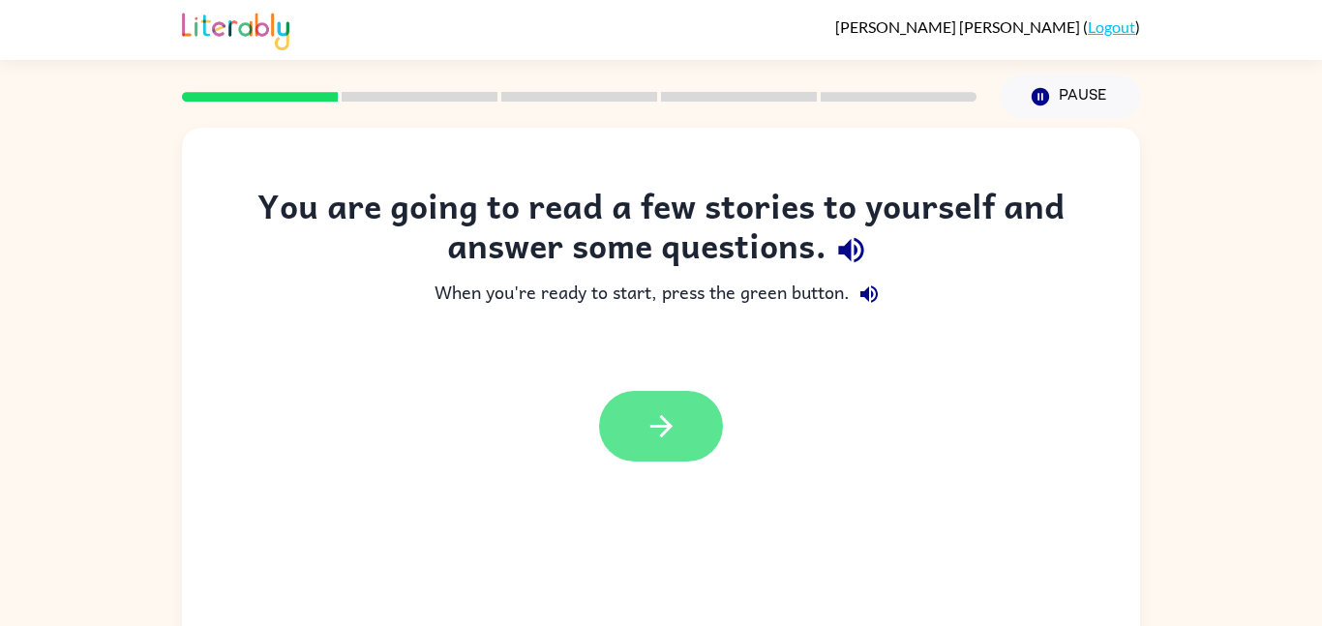
click at [638, 408] on button "button" at bounding box center [661, 426] width 124 height 71
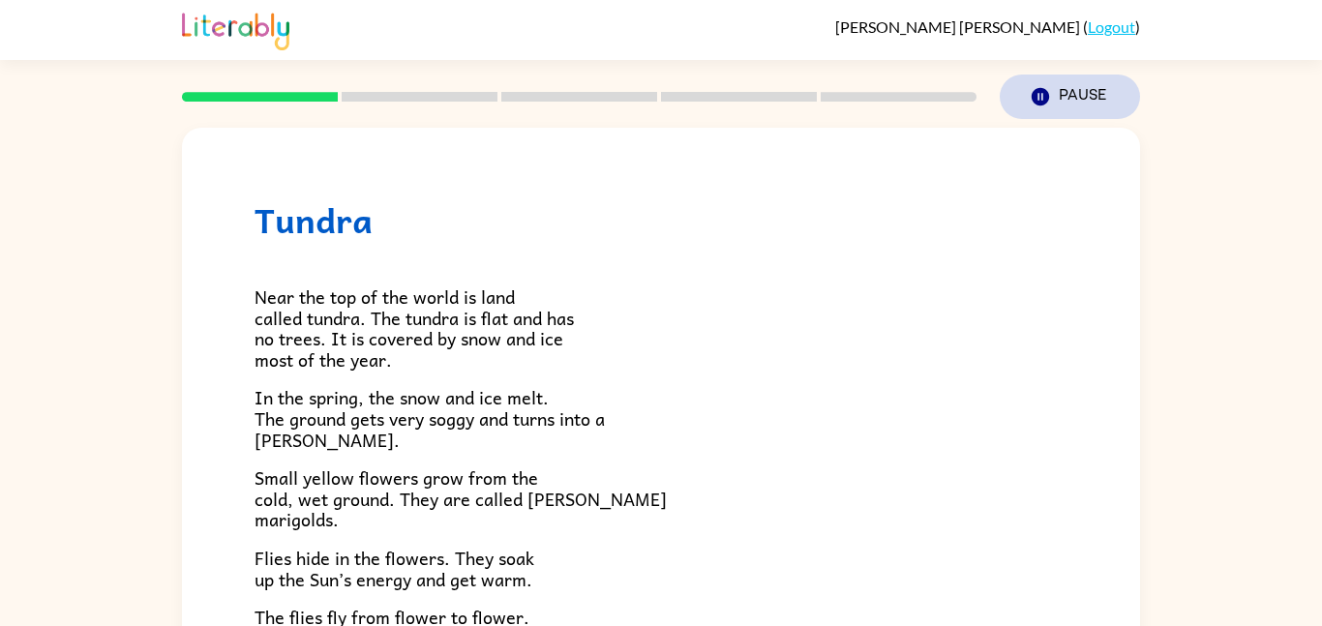
click at [1058, 98] on button "Pause Pause" at bounding box center [1070, 97] width 140 height 45
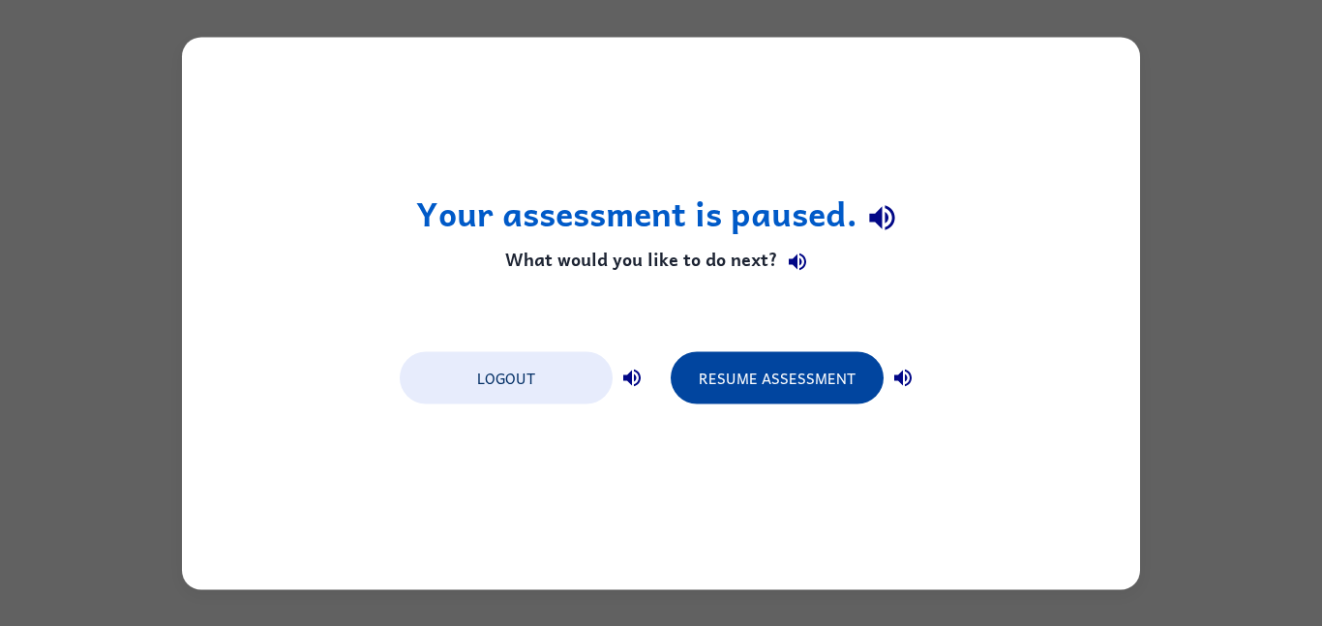
click at [795, 378] on button "Resume Assessment" at bounding box center [777, 377] width 213 height 52
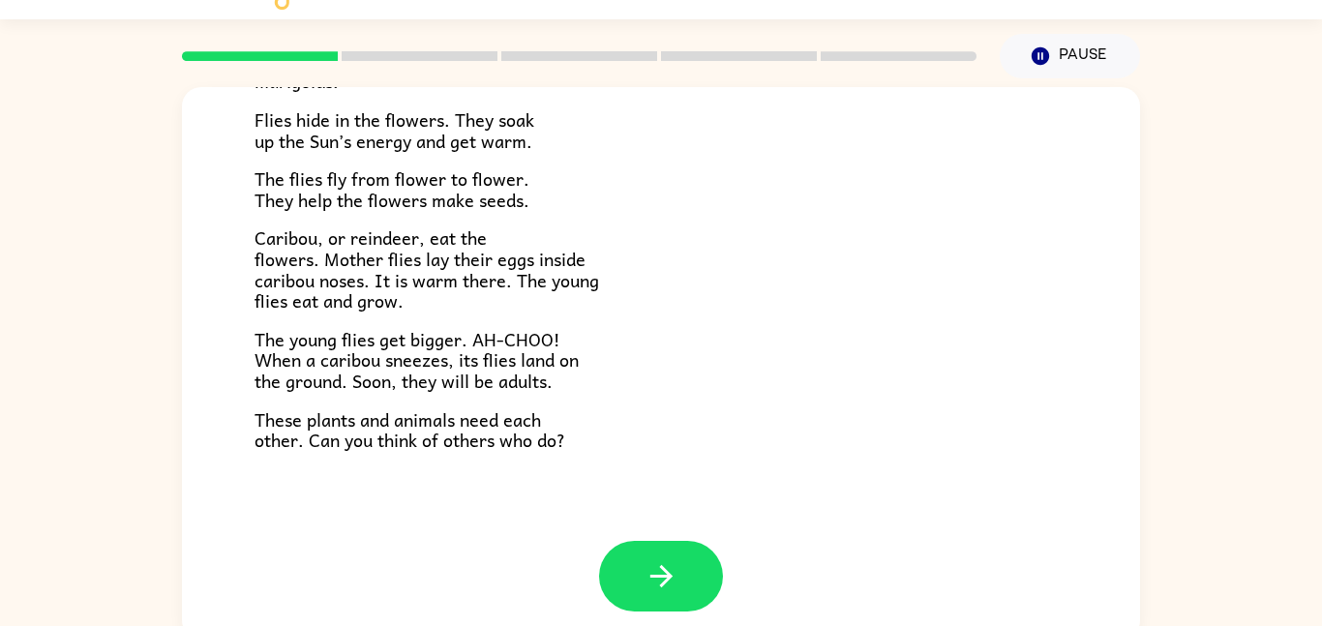
scroll to position [54, 0]
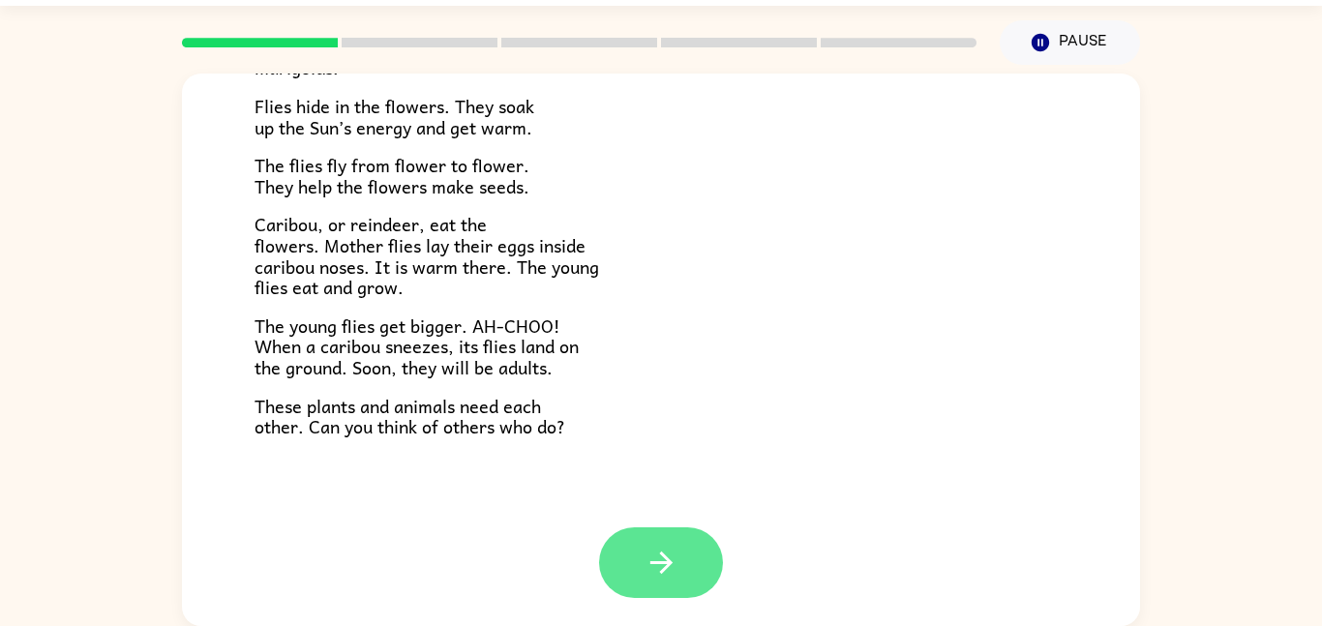
click at [613, 559] on button "button" at bounding box center [661, 563] width 124 height 71
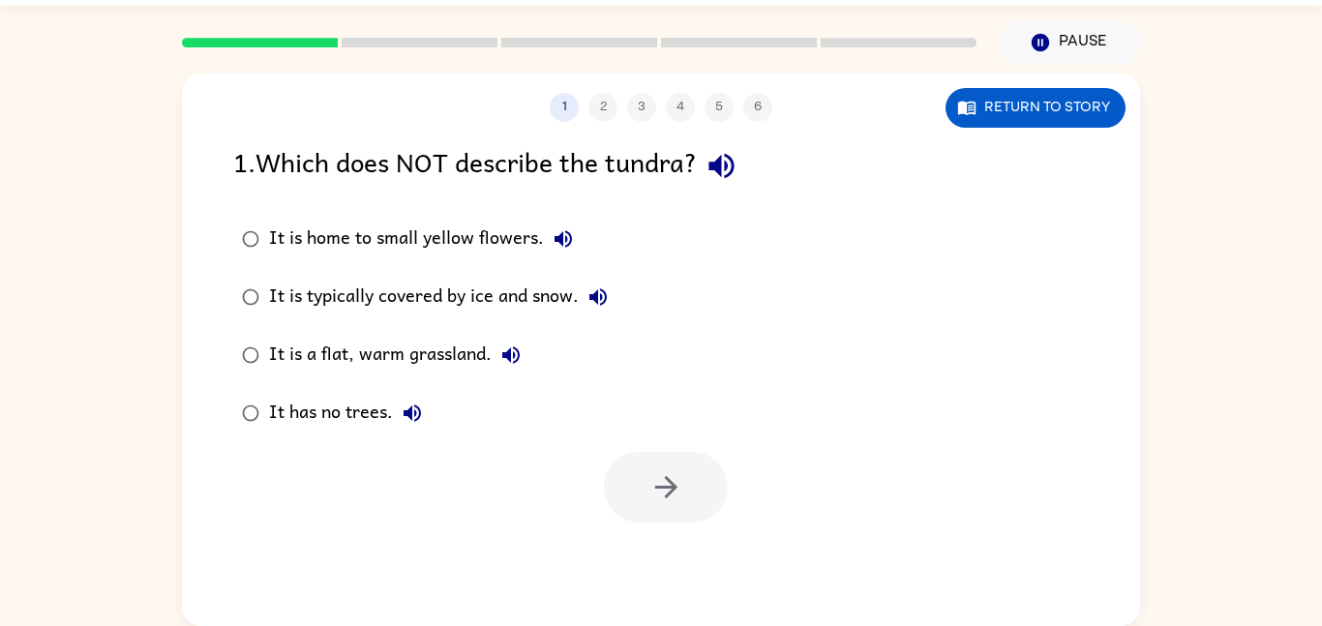
scroll to position [0, 0]
click at [735, 180] on icon "button" at bounding box center [722, 166] width 34 height 34
click at [609, 309] on icon "button" at bounding box center [598, 297] width 23 height 23
click at [517, 340] on button "It is a flat, warm grassland." at bounding box center [511, 355] width 39 height 39
click at [521, 354] on icon "button" at bounding box center [510, 355] width 23 height 23
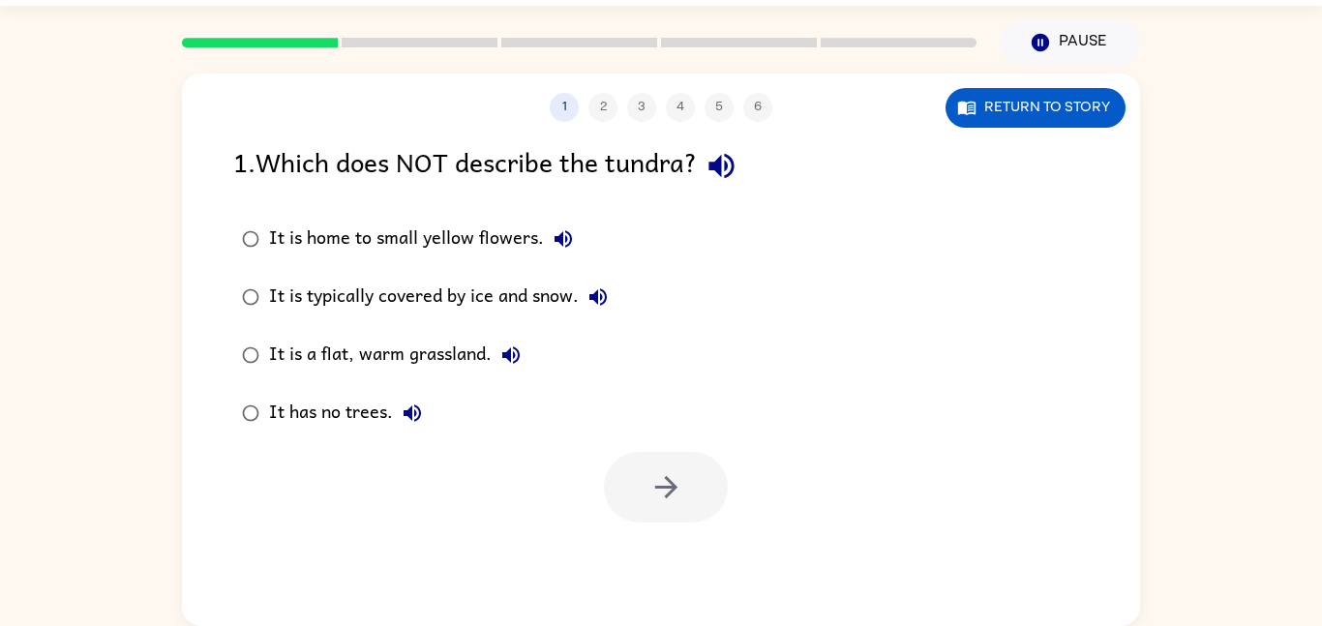
click at [514, 372] on button "It is a flat, warm grassland." at bounding box center [511, 355] width 39 height 39
click at [451, 358] on div "It is a flat, warm grassland." at bounding box center [399, 355] width 261 height 39
click at [633, 504] on button "button" at bounding box center [666, 487] width 124 height 71
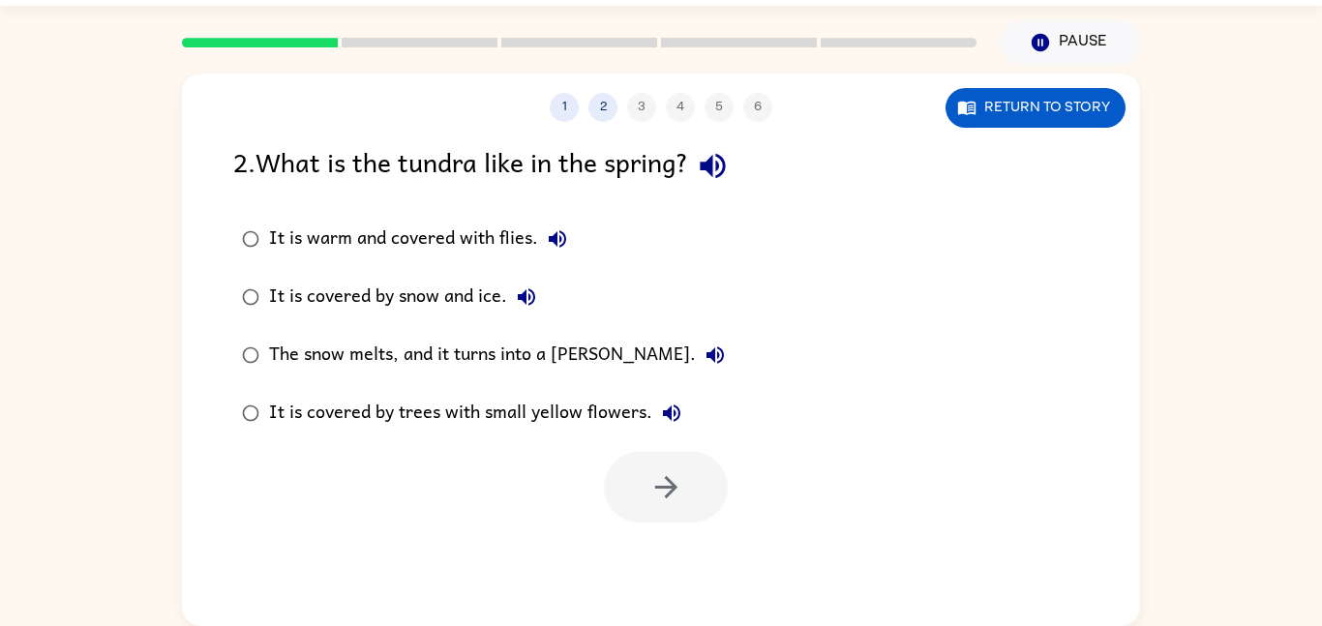
click at [720, 170] on icon "button" at bounding box center [712, 166] width 25 height 25
click at [553, 354] on div "The snow melts, and it turns into a marsh." at bounding box center [502, 355] width 466 height 39
click at [677, 495] on icon "button" at bounding box center [667, 487] width 34 height 34
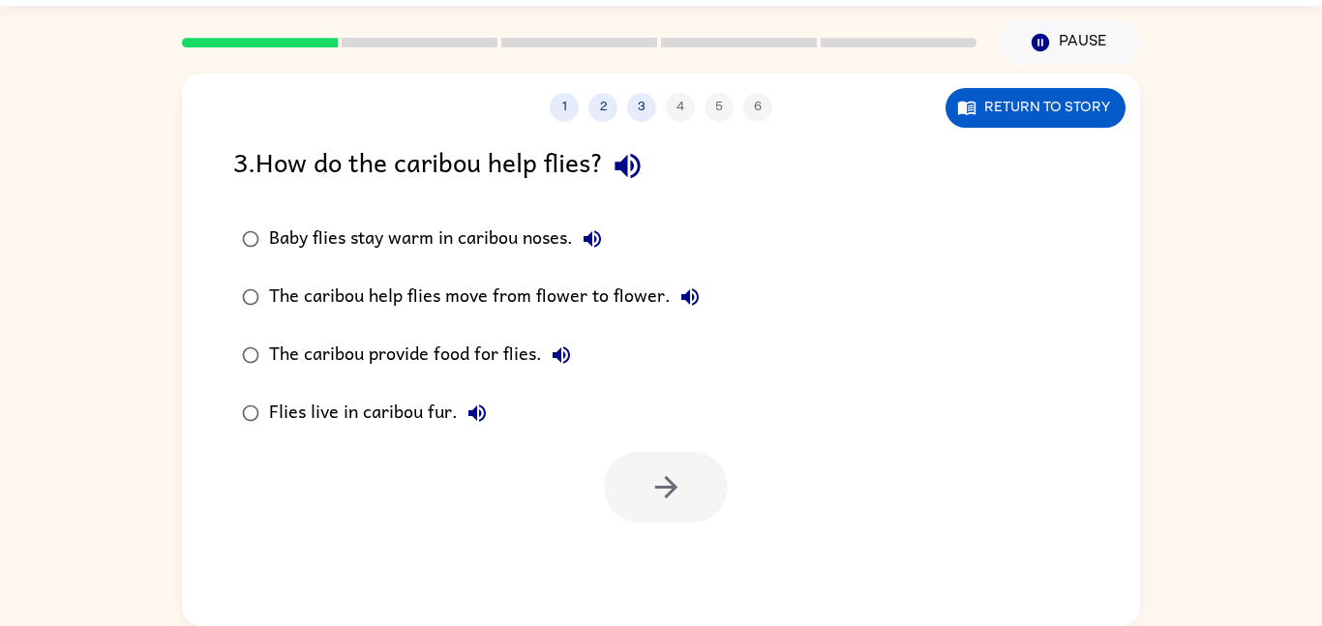
click at [629, 170] on icon "button" at bounding box center [627, 166] width 25 height 25
click at [563, 256] on div "Baby flies stay warm in caribou noses." at bounding box center [440, 239] width 343 height 39
click at [677, 517] on button "button" at bounding box center [666, 487] width 124 height 71
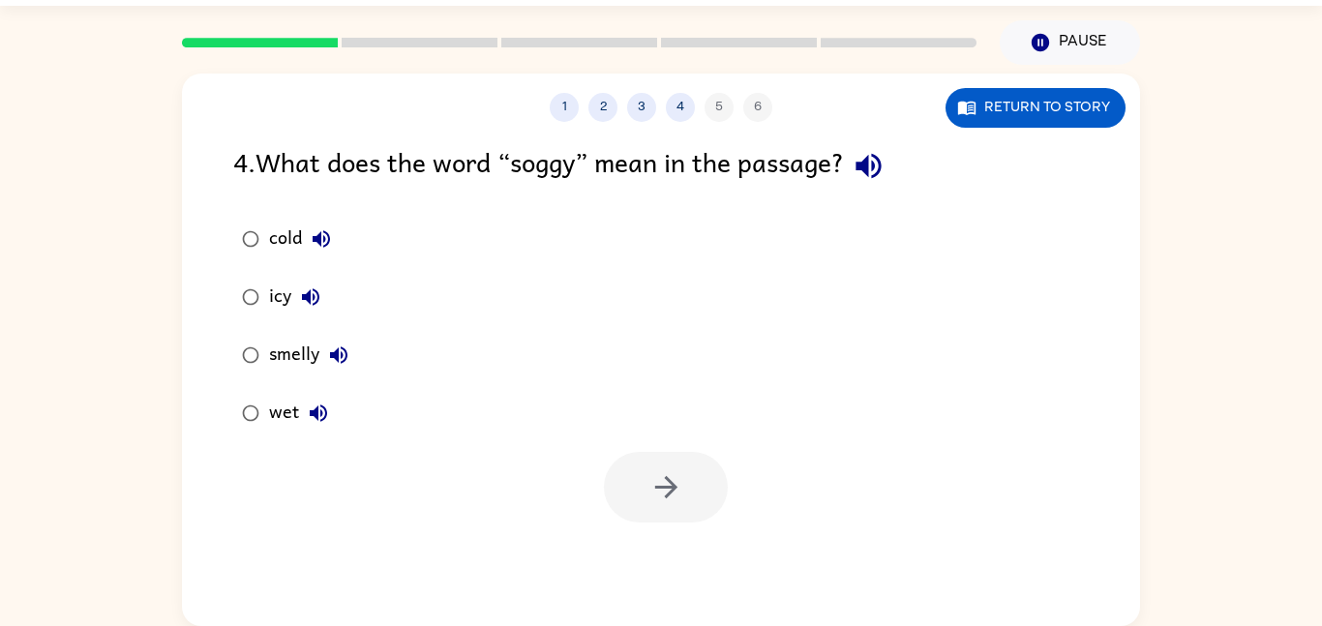
click at [886, 176] on icon "button" at bounding box center [869, 166] width 34 height 34
click at [638, 474] on button "button" at bounding box center [666, 487] width 124 height 71
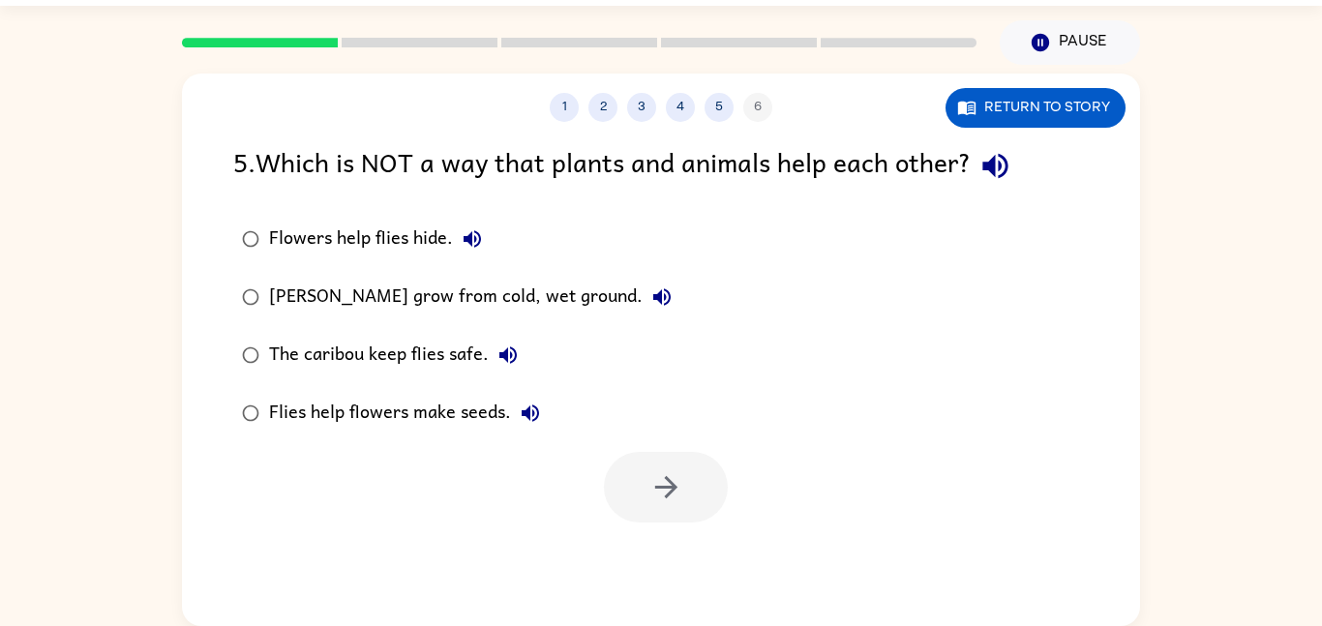
click at [996, 179] on icon "button" at bounding box center [996, 166] width 34 height 34
click at [682, 327] on label "The caribou keep flies safe." at bounding box center [457, 355] width 468 height 58
click at [646, 285] on button "Marsh marigolds grow from cold, wet ground." at bounding box center [662, 297] width 39 height 39
click at [668, 314] on div "Marsh marigolds grow from cold, wet ground." at bounding box center [475, 297] width 412 height 39
click at [288, 224] on div "Flowers help flies hide." at bounding box center [380, 239] width 223 height 39
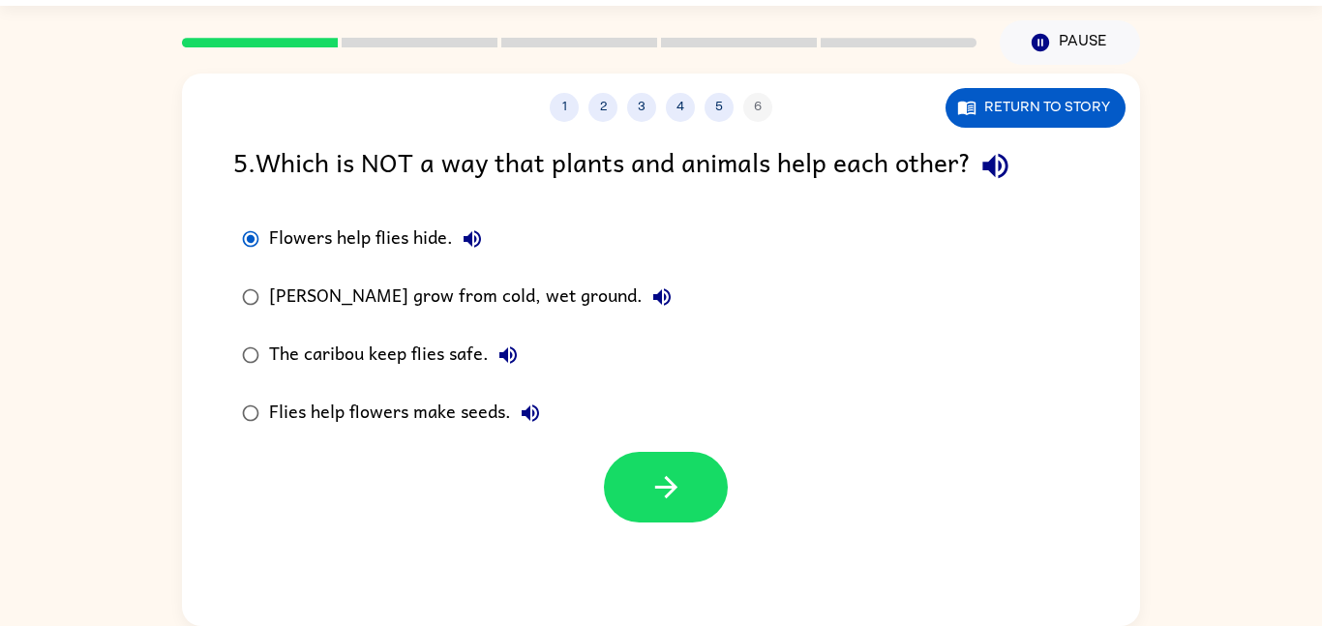
click at [310, 237] on div "Flowers help flies hide." at bounding box center [380, 239] width 223 height 39
click at [313, 348] on div "The caribou keep flies safe." at bounding box center [398, 355] width 258 height 39
click at [287, 433] on div "Flies help flowers make seeds." at bounding box center [409, 413] width 281 height 39
click at [287, 422] on div "Flies help flowers make seeds." at bounding box center [409, 413] width 281 height 39
click at [635, 488] on button "button" at bounding box center [666, 487] width 124 height 71
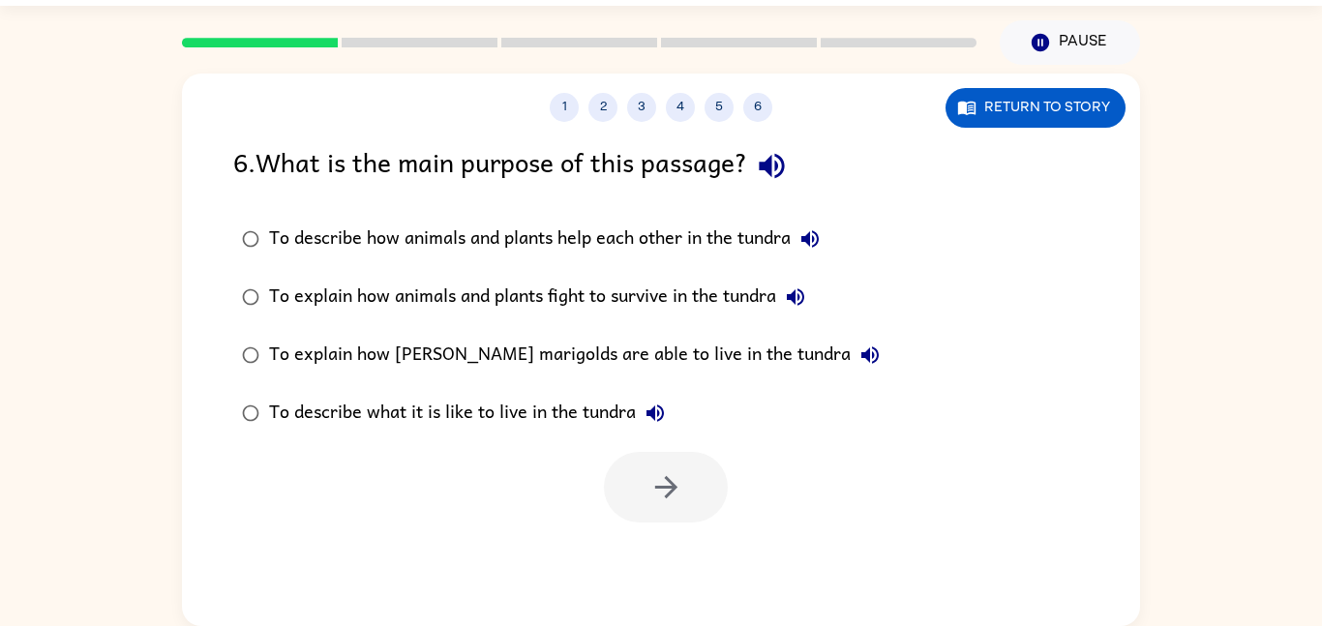
click at [743, 171] on div "6 . What is the main purpose of this passage?" at bounding box center [661, 165] width 856 height 49
click at [781, 168] on icon "button" at bounding box center [772, 166] width 34 height 34
click at [789, 178] on icon "button" at bounding box center [772, 166] width 34 height 34
click at [824, 254] on button "To describe how animals and plants help each other in the tundra" at bounding box center [810, 239] width 39 height 39
click at [804, 295] on icon "button" at bounding box center [795, 296] width 17 height 17
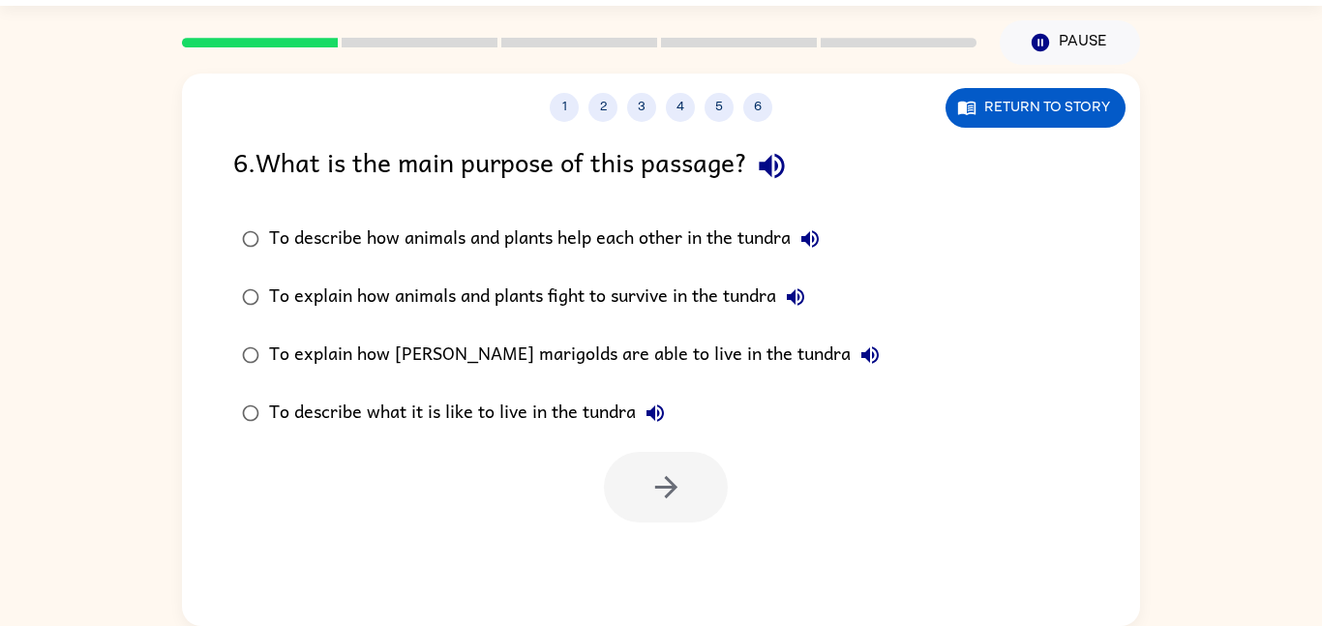
click at [851, 372] on button "To explain how marsh marigolds are able to live in the tundra" at bounding box center [870, 355] width 39 height 39
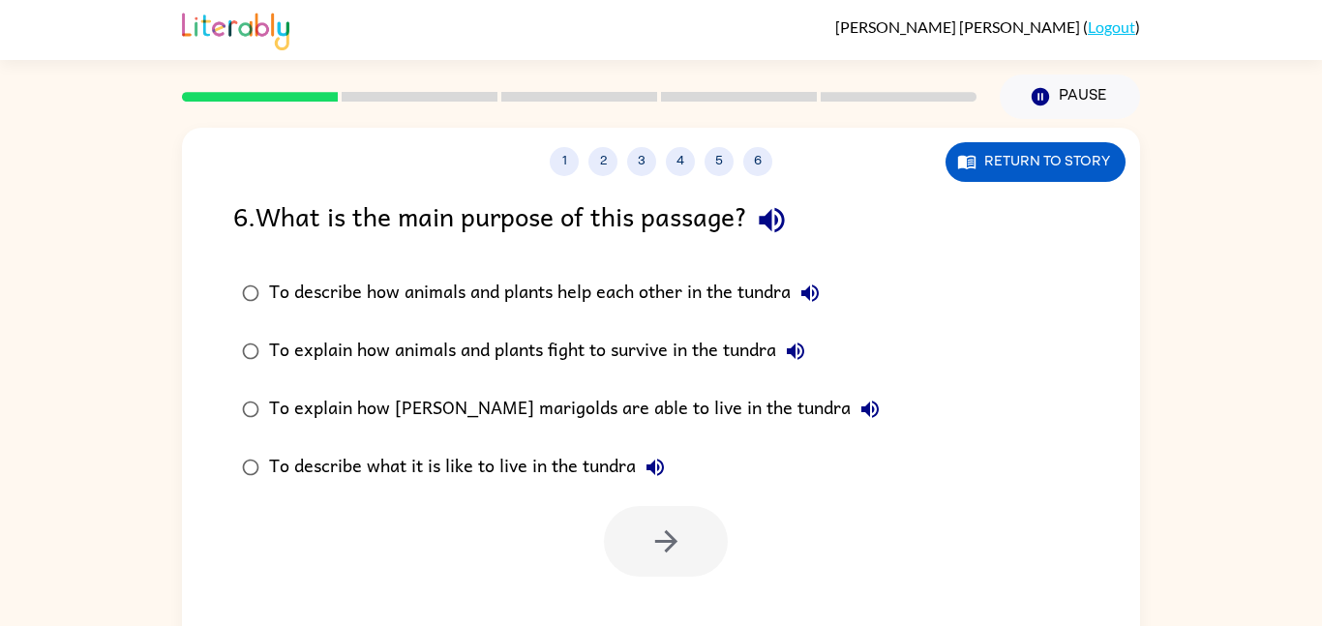
click at [652, 483] on button "To describe what it is like to live in the tundra" at bounding box center [655, 467] width 39 height 39
click at [506, 466] on div "To describe what it is like to live in the tundra" at bounding box center [472, 467] width 406 height 39
click at [655, 554] on icon "button" at bounding box center [667, 542] width 34 height 34
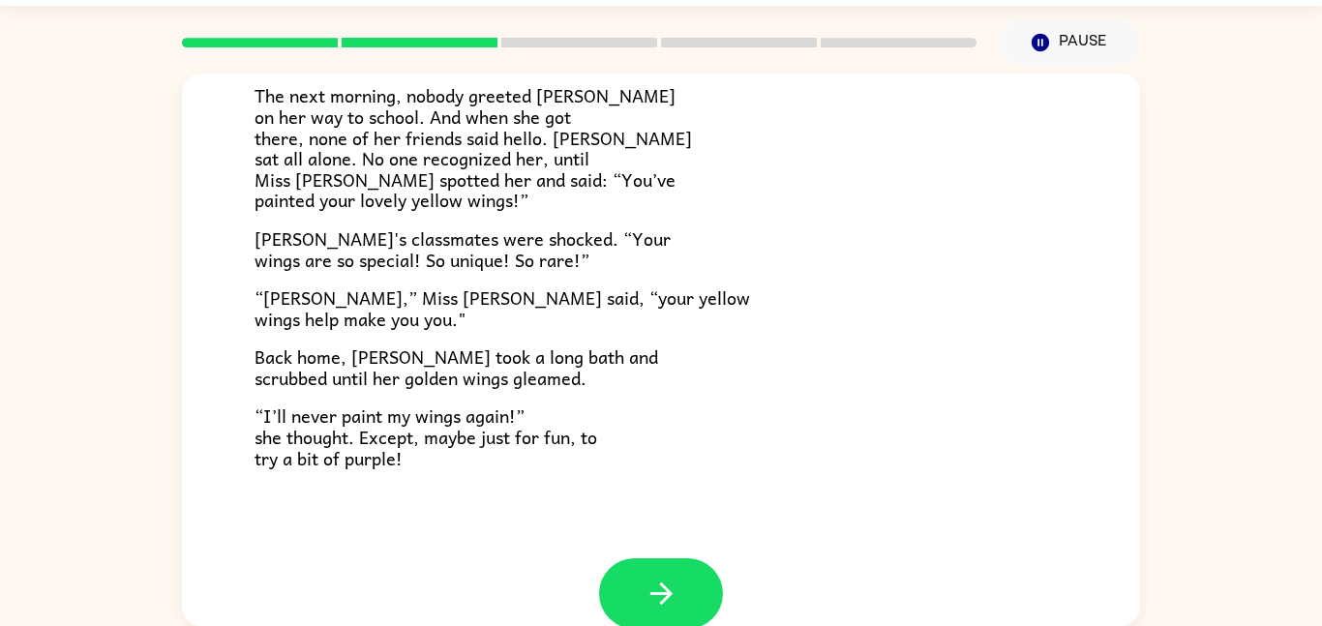
scroll to position [541, 0]
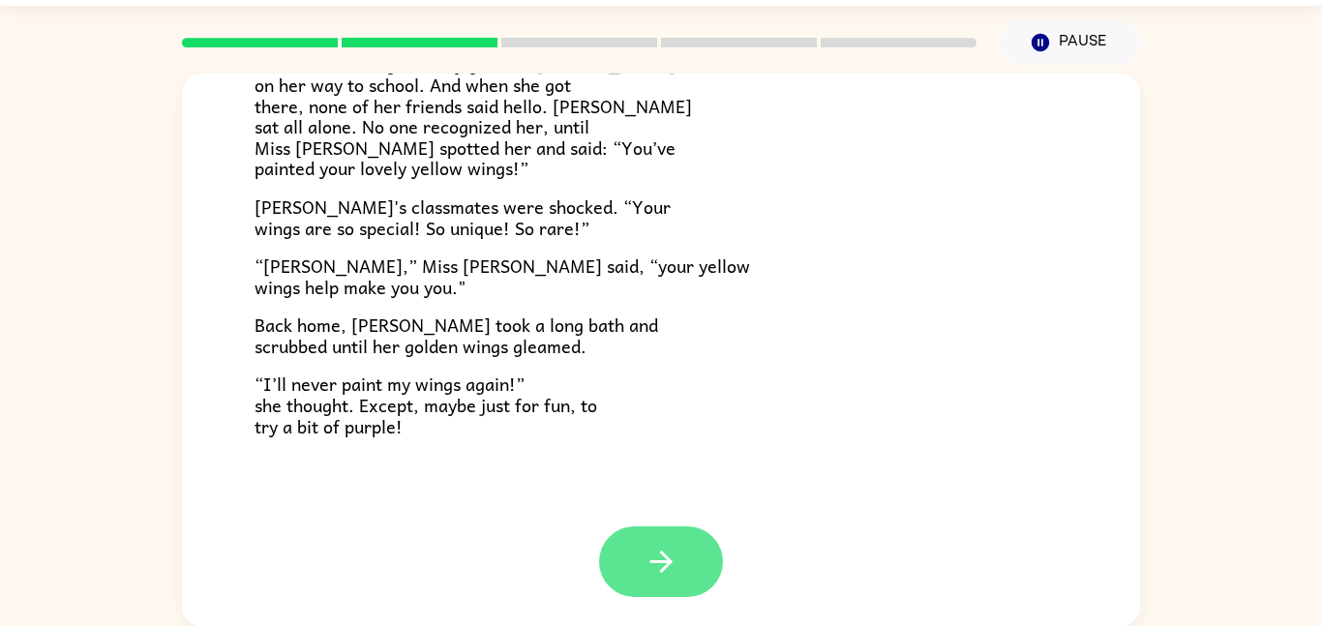
click at [635, 559] on button "button" at bounding box center [661, 562] width 124 height 71
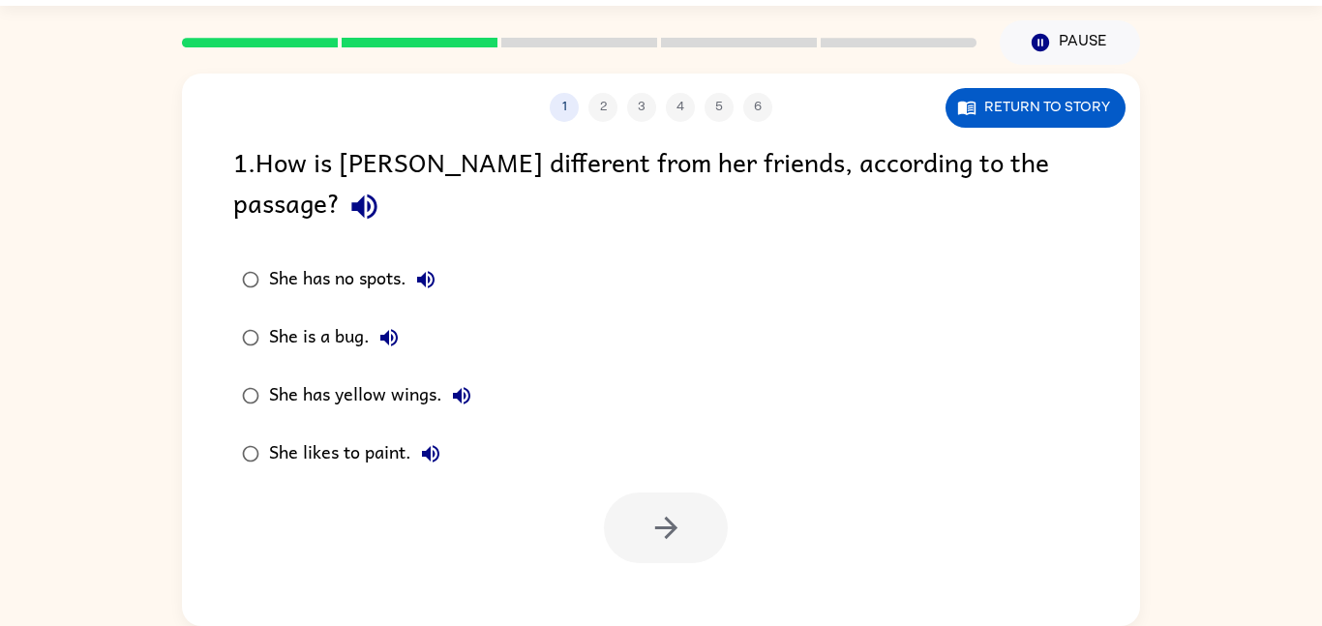
scroll to position [0, 0]
click at [381, 190] on icon "button" at bounding box center [365, 207] width 34 height 34
click at [411, 377] on div "She has yellow wings." at bounding box center [375, 396] width 212 height 39
click at [671, 511] on icon "button" at bounding box center [667, 528] width 34 height 34
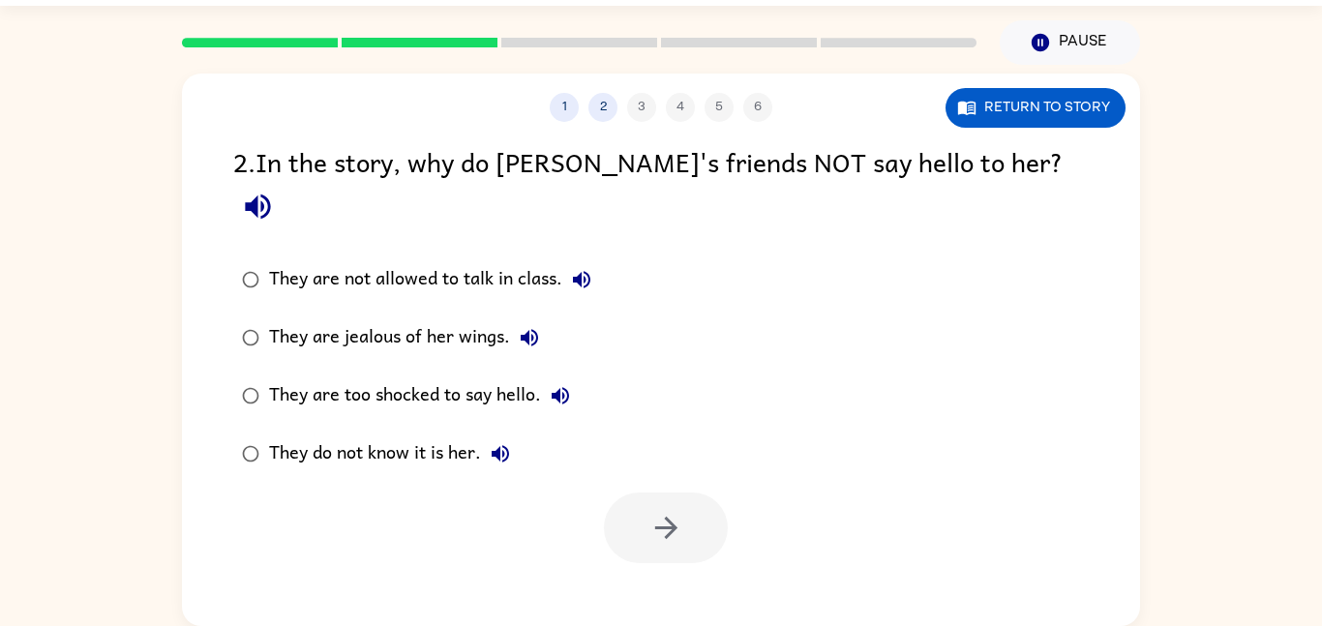
click at [283, 182] on button "button" at bounding box center [257, 206] width 49 height 49
click at [430, 435] on div "They do not know it is her." at bounding box center [394, 454] width 251 height 39
click at [651, 511] on icon "button" at bounding box center [667, 528] width 34 height 34
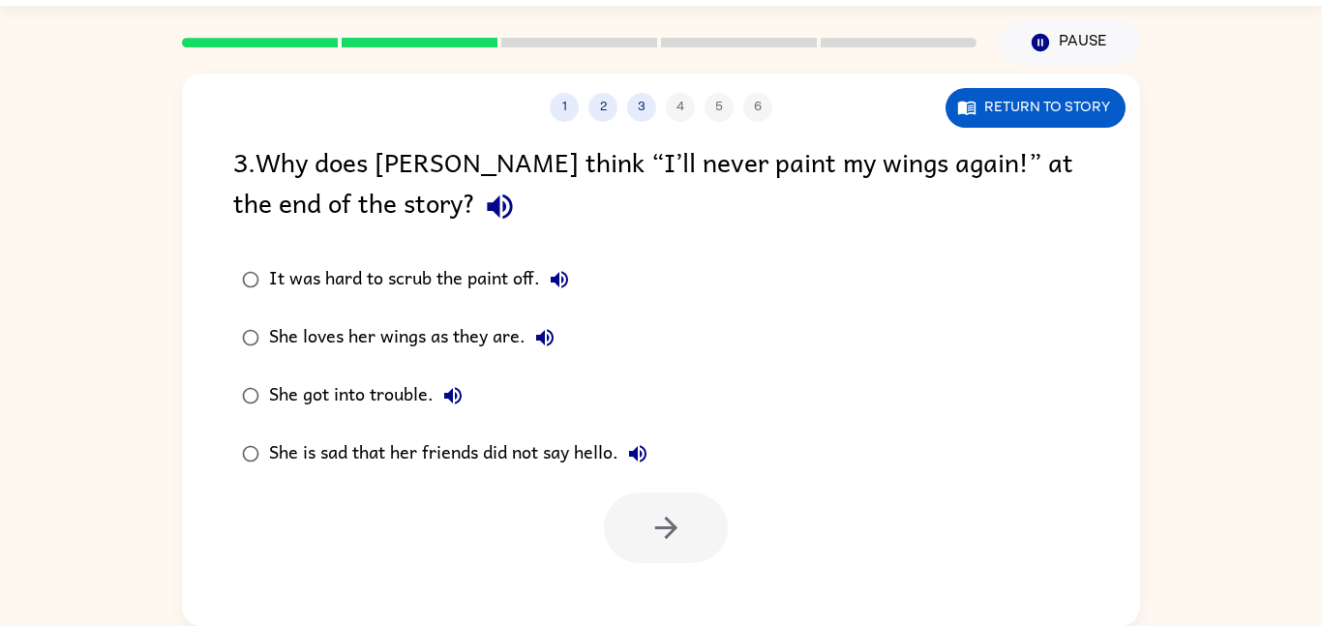
click at [483, 201] on icon "button" at bounding box center [500, 207] width 34 height 34
click at [470, 351] on div "She loves her wings as they are." at bounding box center [416, 337] width 295 height 39
click at [677, 526] on icon "button" at bounding box center [667, 528] width 34 height 34
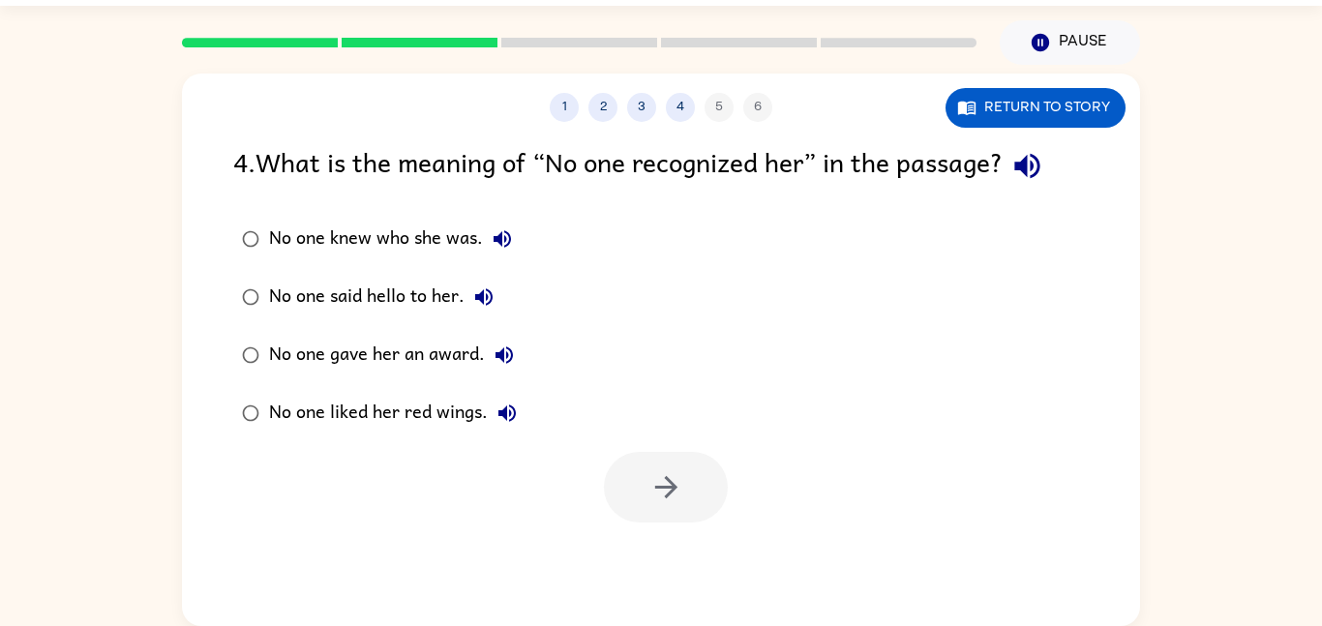
click at [1044, 187] on button "button" at bounding box center [1027, 165] width 49 height 49
click at [442, 241] on div "No one knew who she was." at bounding box center [395, 239] width 253 height 39
click at [662, 509] on button "button" at bounding box center [666, 487] width 124 height 71
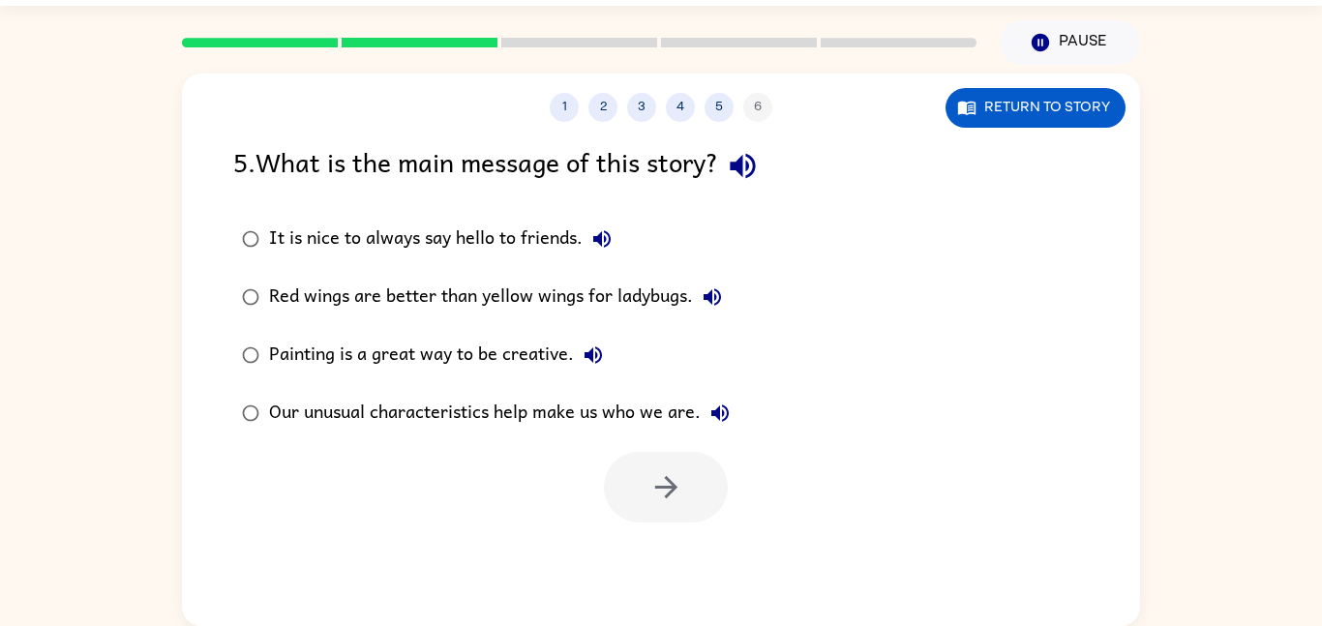
click at [736, 160] on icon "button" at bounding box center [743, 166] width 34 height 34
click at [611, 232] on icon "button" at bounding box center [601, 238] width 23 height 23
click at [729, 289] on button "Red wings are better than yellow wings for ladybugs." at bounding box center [712, 297] width 39 height 39
click at [579, 367] on button "Painting is a great way to be creative." at bounding box center [593, 355] width 39 height 39
click at [608, 355] on button "Painting is a great way to be creative." at bounding box center [593, 355] width 39 height 39
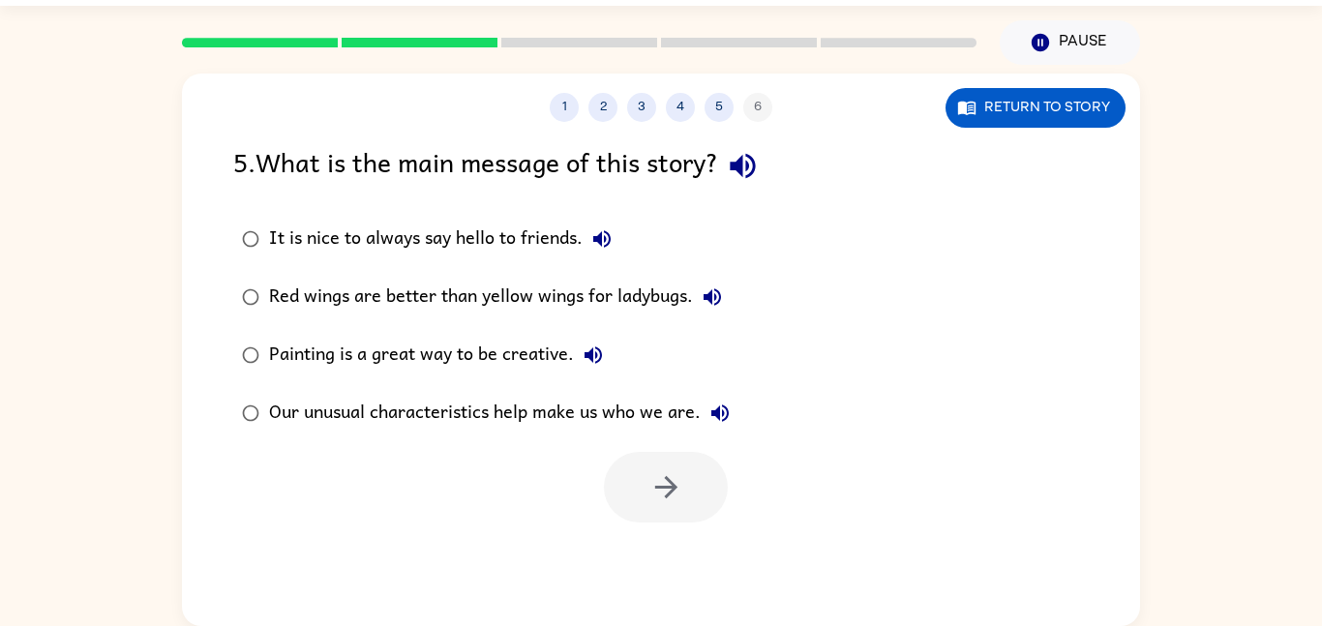
click at [602, 350] on icon "button" at bounding box center [593, 355] width 23 height 23
click at [739, 418] on button "Our unusual characteristics help make us who we are." at bounding box center [720, 413] width 39 height 39
click at [680, 413] on div "Our unusual characteristics help make us who we are." at bounding box center [504, 413] width 470 height 39
click at [660, 500] on icon "button" at bounding box center [667, 487] width 34 height 34
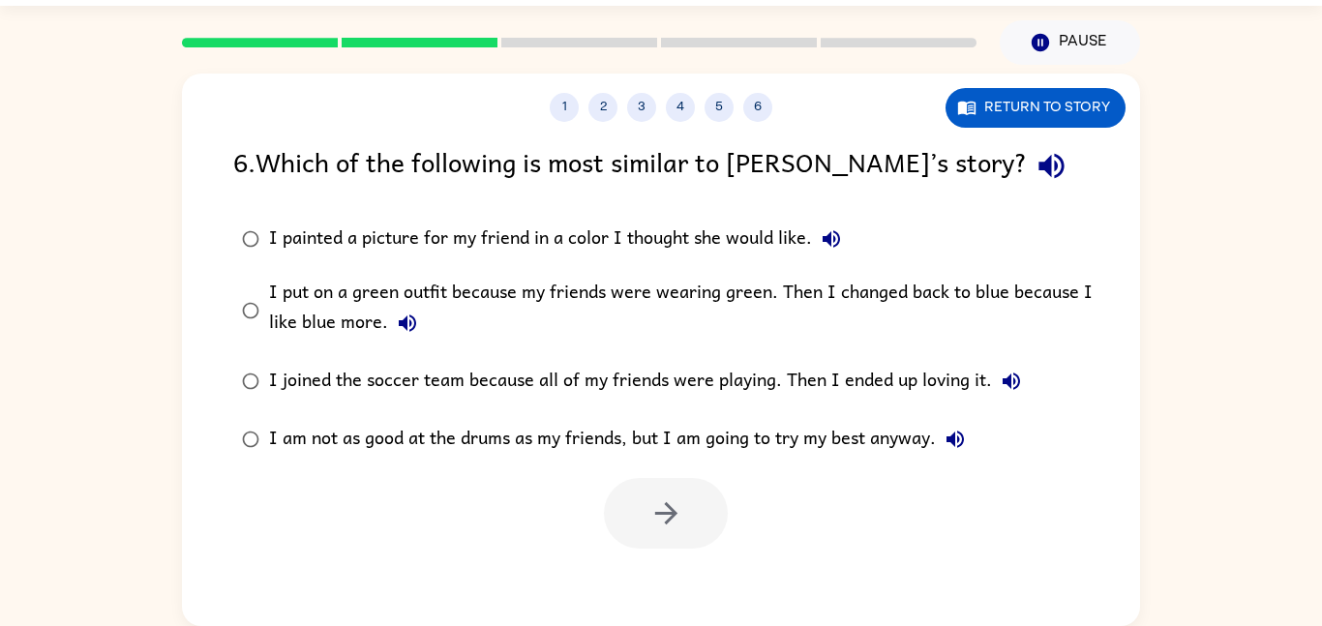
click at [1039, 173] on icon "button" at bounding box center [1051, 166] width 25 height 25
click at [826, 231] on icon "button" at bounding box center [831, 238] width 23 height 23
click at [410, 334] on icon "button" at bounding box center [407, 323] width 23 height 23
click at [1005, 387] on icon "button" at bounding box center [1011, 381] width 23 height 23
click at [975, 447] on button "I am not as good at the drums as my friends, but I am going to try my best anyw…" at bounding box center [955, 439] width 39 height 39
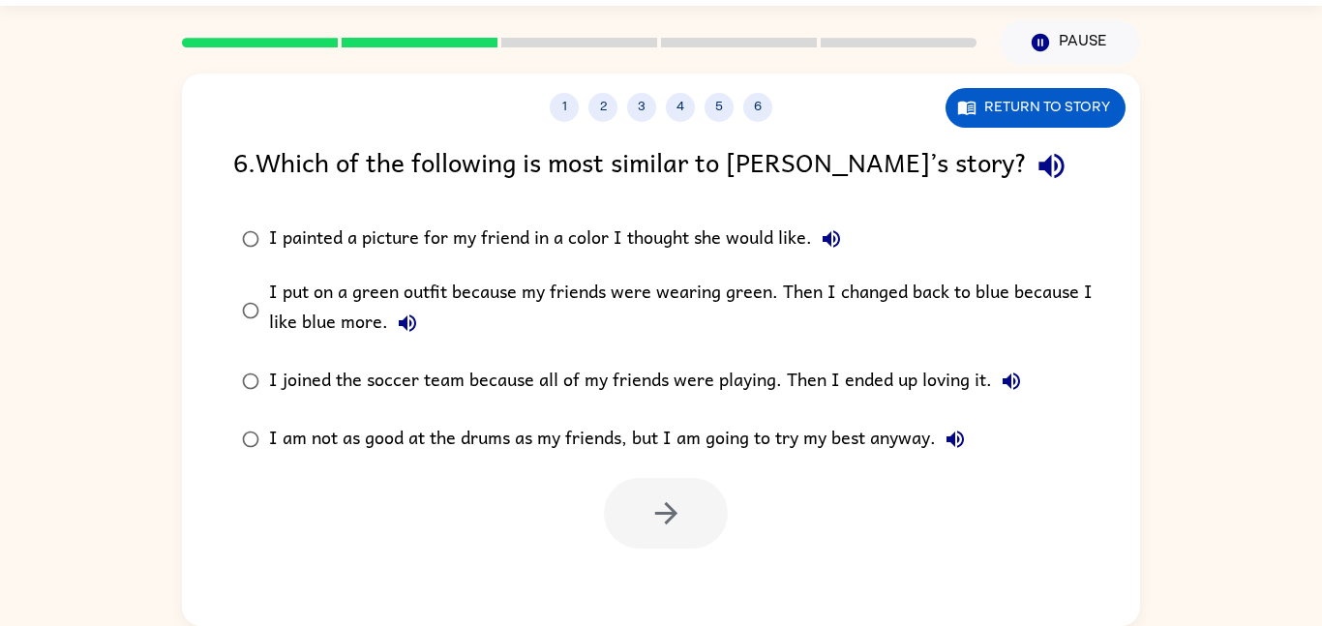
click at [964, 304] on div "I put on a green outfit because my friends were wearing green. Then I changed b…" at bounding box center [692, 310] width 846 height 65
click at [666, 527] on icon "button" at bounding box center [667, 514] width 34 height 34
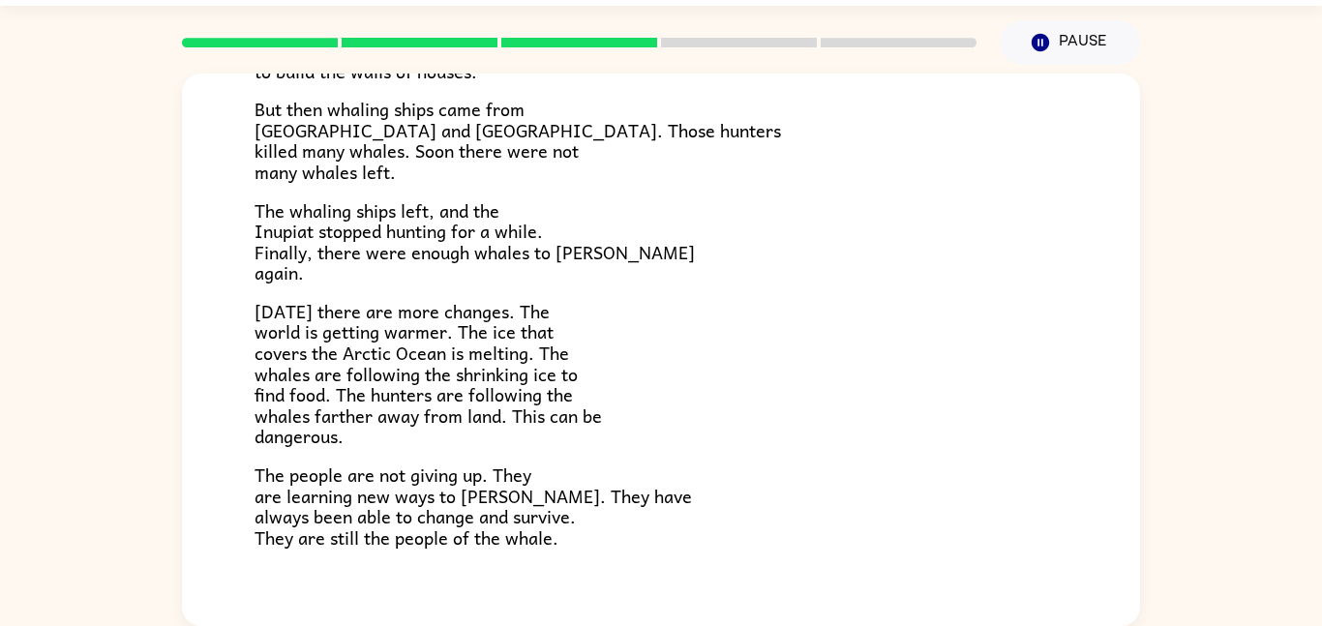
scroll to position [542, 0]
click at [1281, 408] on div "The People of the Whale A group of Native Americans lives along the coast of Al…" at bounding box center [661, 345] width 1322 height 561
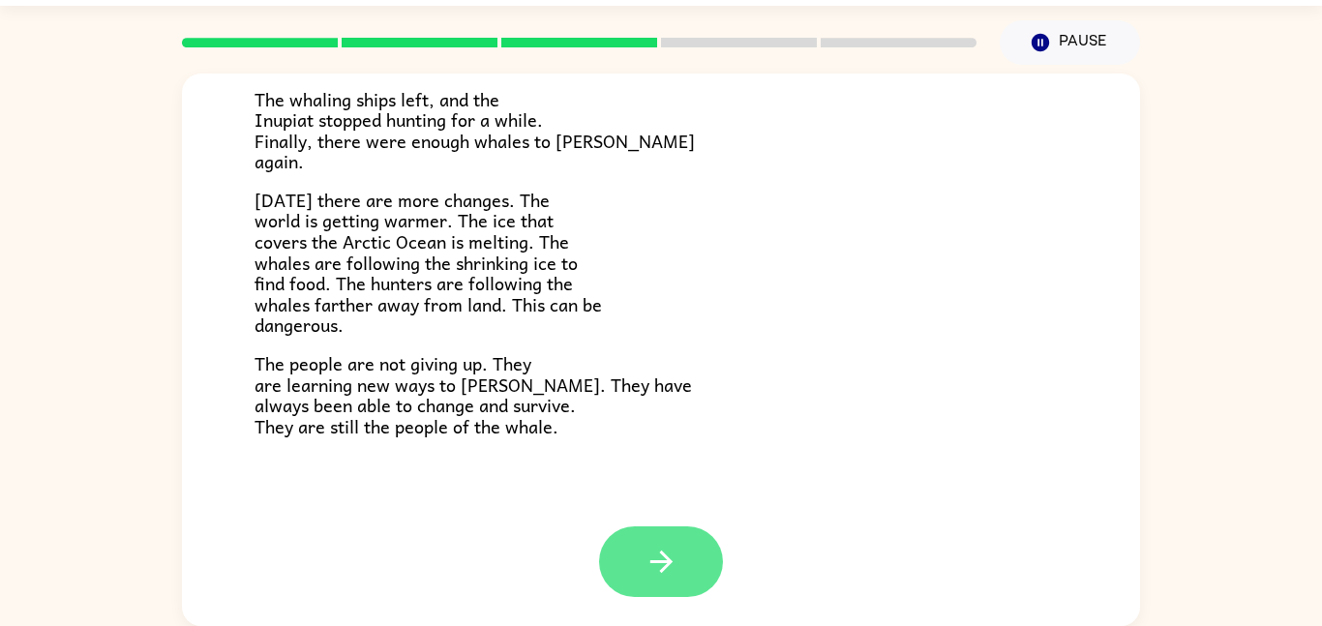
click at [662, 554] on icon "button" at bounding box center [661, 562] width 22 height 22
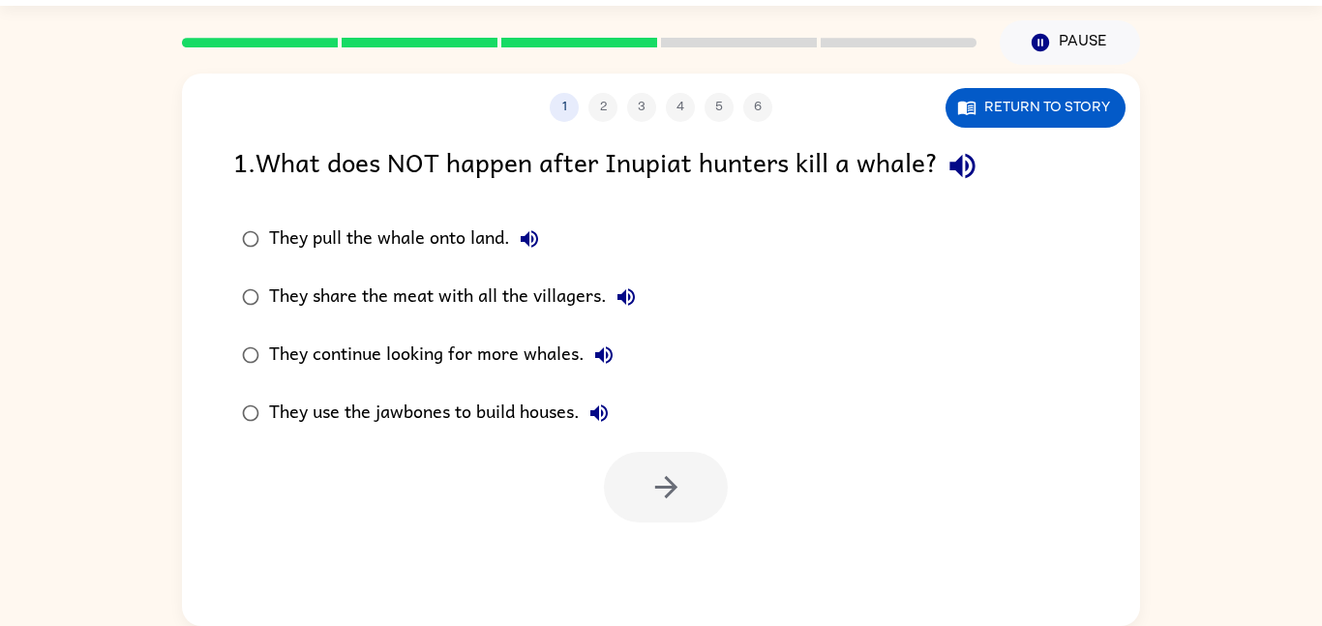
scroll to position [0, 0]
click at [979, 175] on icon "button" at bounding box center [963, 166] width 34 height 34
click at [325, 355] on div "They continue looking for more whales." at bounding box center [446, 355] width 354 height 39
click at [661, 504] on icon "button" at bounding box center [667, 487] width 34 height 34
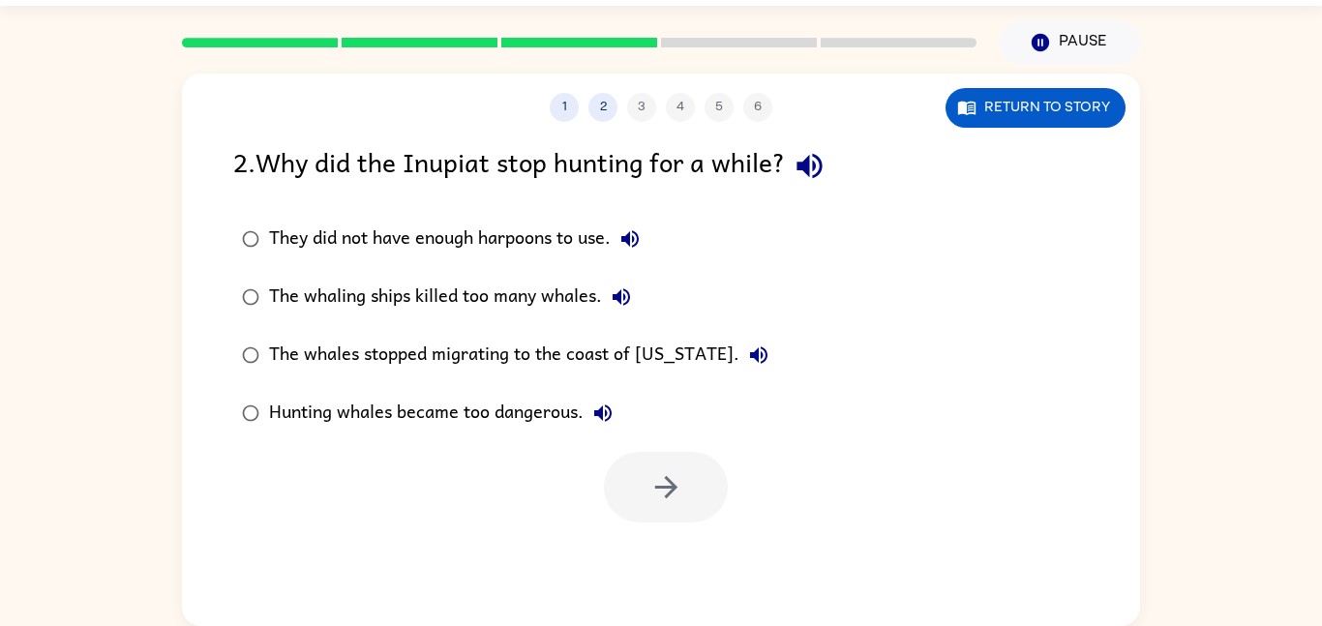
click at [834, 173] on button "button" at bounding box center [809, 165] width 49 height 49
click at [674, 365] on div "The whales stopped migrating to the coast of Alaska." at bounding box center [523, 355] width 509 height 39
click at [663, 483] on icon "button" at bounding box center [667, 487] width 34 height 34
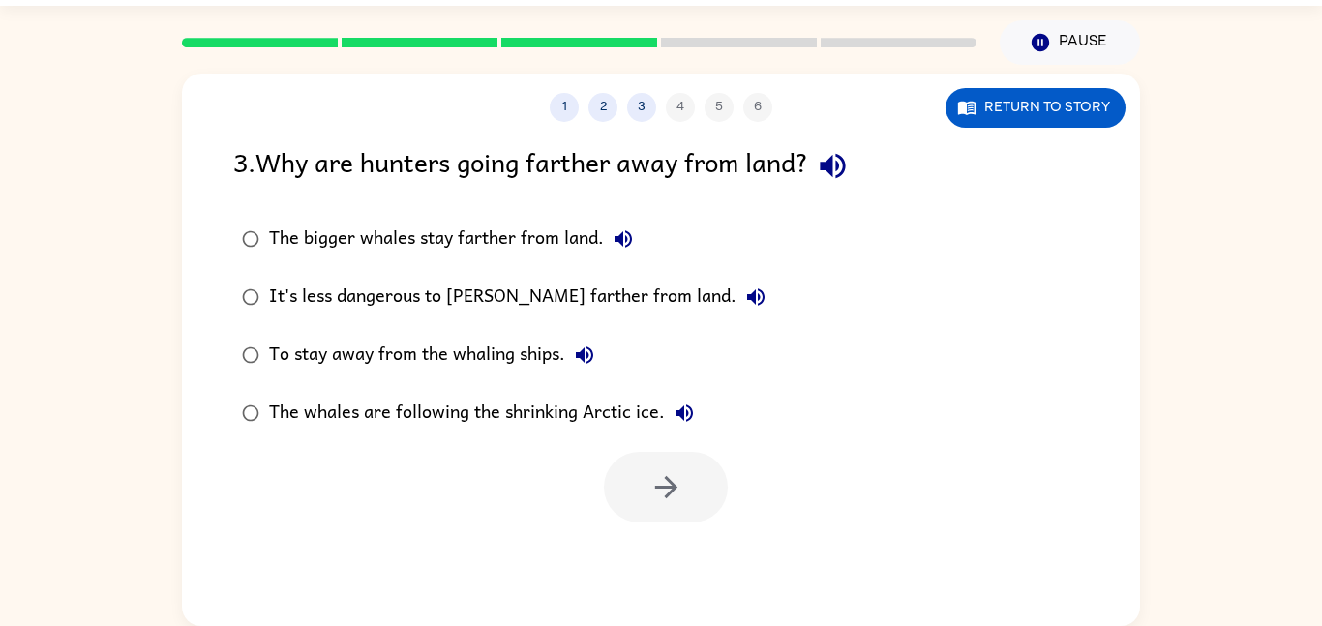
click at [847, 171] on icon "button" at bounding box center [833, 166] width 34 height 34
click at [581, 259] on label "The bigger whales stay farther from land." at bounding box center [504, 239] width 562 height 58
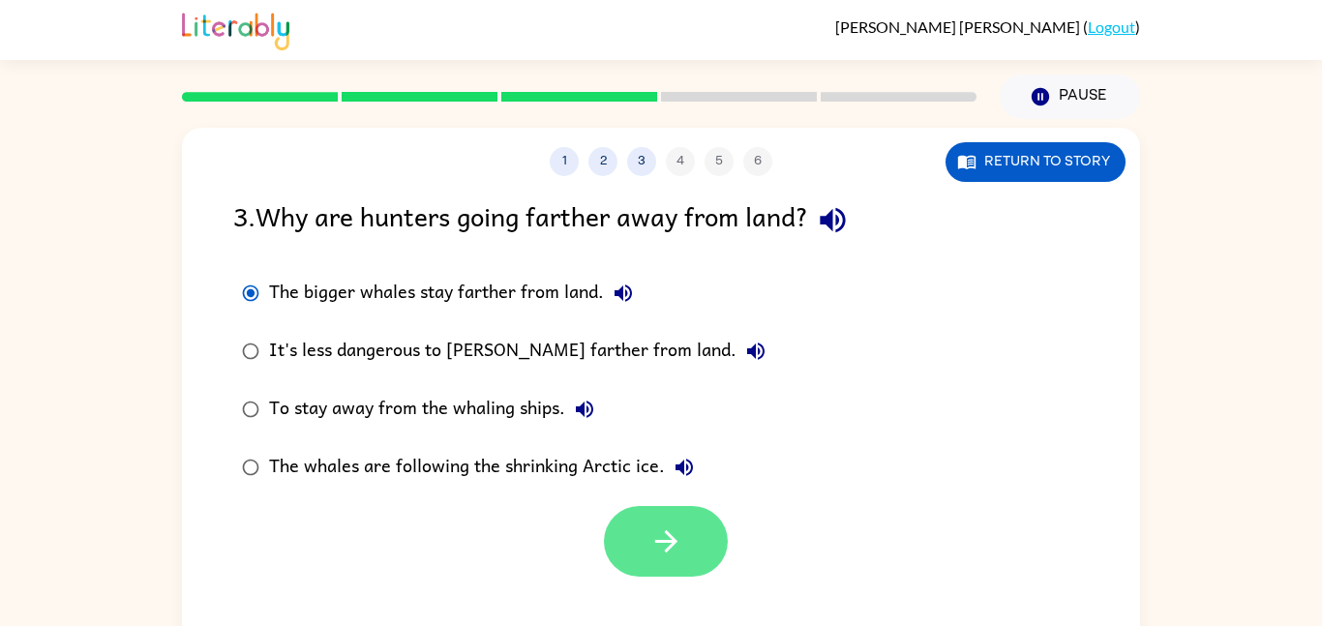
click at [662, 545] on icon "button" at bounding box center [667, 542] width 34 height 34
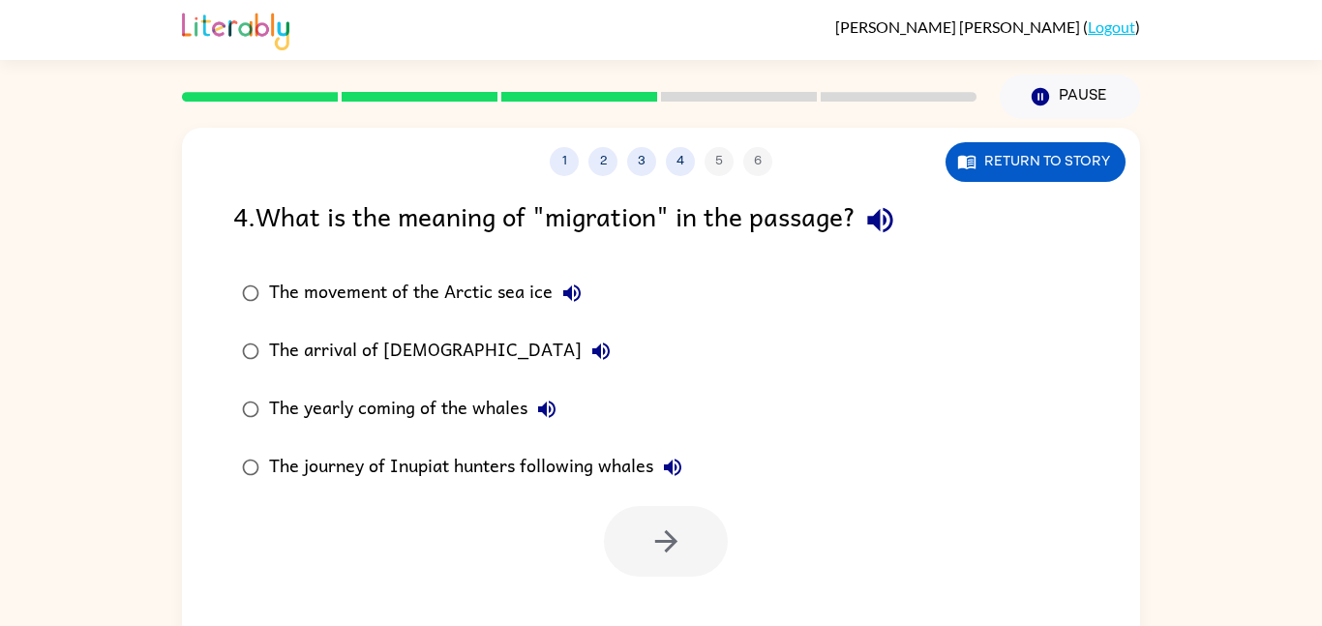
click at [876, 241] on button "button" at bounding box center [880, 220] width 49 height 49
click at [890, 228] on icon "button" at bounding box center [880, 220] width 34 height 34
click at [892, 236] on icon "button" at bounding box center [880, 220] width 34 height 34
click at [479, 306] on div "The movement of the Arctic sea ice" at bounding box center [430, 293] width 322 height 39
click at [673, 550] on icon "button" at bounding box center [667, 542] width 34 height 34
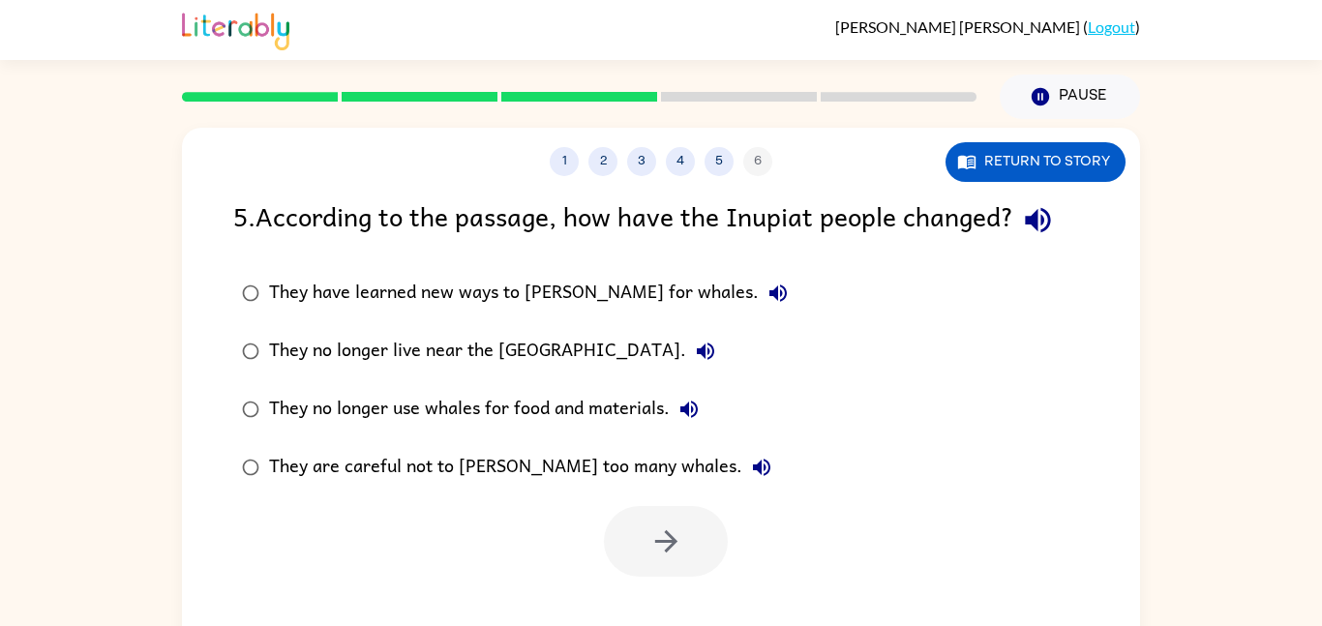
click at [1068, 206] on div "5 . According to the passage, how have the Inupiat people changed?" at bounding box center [661, 220] width 856 height 49
click at [1042, 234] on icon "button" at bounding box center [1038, 220] width 34 height 34
click at [616, 530] on button "button" at bounding box center [666, 541] width 124 height 71
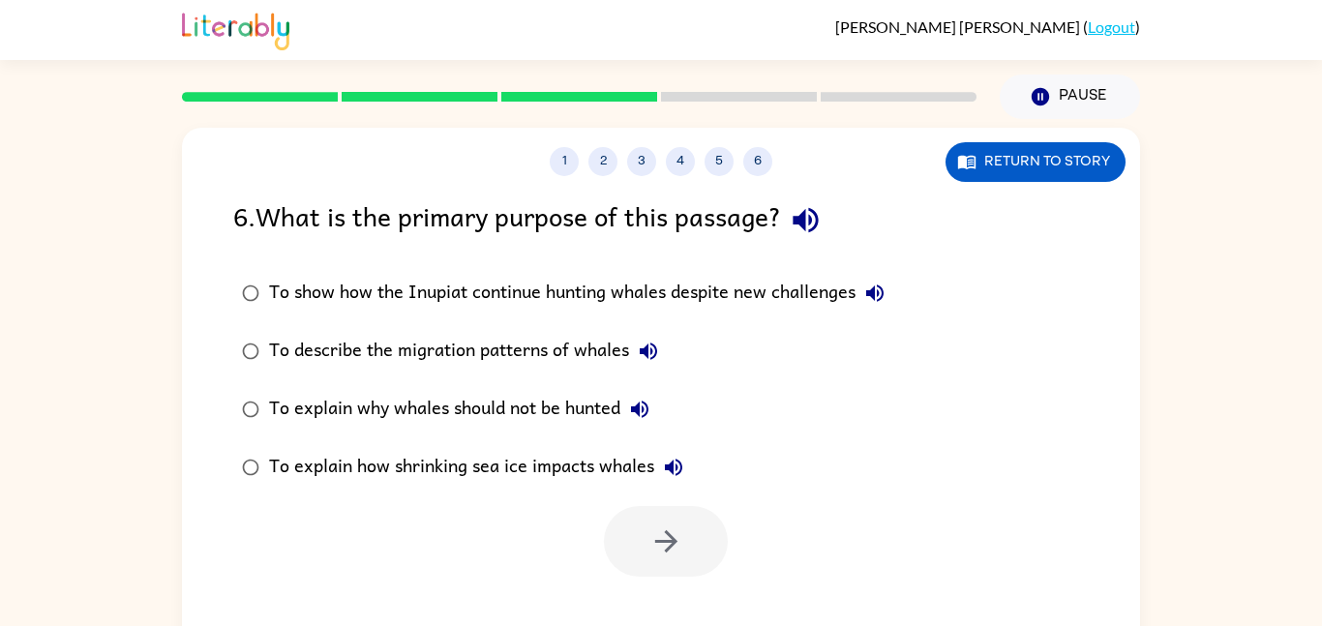
click at [817, 235] on icon "button" at bounding box center [806, 220] width 34 height 34
click at [810, 228] on icon "button" at bounding box center [806, 220] width 34 height 34
click at [817, 227] on icon "button" at bounding box center [806, 220] width 34 height 34
click at [315, 413] on div "To explain why whales should not be hunted" at bounding box center [464, 409] width 390 height 39
click at [709, 550] on button "button" at bounding box center [666, 541] width 124 height 71
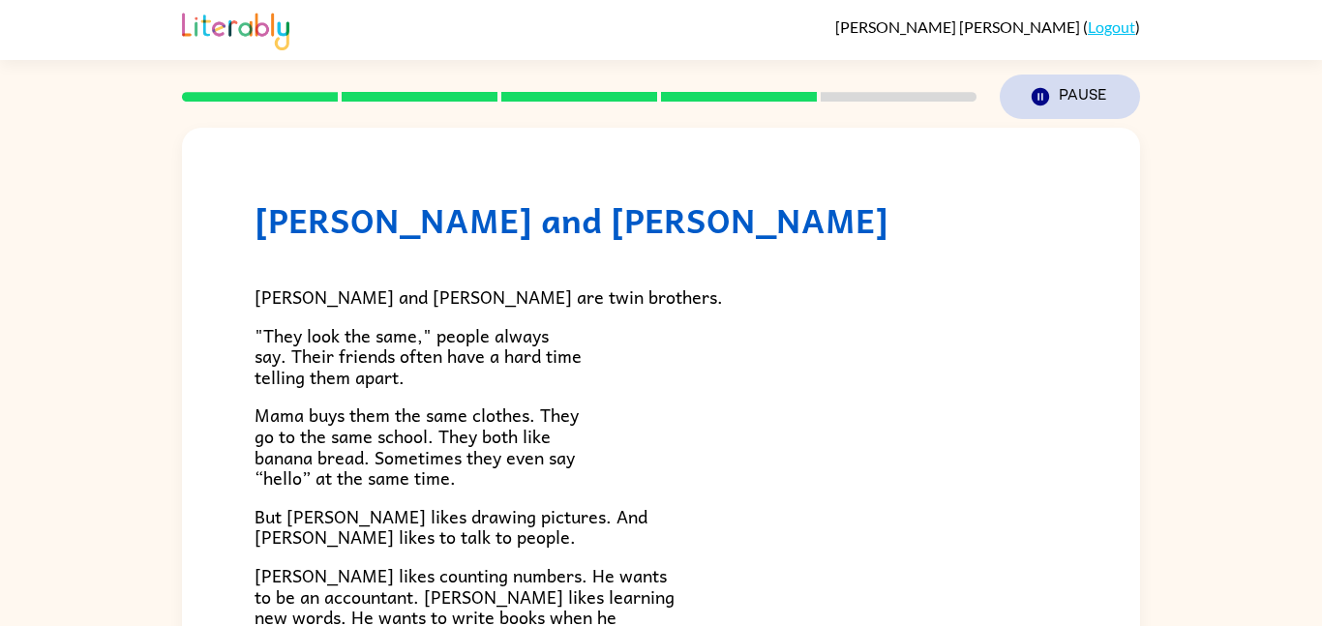
click at [1055, 111] on button "Pause Pause" at bounding box center [1070, 97] width 140 height 45
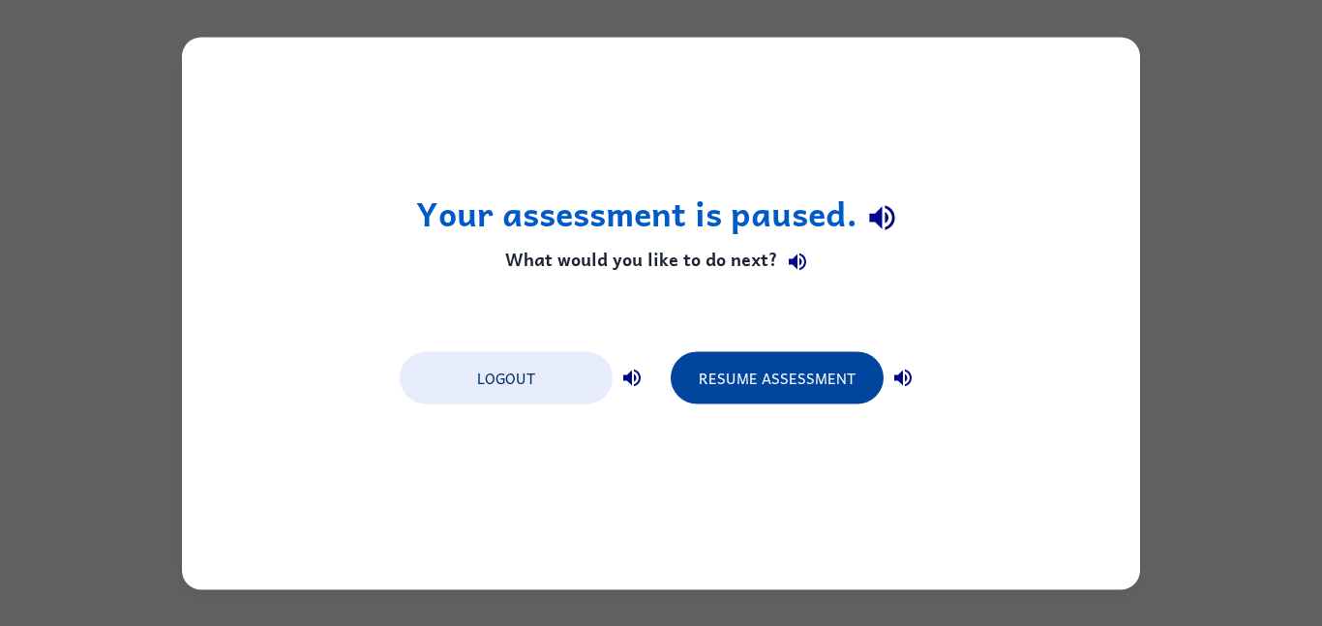
click at [824, 394] on button "Resume Assessment" at bounding box center [777, 377] width 213 height 52
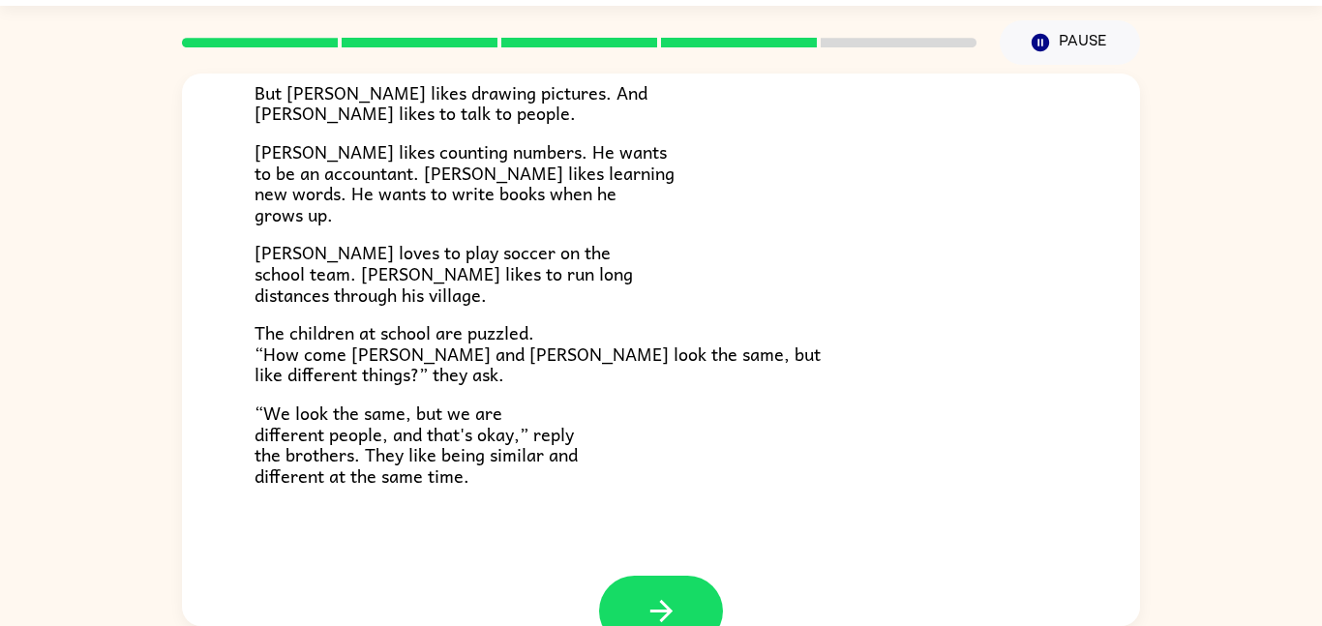
scroll to position [372, 0]
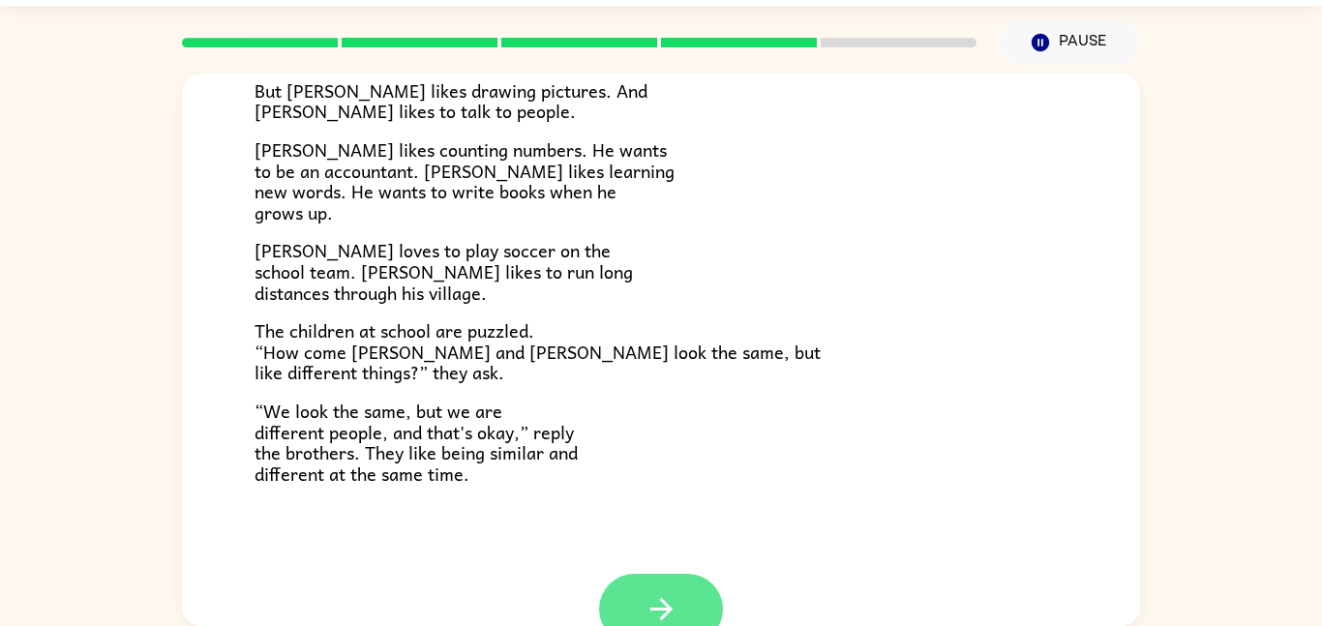
click at [662, 618] on icon "button" at bounding box center [661, 609] width 22 height 22
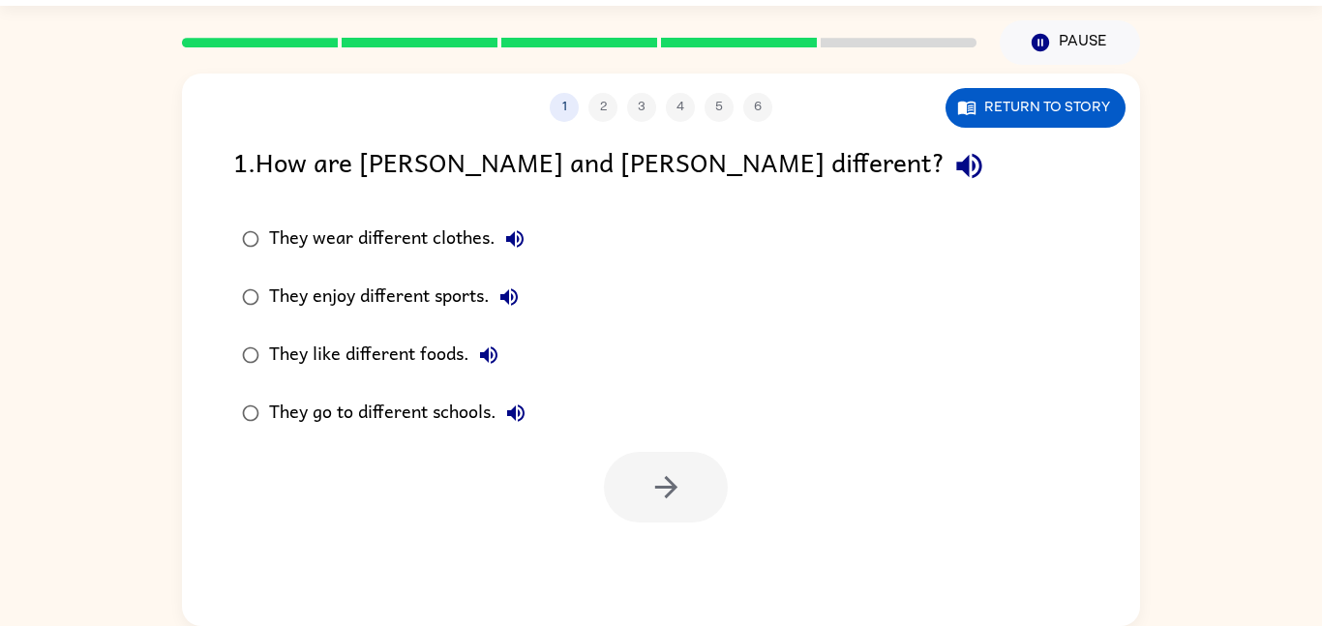
scroll to position [0, 0]
click at [952, 172] on icon "button" at bounding box center [969, 166] width 34 height 34
click at [667, 518] on button "button" at bounding box center [666, 487] width 124 height 71
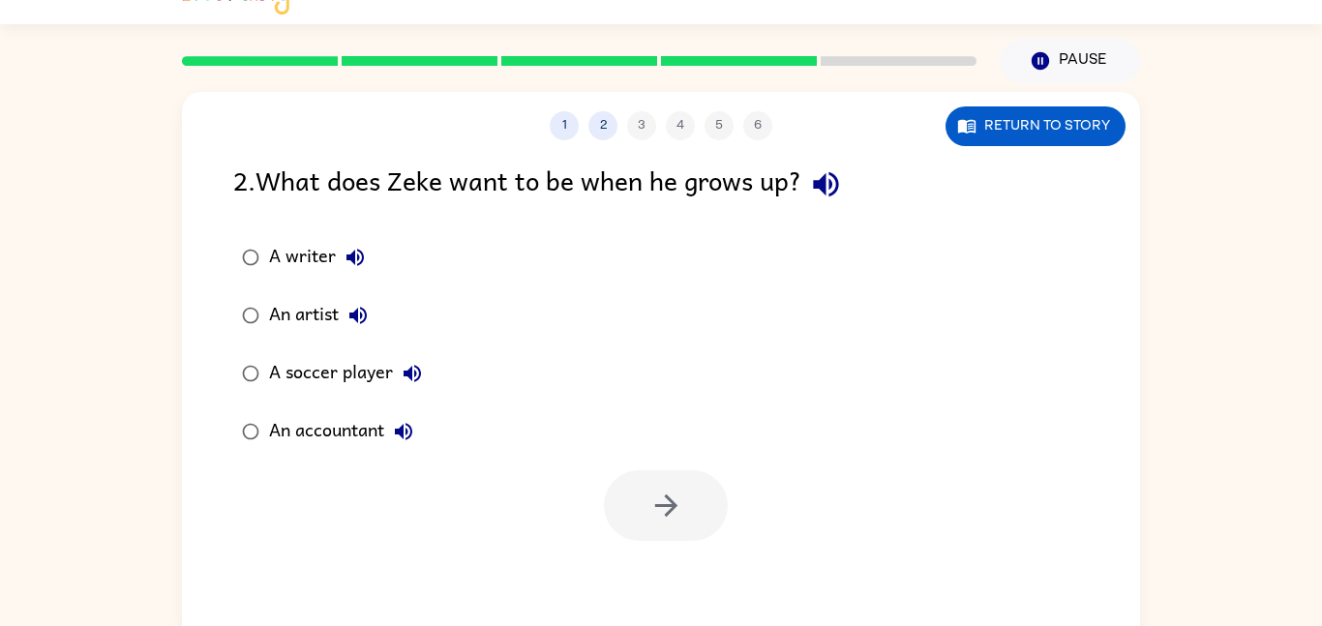
scroll to position [35, 0]
click at [809, 197] on div "2 . What does Zeke want to be when he grows up?" at bounding box center [661, 185] width 856 height 49
click at [816, 197] on icon "button" at bounding box center [826, 185] width 34 height 34
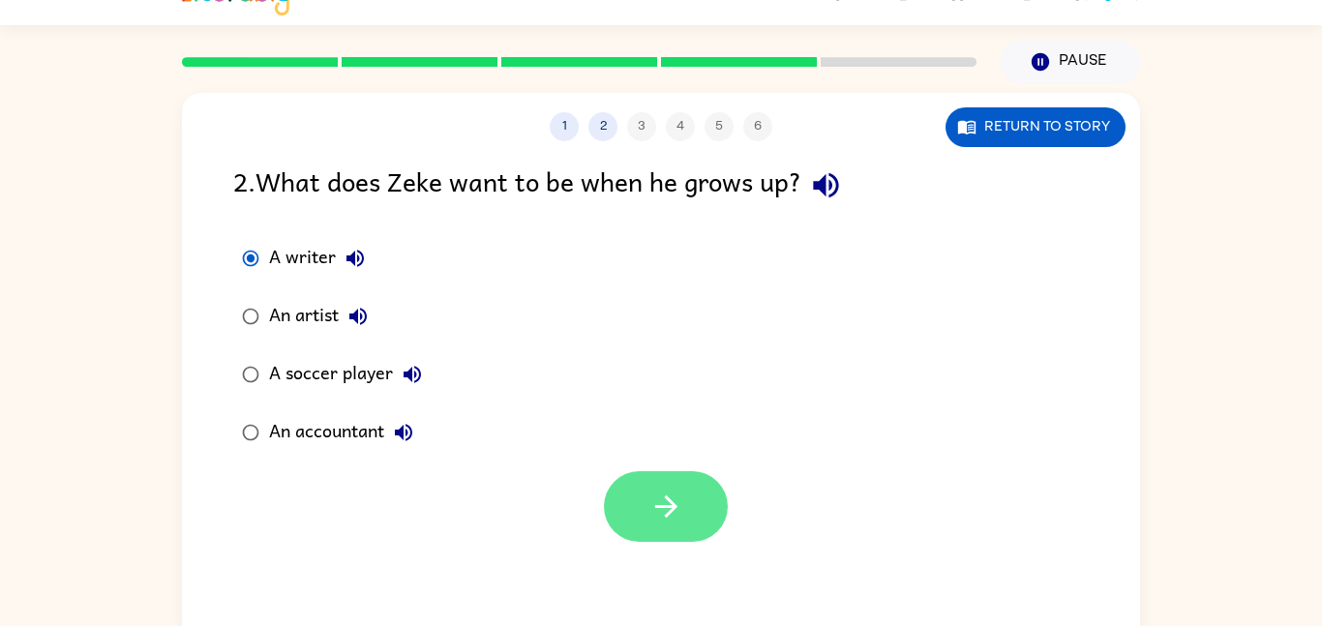
click at [670, 514] on icon "button" at bounding box center [665, 507] width 22 height 22
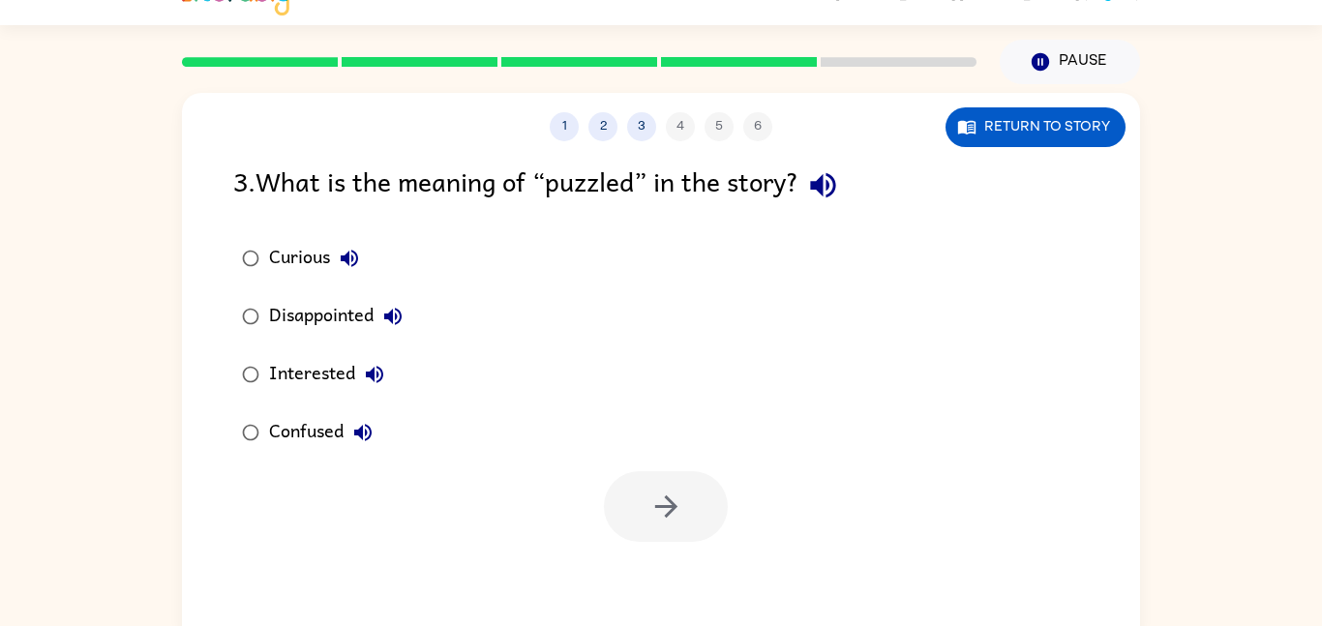
click at [791, 196] on div "3 . What is the meaning of “puzzled” in the story?" at bounding box center [661, 185] width 856 height 49
click at [810, 181] on button "button" at bounding box center [823, 185] width 49 height 49
click at [832, 178] on icon "button" at bounding box center [823, 185] width 34 height 34
click at [865, 203] on div "3 . What is the meaning of “puzzled” in the story?" at bounding box center [661, 185] width 856 height 49
click at [831, 203] on button "button" at bounding box center [823, 185] width 49 height 49
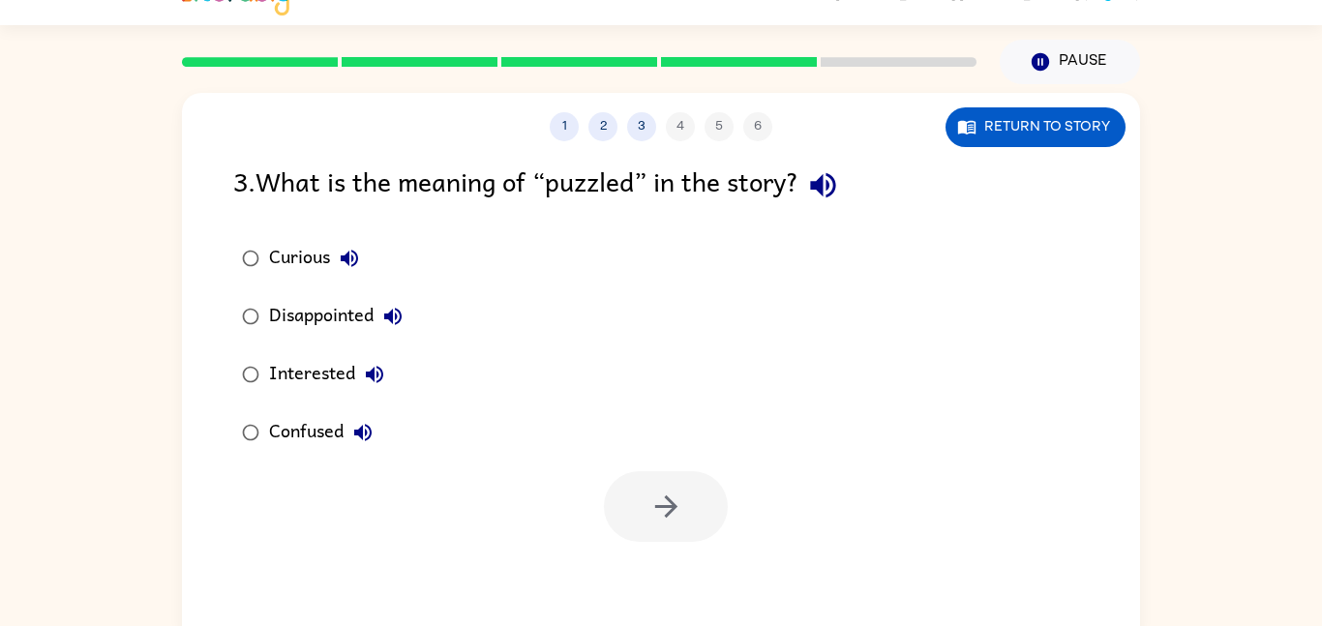
click at [280, 381] on div "Interested" at bounding box center [331, 374] width 125 height 39
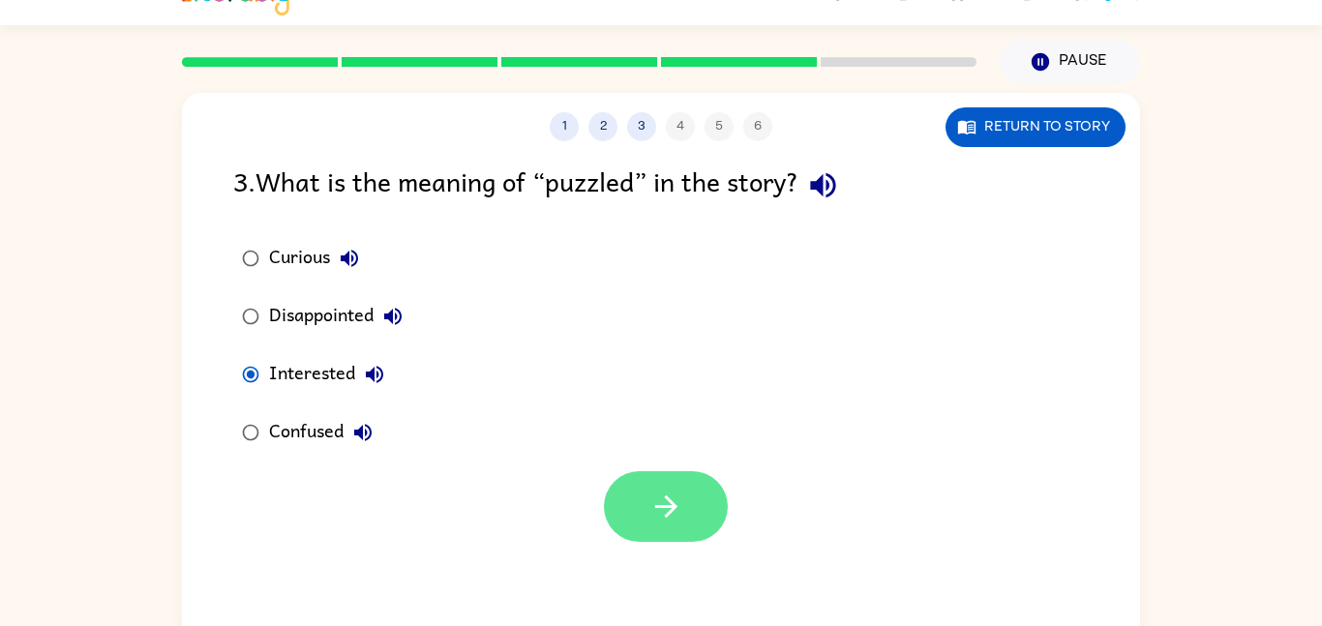
click at [661, 495] on icon "button" at bounding box center [667, 507] width 34 height 34
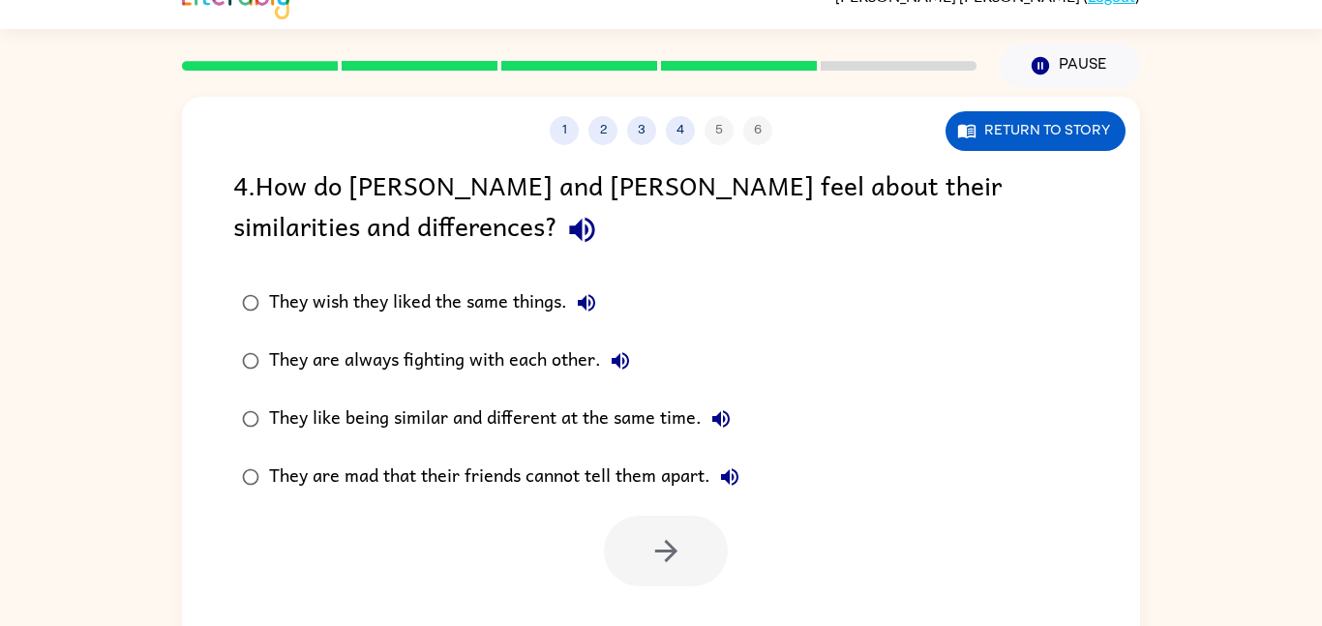
scroll to position [19, 0]
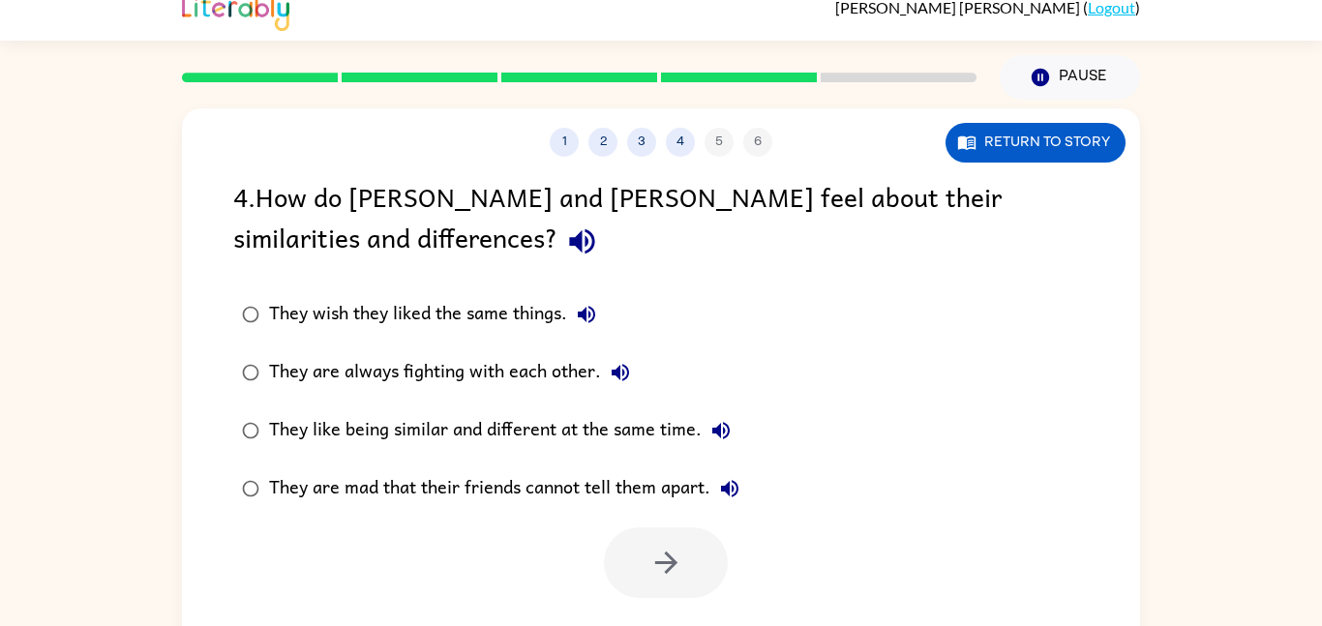
click at [565, 242] on icon "button" at bounding box center [582, 242] width 34 height 34
click at [575, 445] on div "They like being similar and different at the same time." at bounding box center [504, 430] width 471 height 39
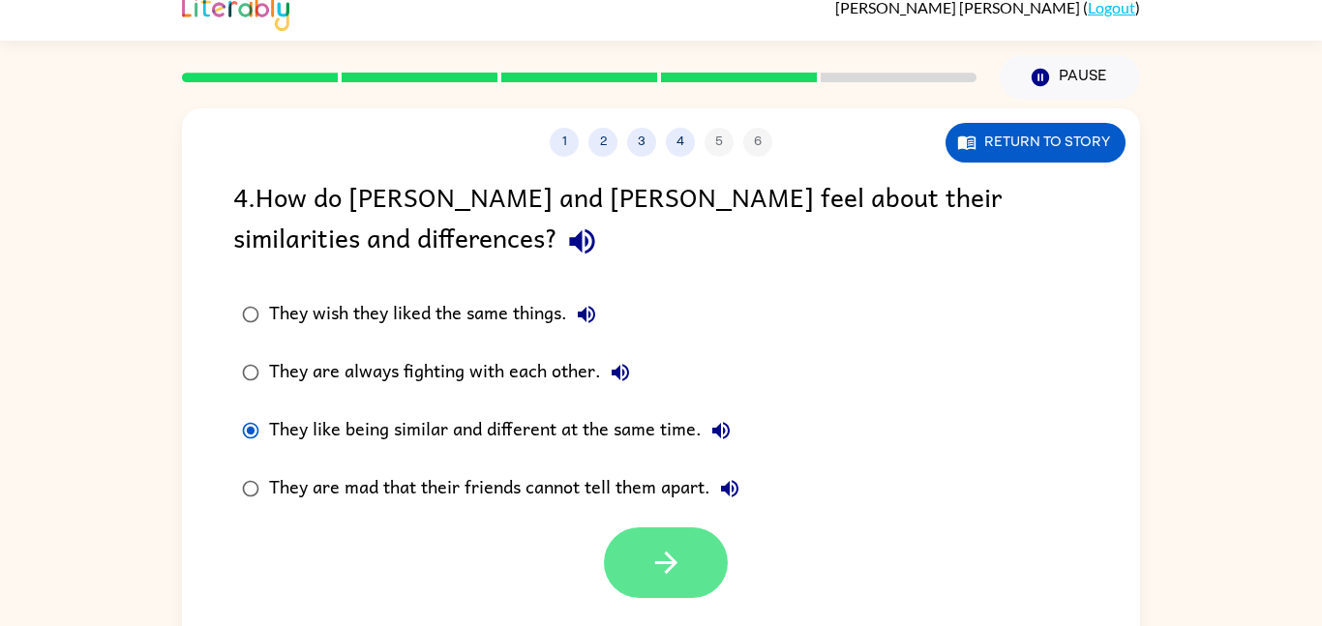
click at [663, 579] on icon "button" at bounding box center [667, 563] width 34 height 34
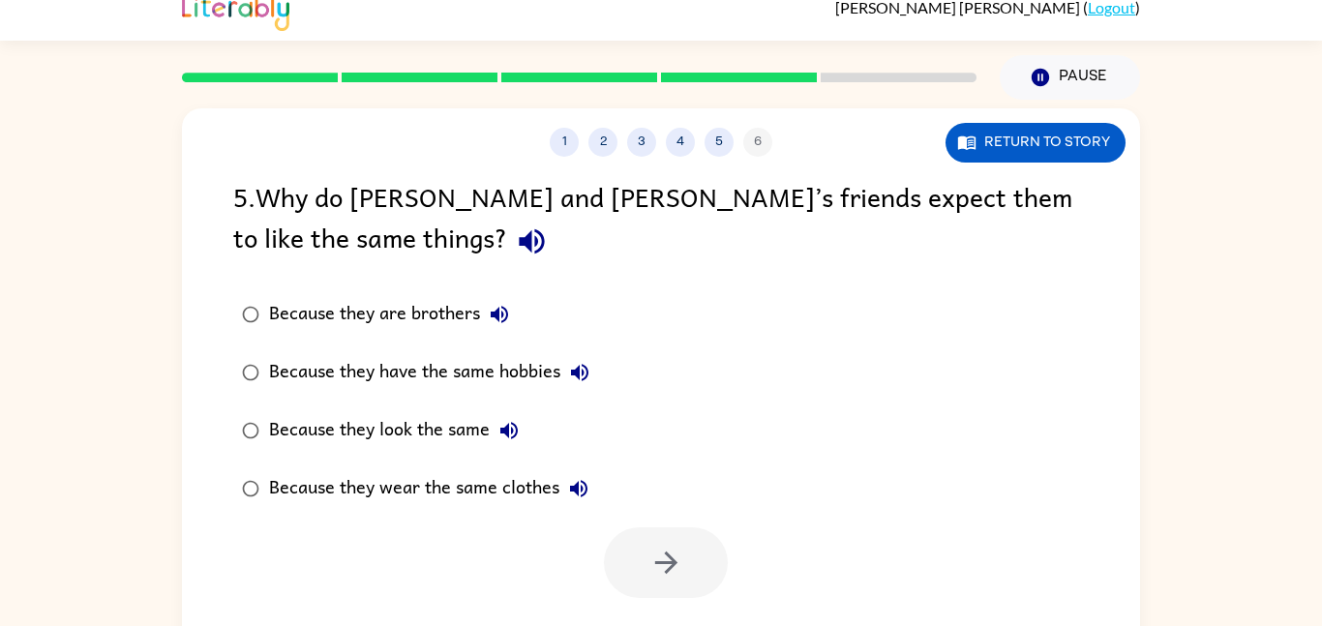
click at [507, 232] on button "button" at bounding box center [531, 241] width 49 height 49
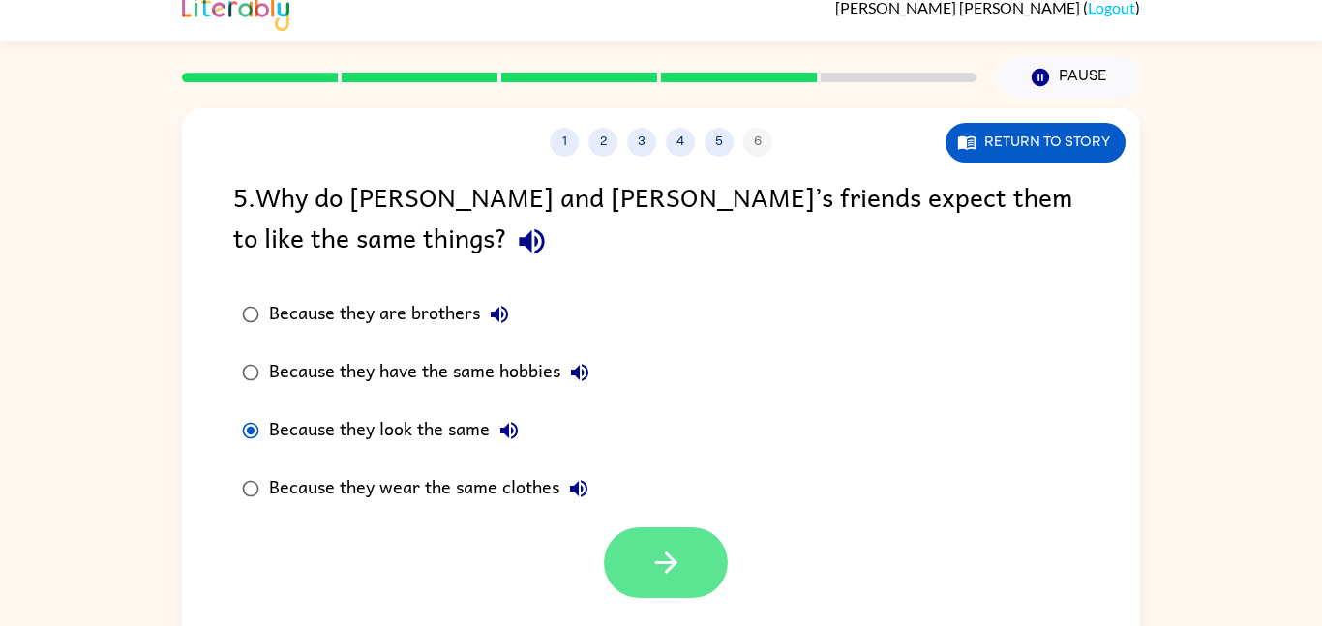
click at [658, 559] on icon "button" at bounding box center [667, 563] width 34 height 34
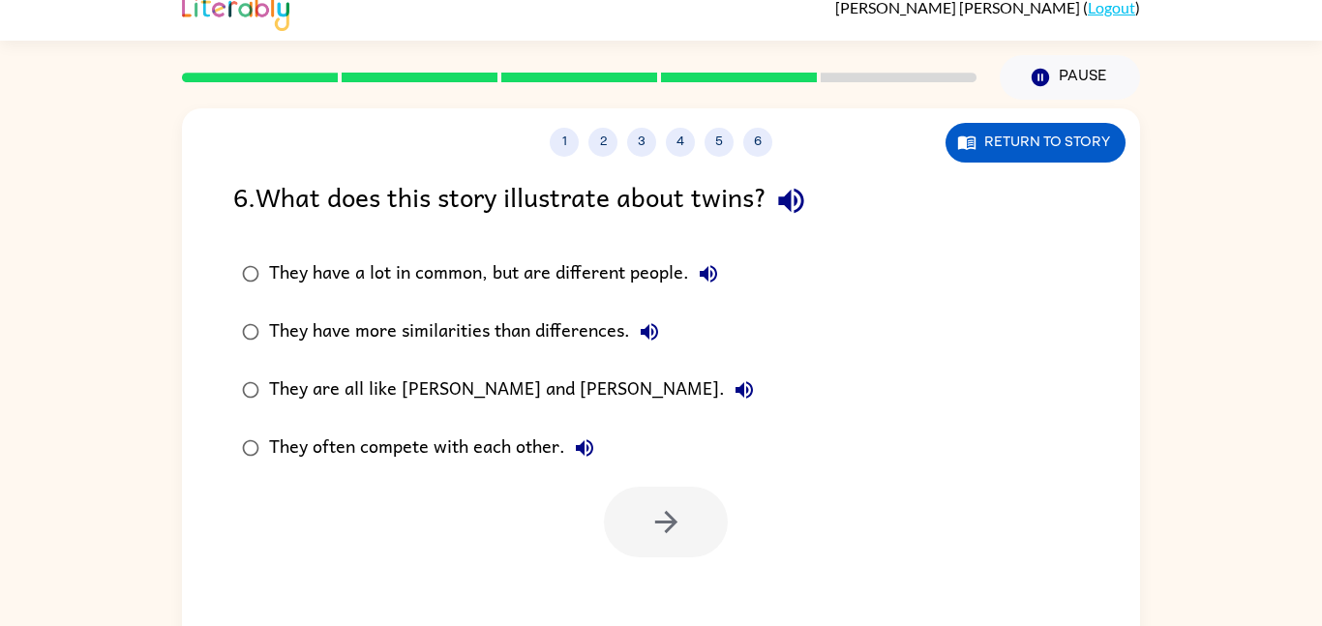
click at [804, 219] on button "button" at bounding box center [791, 200] width 49 height 49
click at [633, 279] on div "They have a lot in common, but are different people." at bounding box center [498, 274] width 459 height 39
click at [661, 509] on icon "button" at bounding box center [667, 522] width 34 height 34
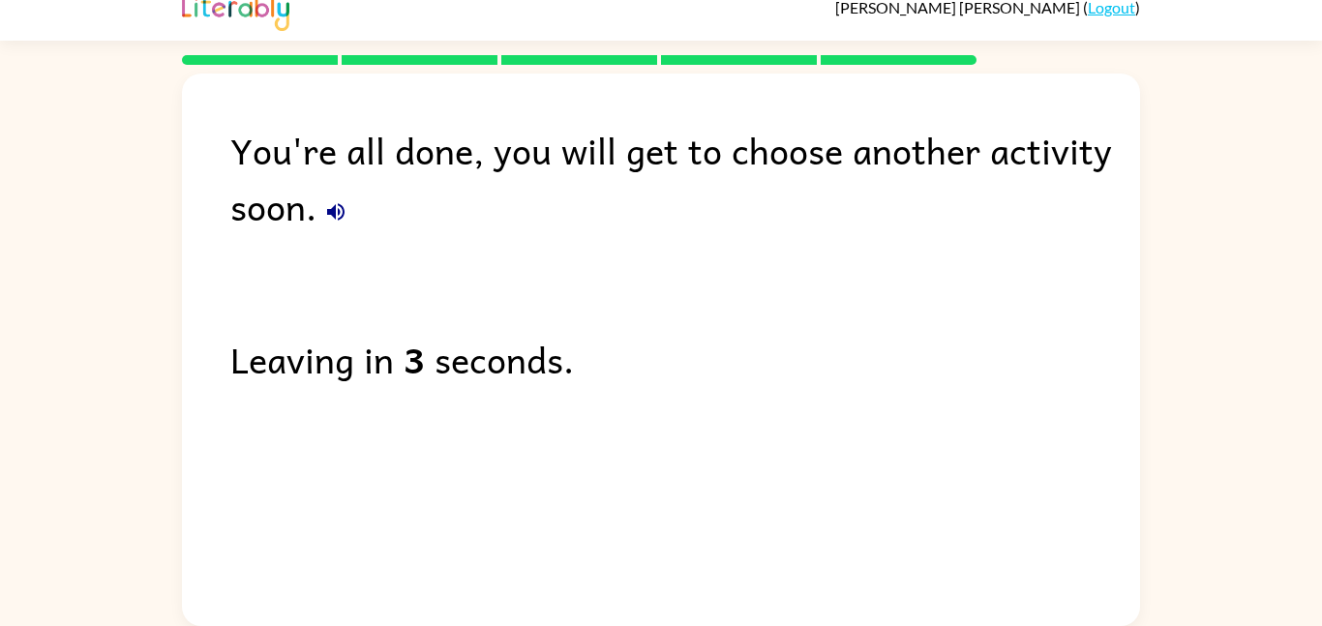
click at [1145, 350] on div "You're all done, you will get to choose another activity soon. Leaving in 3 sec…" at bounding box center [661, 345] width 1322 height 561
click at [1072, 388] on div "You're all done, you will get to choose another activity soon. Leaving in 3 sec…" at bounding box center [661, 345] width 958 height 543
click at [1062, 427] on div "You're all done, you will get to choose another activity soon. Leaving in 3 sec…" at bounding box center [661, 345] width 958 height 543
click at [1061, 437] on div "You're all done, you will get to choose another activity soon. Leaving in 3 sec…" at bounding box center [661, 345] width 958 height 543
click at [1062, 443] on div "You're all done, you will get to choose another activity soon. Leaving in 2 sec…" at bounding box center [661, 345] width 958 height 543
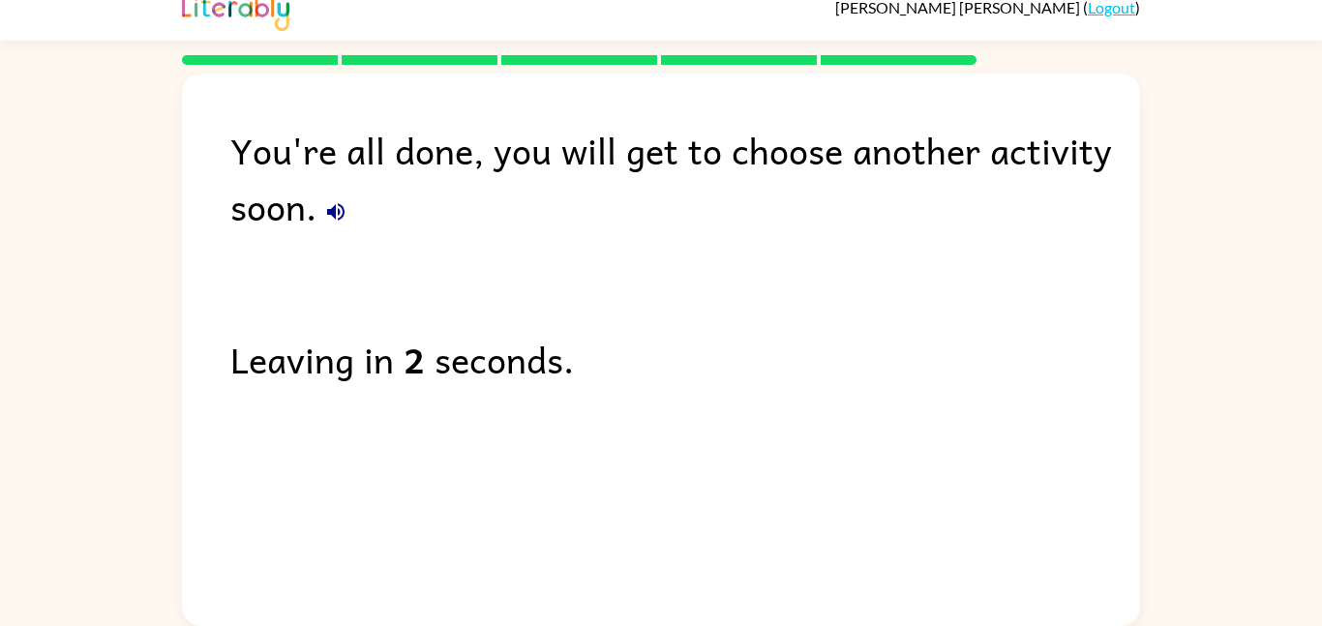
click at [1059, 444] on div "You're all done, you will get to choose another activity soon. Leaving in 2 sec…" at bounding box center [661, 345] width 958 height 543
click at [1063, 438] on div "You're all done, you will get to choose another activity soon. Leaving in 2 sec…" at bounding box center [661, 345] width 958 height 543
click at [1059, 439] on div "You're all done, you will get to choose another activity soon. Leaving in 2 sec…" at bounding box center [661, 345] width 958 height 543
click at [1065, 435] on div "You're all done, you will get to choose another activity soon. Leaving in 1 sec…" at bounding box center [661, 345] width 958 height 543
click at [1070, 419] on div "You're all done, you will get to choose another activity soon. Leaving in 1 sec…" at bounding box center [661, 345] width 958 height 543
